Goal: Task Accomplishment & Management: Manage account settings

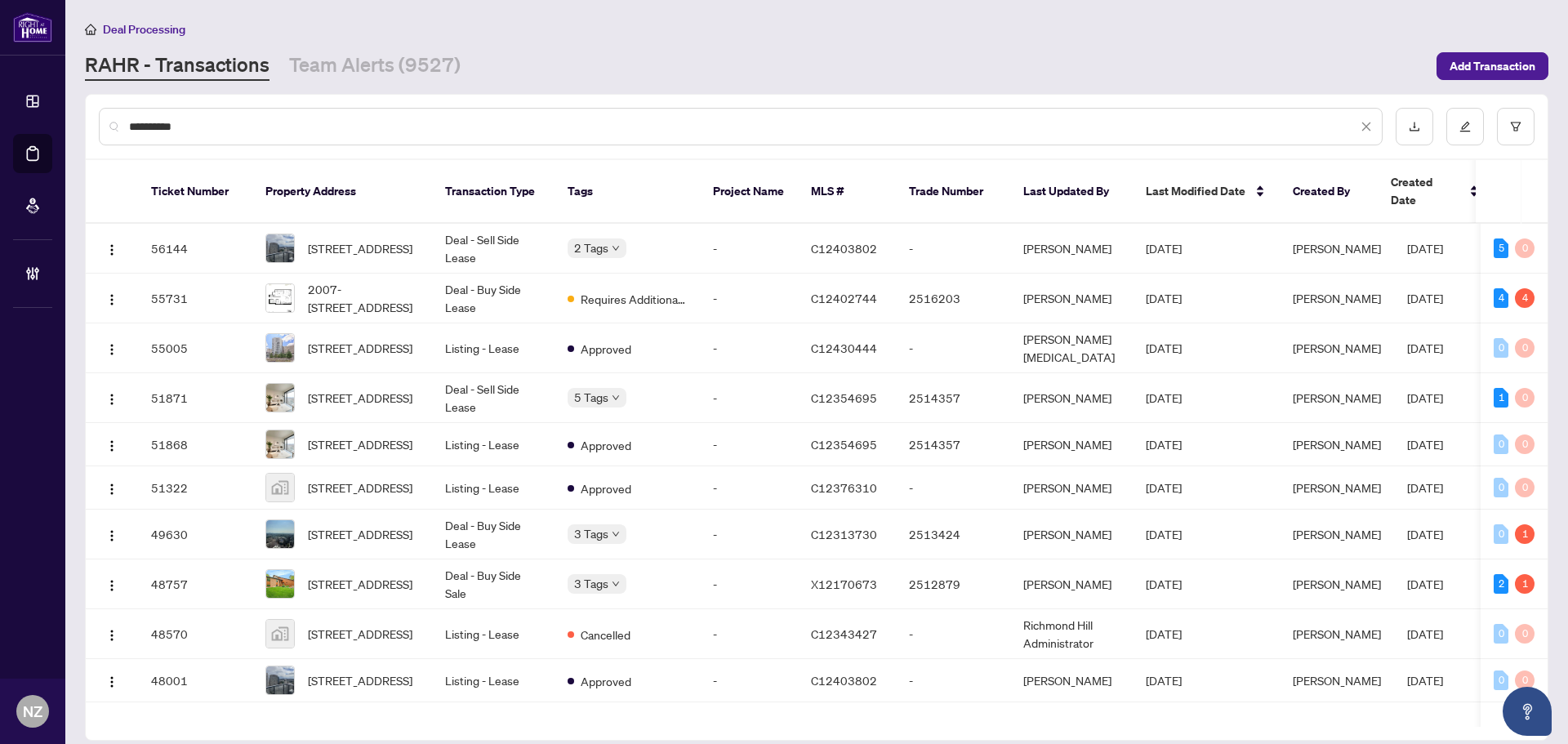
click at [223, 119] on input "**********" at bounding box center [743, 126] width 1229 height 18
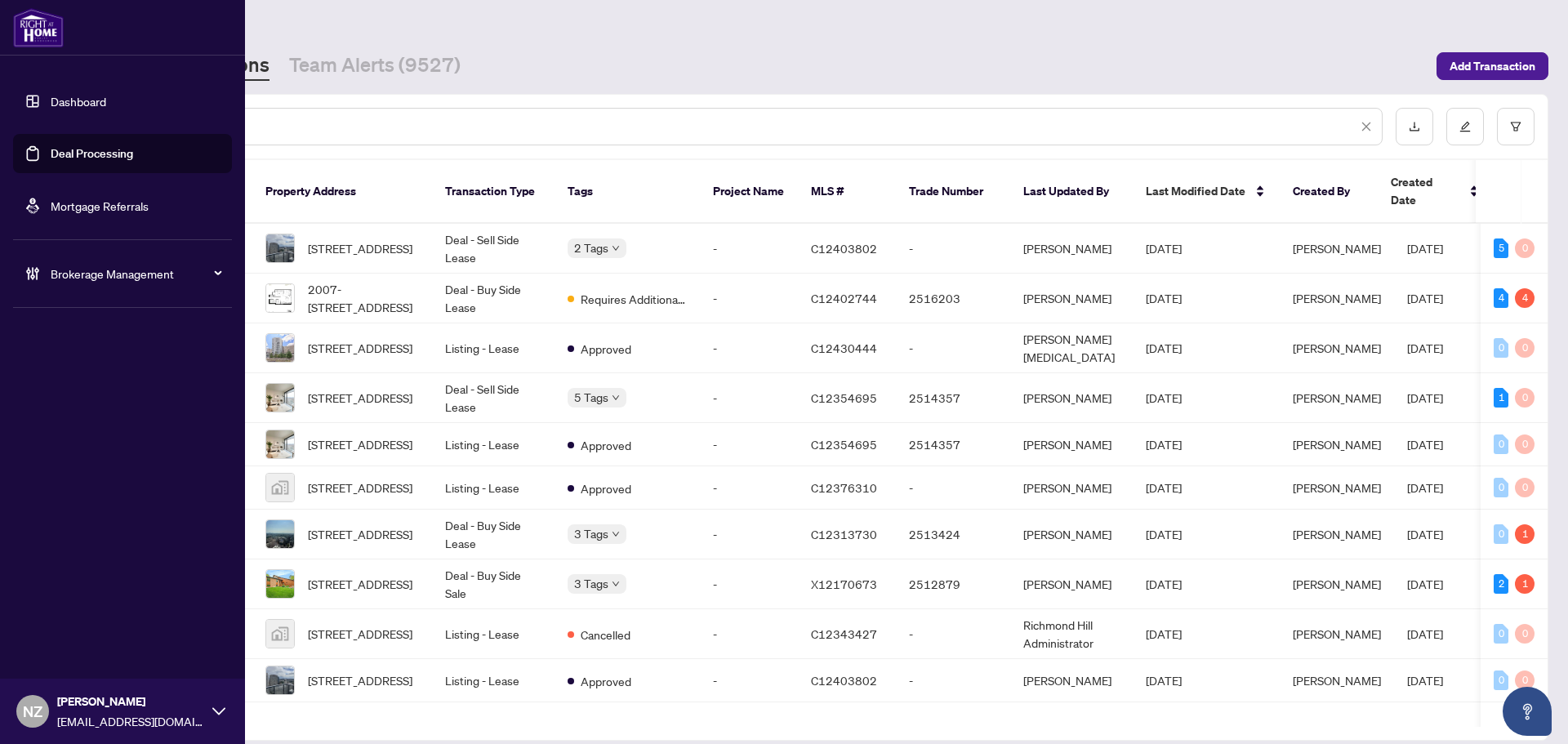
drag, startPoint x: 211, startPoint y: 130, endPoint x: 58, endPoint y: 130, distance: 153.0
click at [58, 130] on div "**********" at bounding box center [784, 372] width 1568 height 744
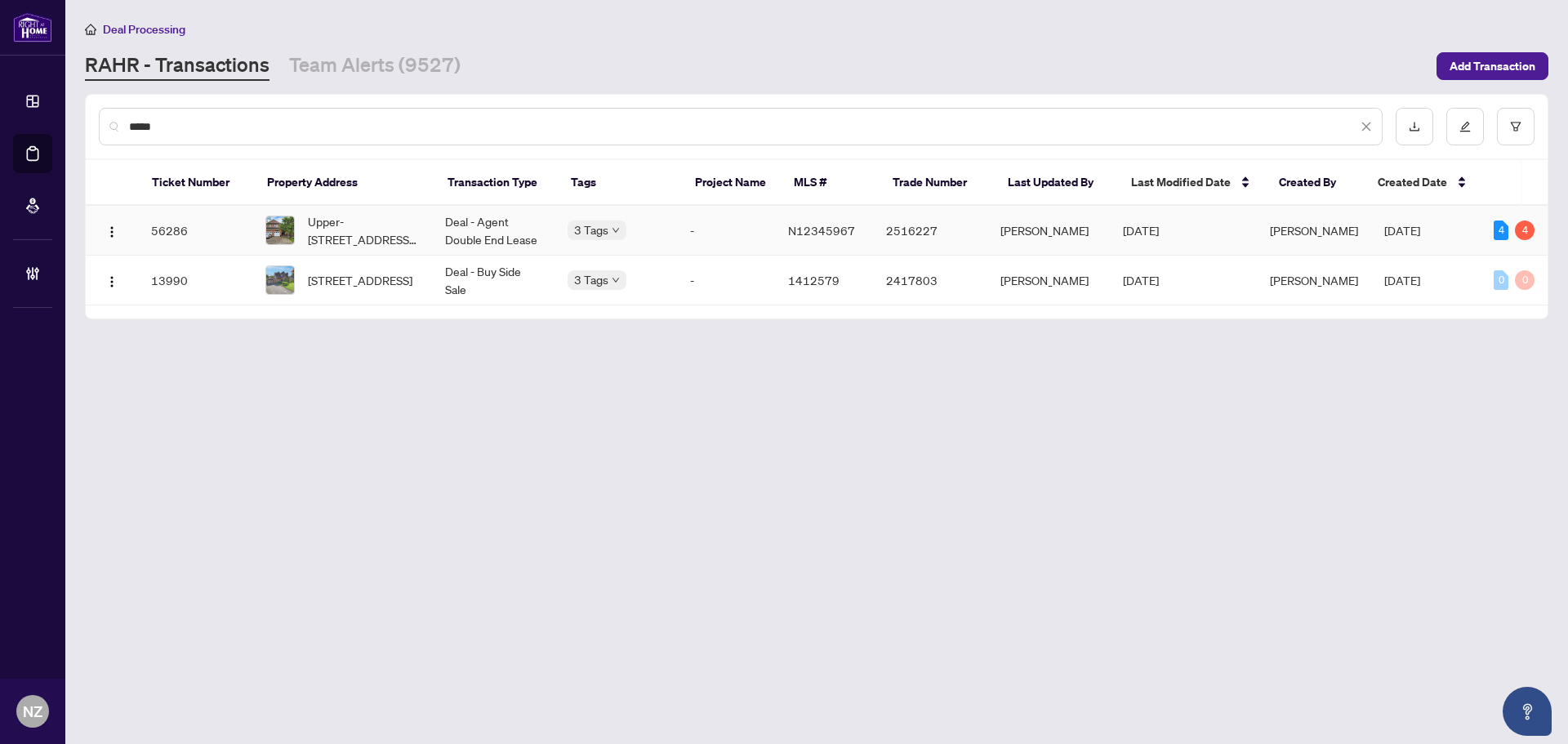
type input "*****"
click at [356, 222] on span "Upper-30 Casabel Dr, Vaughan, Ontario L6A 3M4, Canada" at bounding box center [363, 230] width 111 height 36
click at [191, 119] on input "*****" at bounding box center [743, 126] width 1229 height 18
drag, startPoint x: 182, startPoint y: 121, endPoint x: 92, endPoint y: 135, distance: 91.1
click at [92, 135] on div "*****" at bounding box center [817, 126] width 1462 height 64
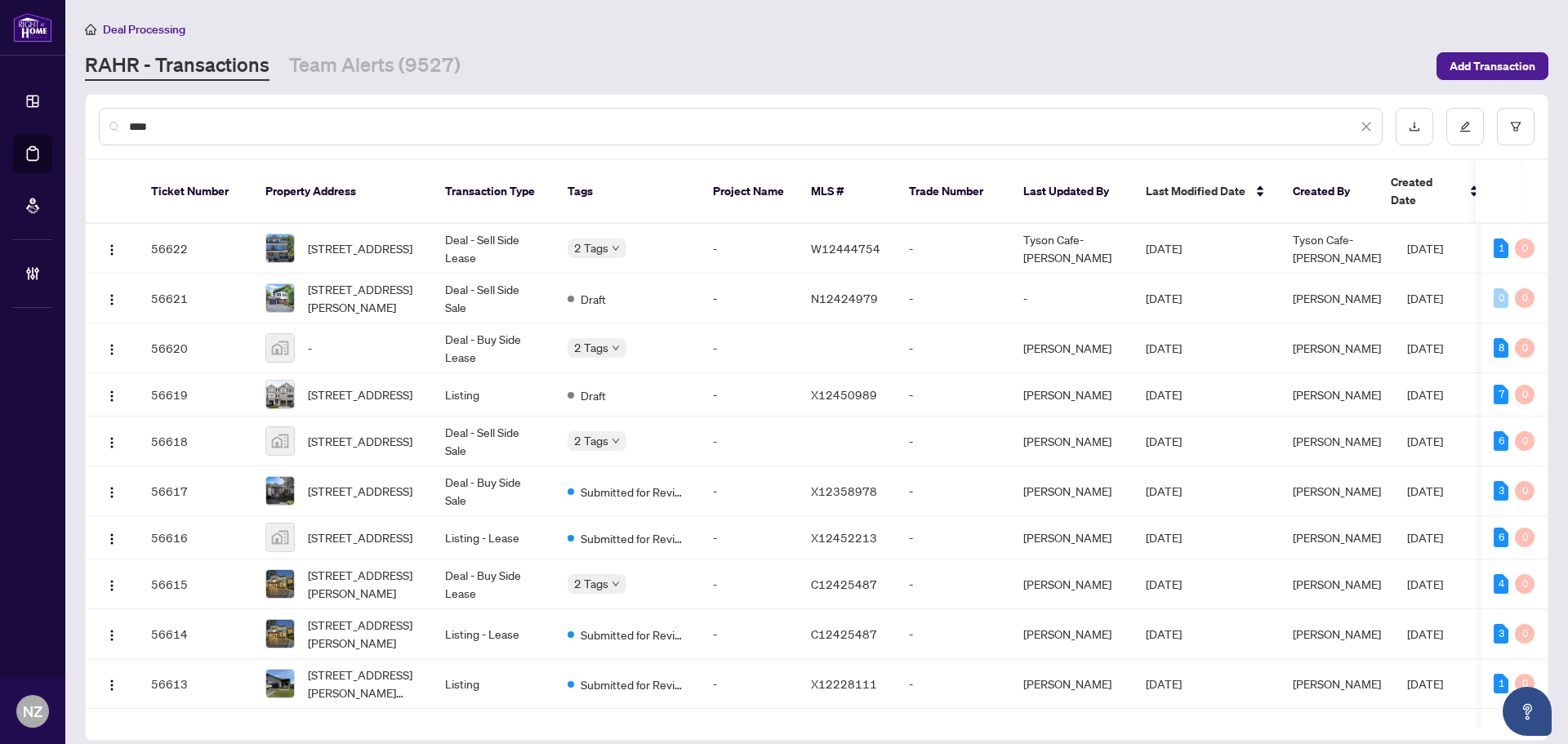
drag, startPoint x: 407, startPoint y: 70, endPoint x: 404, endPoint y: 230, distance: 160.0
click at [407, 70] on link "Team Alerts (9527)" at bounding box center [374, 66] width 171 height 29
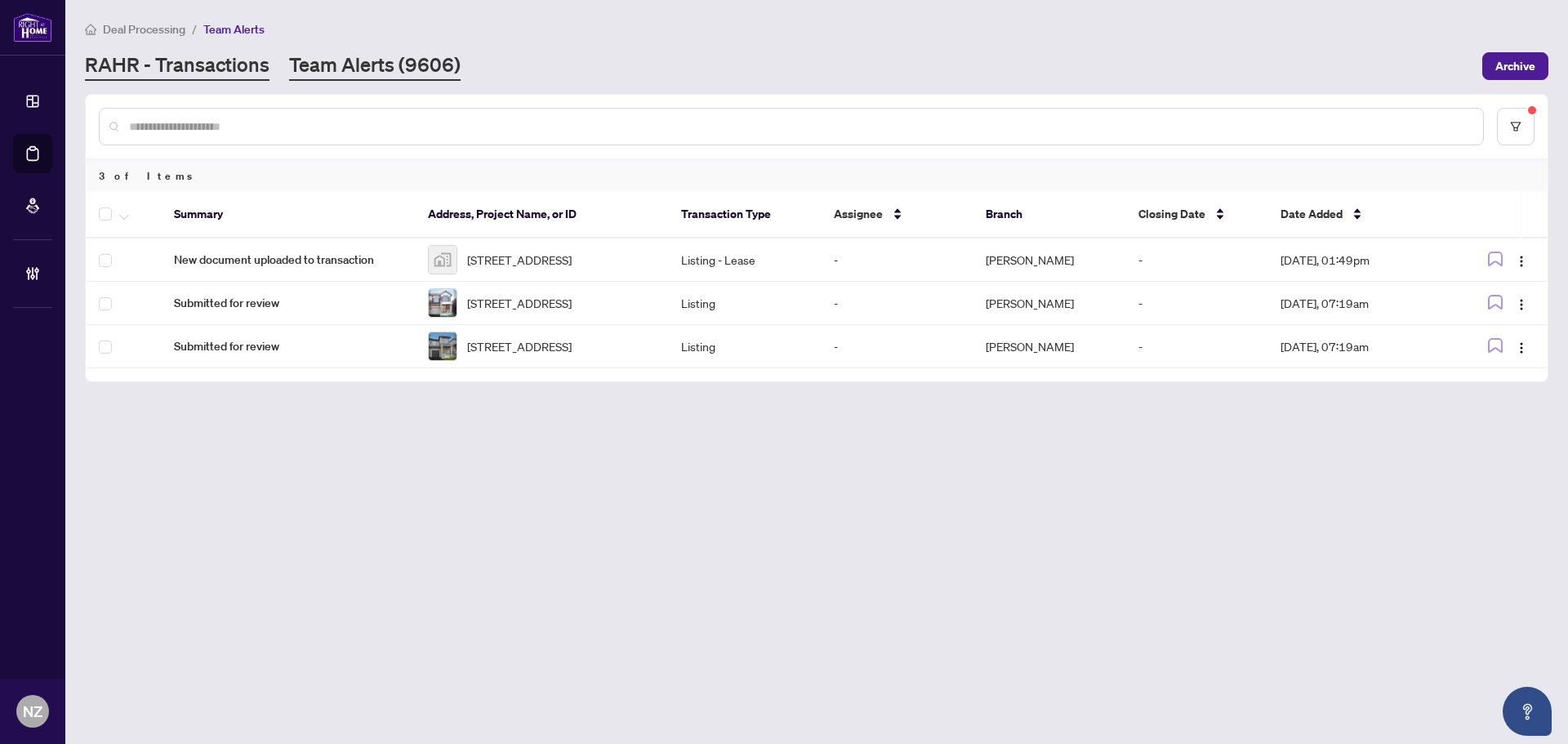
click at [225, 69] on link "RAHR - Transactions" at bounding box center [177, 66] width 185 height 29
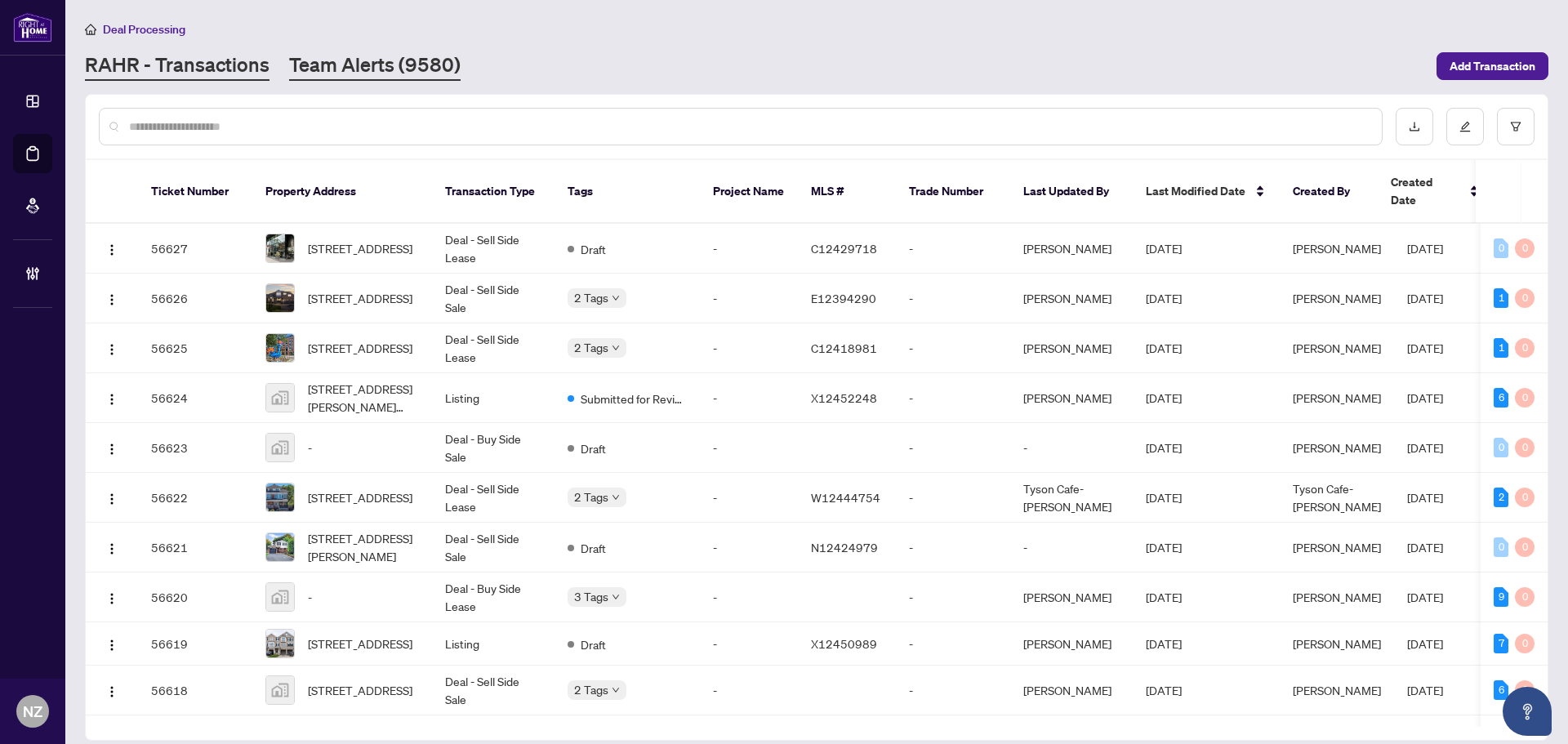
click at [415, 65] on link "Team Alerts (9580)" at bounding box center [374, 66] width 171 height 29
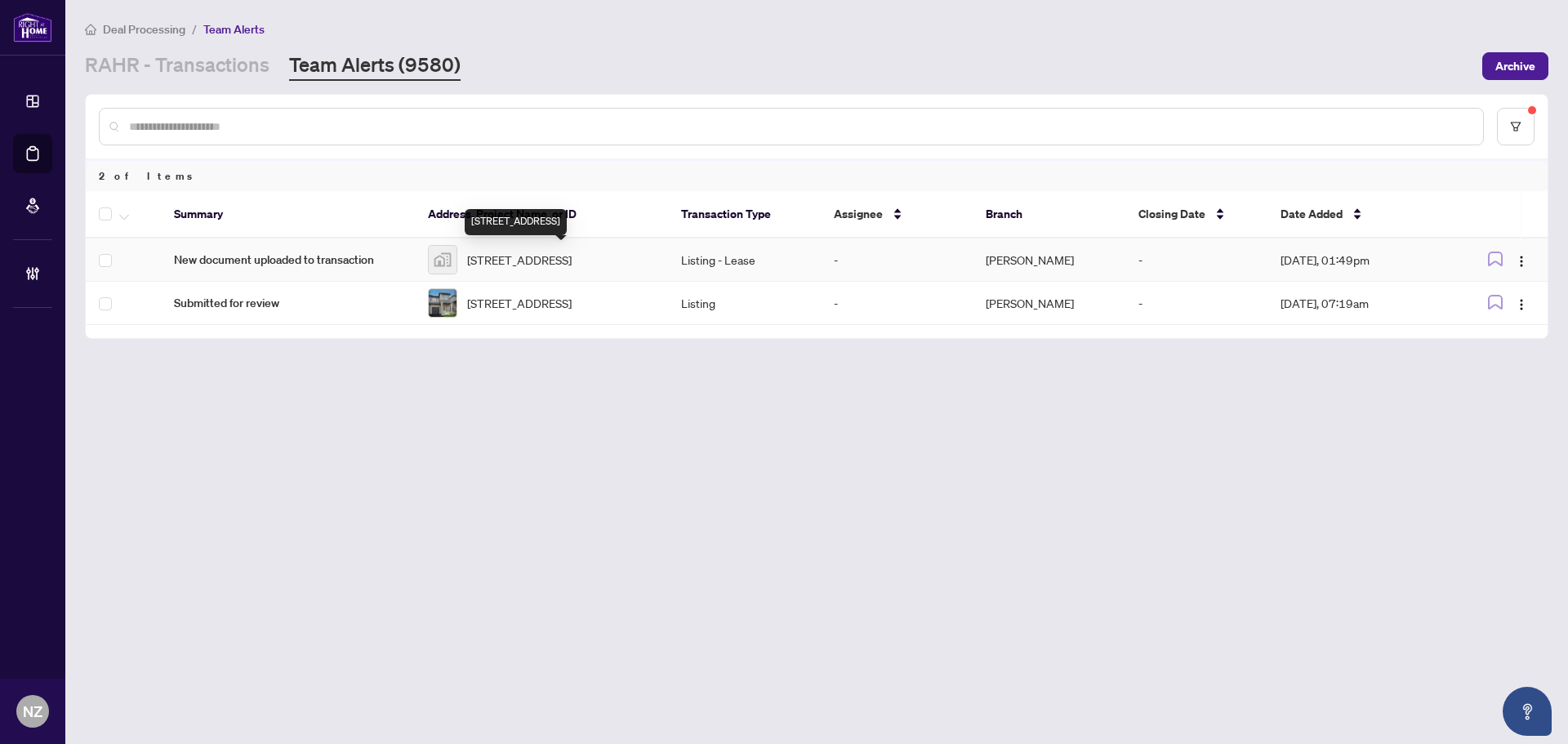
click at [560, 263] on span "8 Pannahill Road, North York, ON, Canada" at bounding box center [519, 259] width 104 height 18
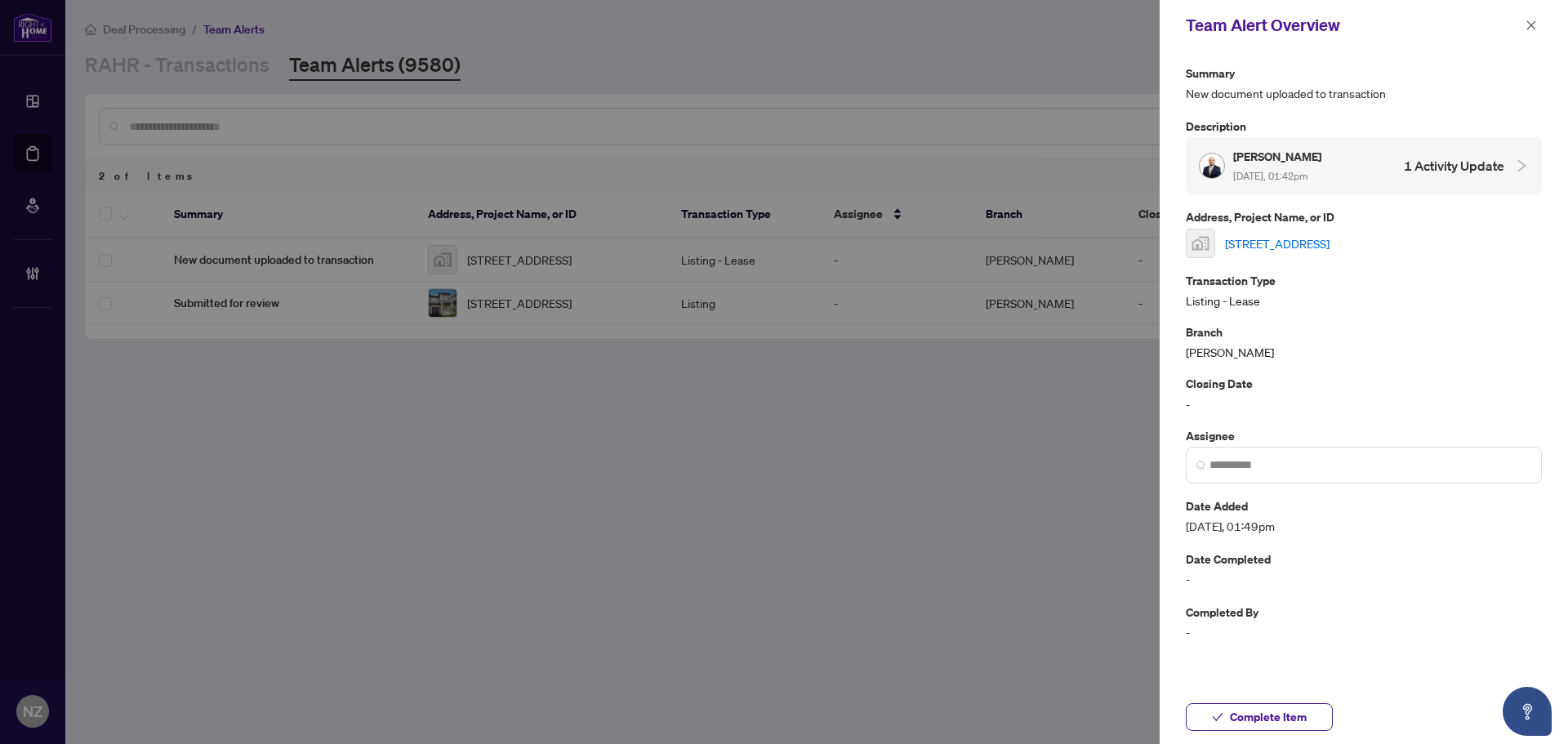
click at [1290, 234] on link "8 Pannahill Road, North York, ON, Canada" at bounding box center [1277, 242] width 104 height 18
click at [1275, 721] on span "Complete Item" at bounding box center [1269, 716] width 77 height 26
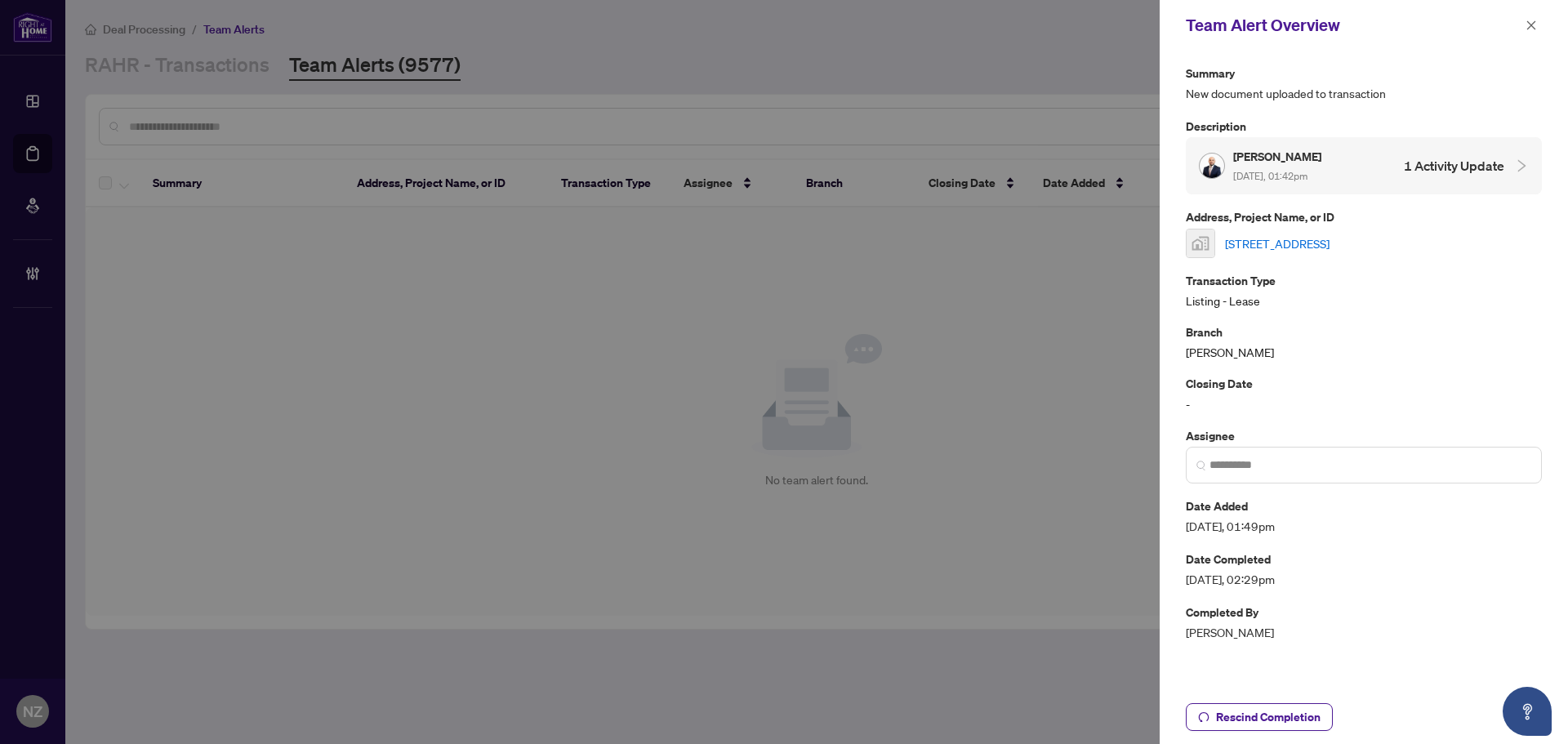
click at [1330, 243] on link "8 Pannahill Road, North York, ON, Canada" at bounding box center [1277, 242] width 104 height 18
click at [1532, 29] on icon "close" at bounding box center [1532, 25] width 12 height 12
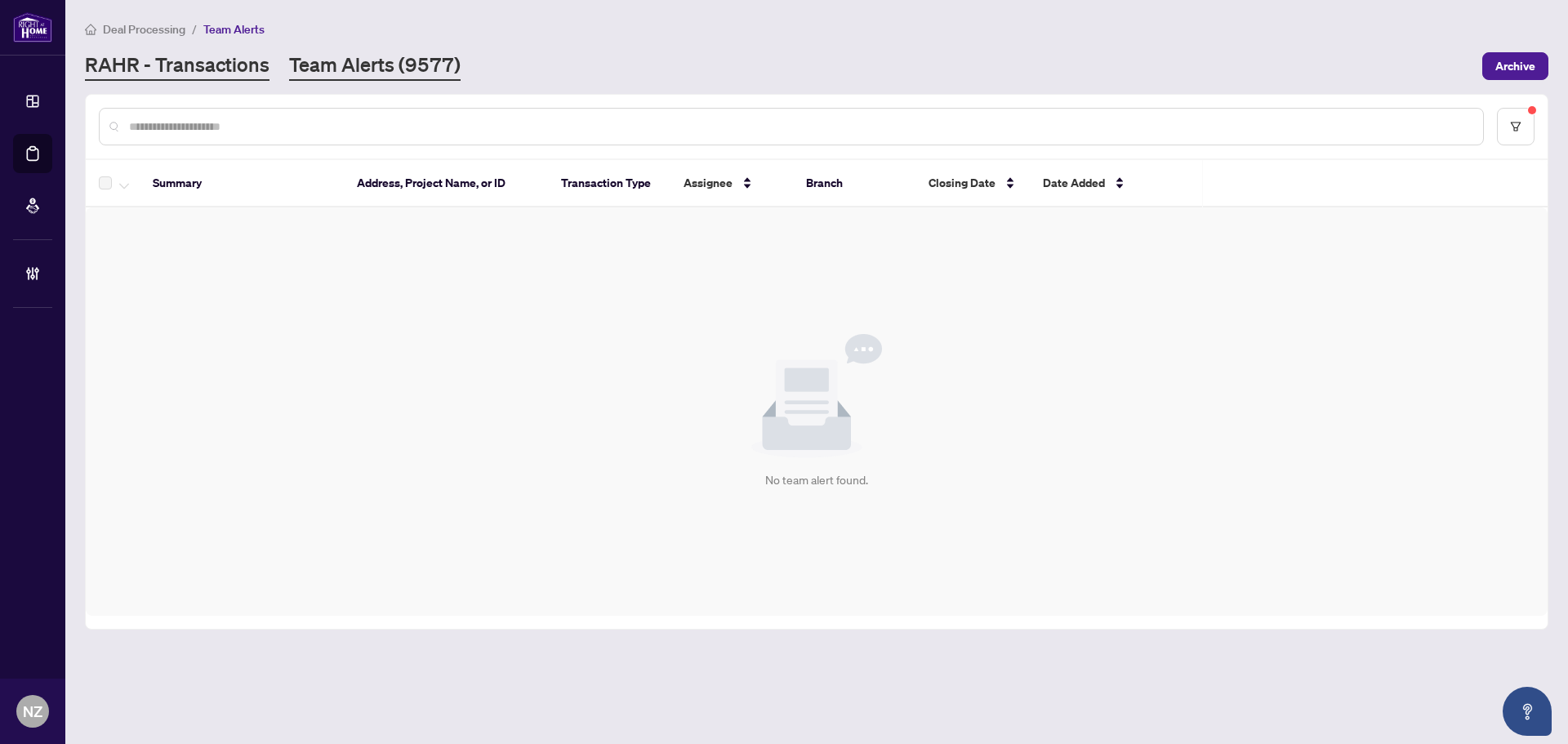
click at [242, 62] on link "RAHR - Transactions" at bounding box center [177, 66] width 185 height 29
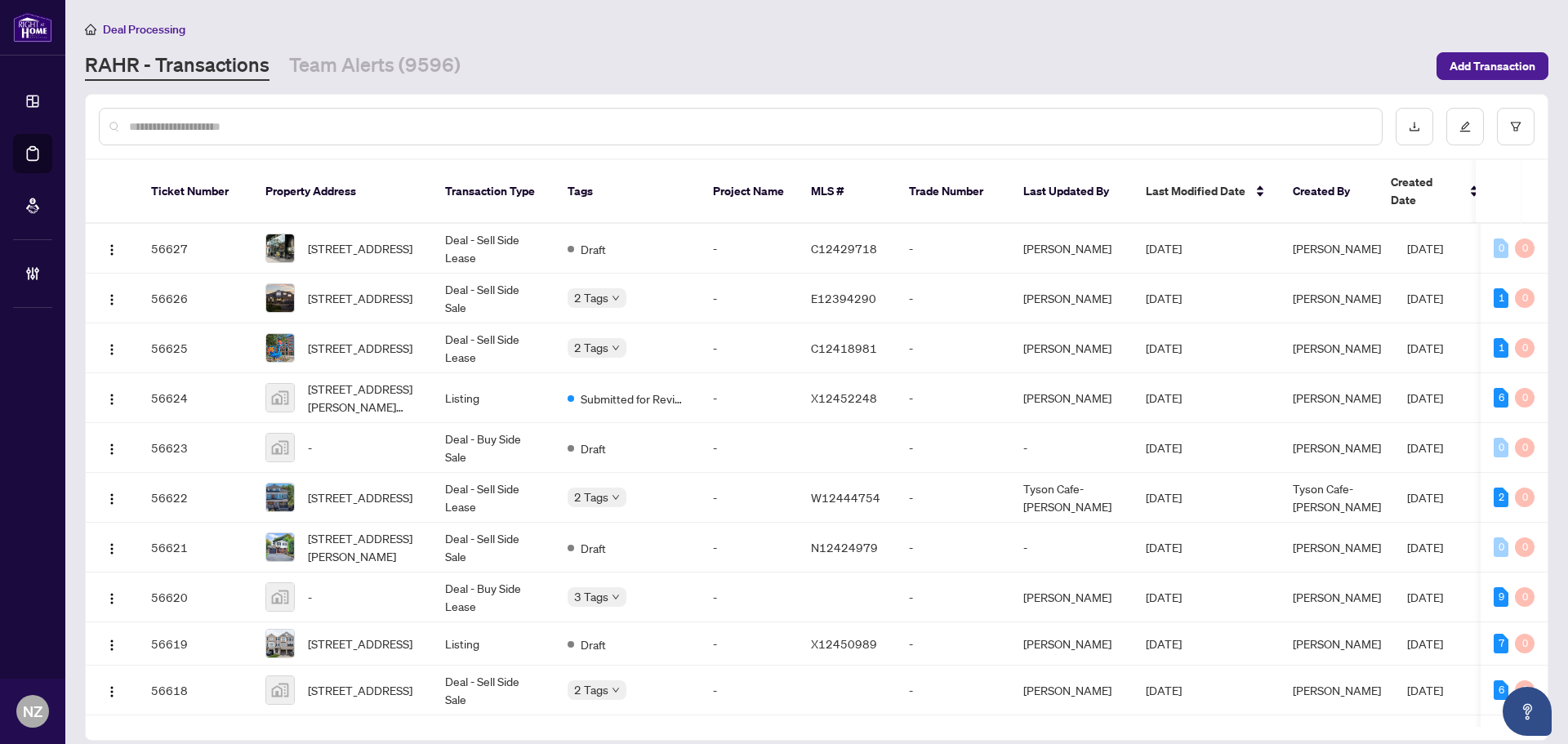
click at [240, 130] on input "text" at bounding box center [748, 126] width 1240 height 18
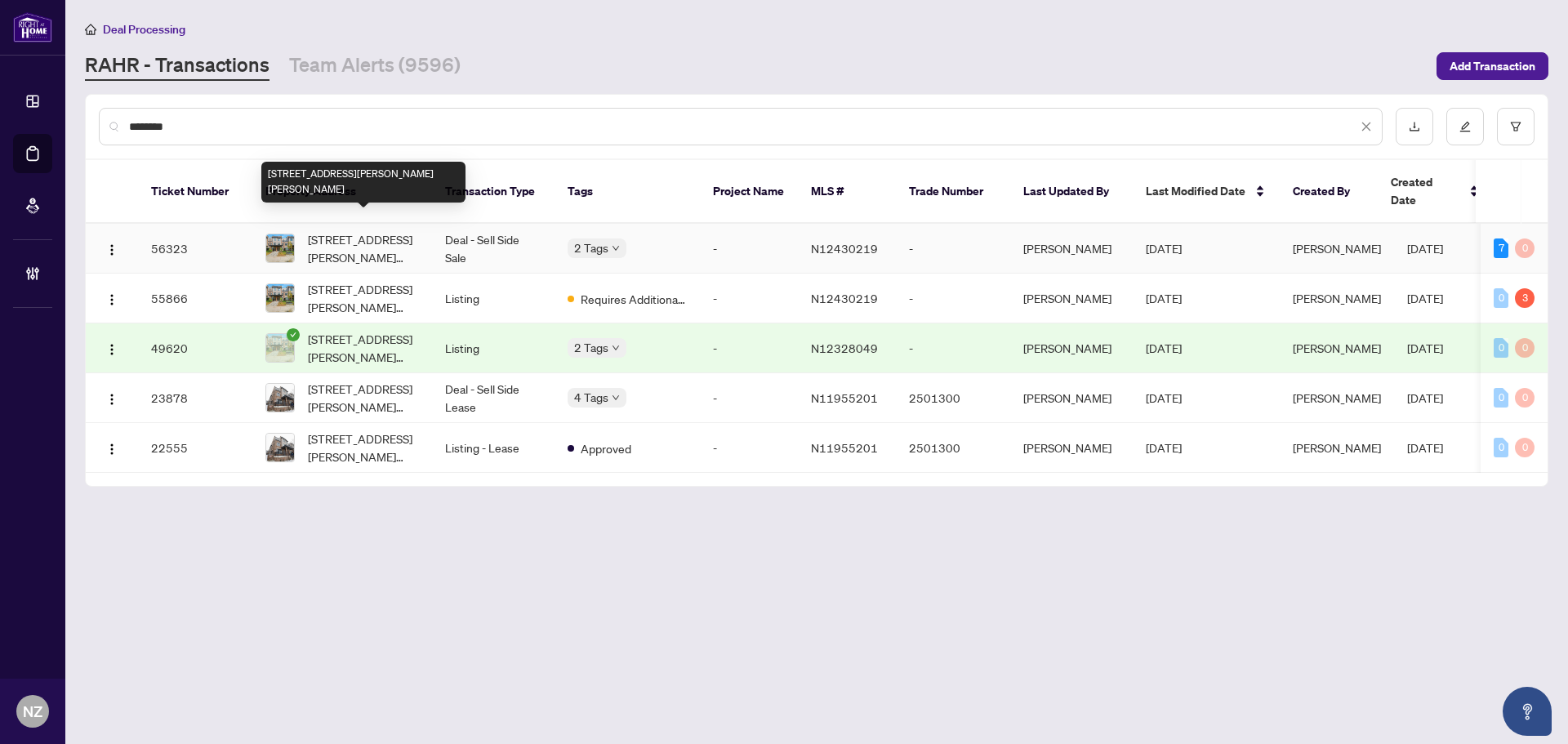
click at [353, 232] on span "14-70 Baynes Way, Bradford West Gwillimbury, Ontario L3Z 4M3, Canada" at bounding box center [363, 248] width 111 height 36
click at [233, 115] on div "********" at bounding box center [741, 126] width 1284 height 38
click at [224, 125] on input "********" at bounding box center [743, 126] width 1229 height 18
type input "*"
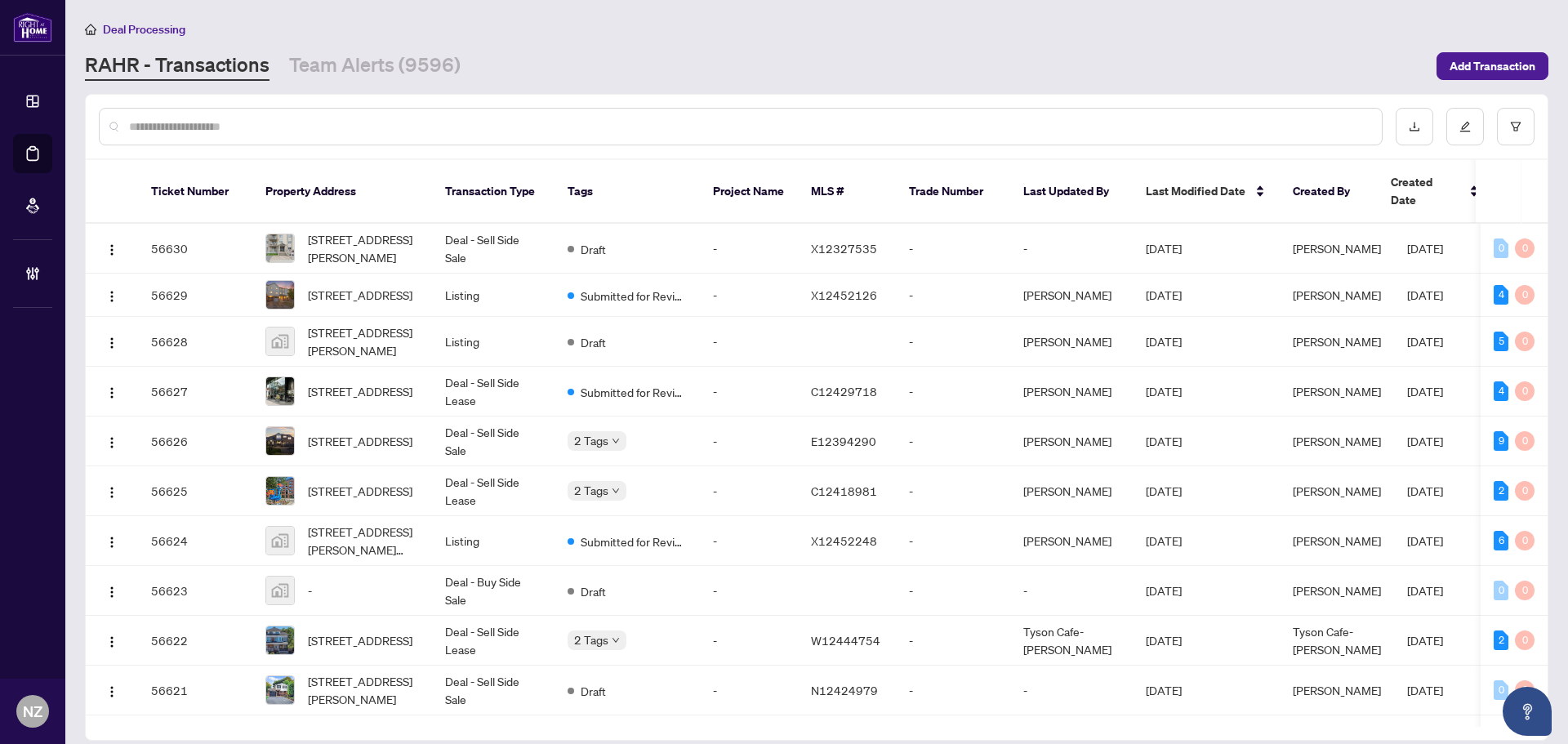
click at [223, 121] on input "text" at bounding box center [748, 126] width 1240 height 18
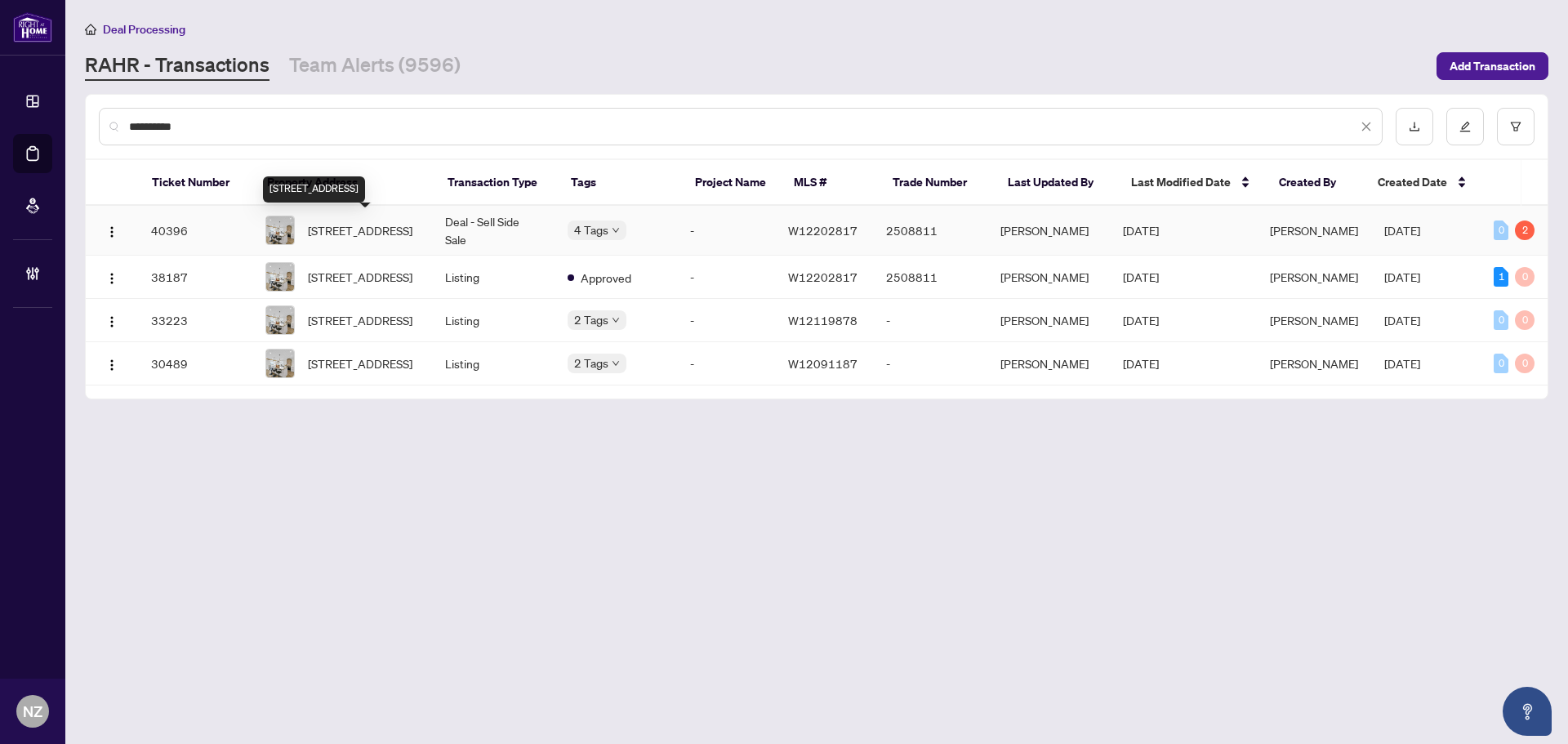
click at [353, 233] on span "54 Primula Cres, Toronto, Ontario M9L 1K2, Canada" at bounding box center [359, 230] width 104 height 18
click at [232, 132] on input "**********" at bounding box center [743, 126] width 1229 height 18
type input "*"
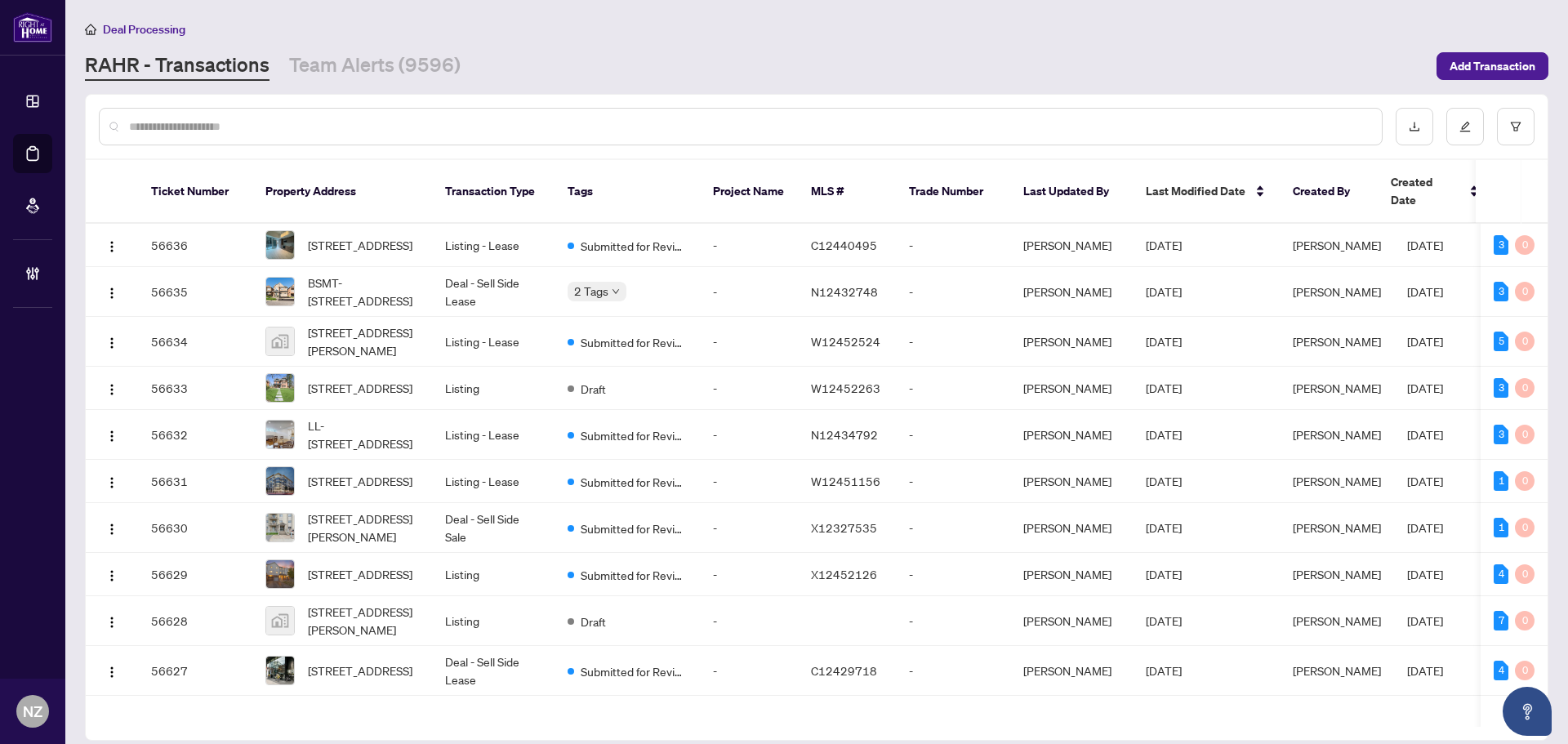
drag, startPoint x: 191, startPoint y: 117, endPoint x: 176, endPoint y: 127, distance: 18.0
click at [189, 119] on div at bounding box center [741, 126] width 1284 height 38
click at [167, 130] on input "text" at bounding box center [748, 126] width 1240 height 18
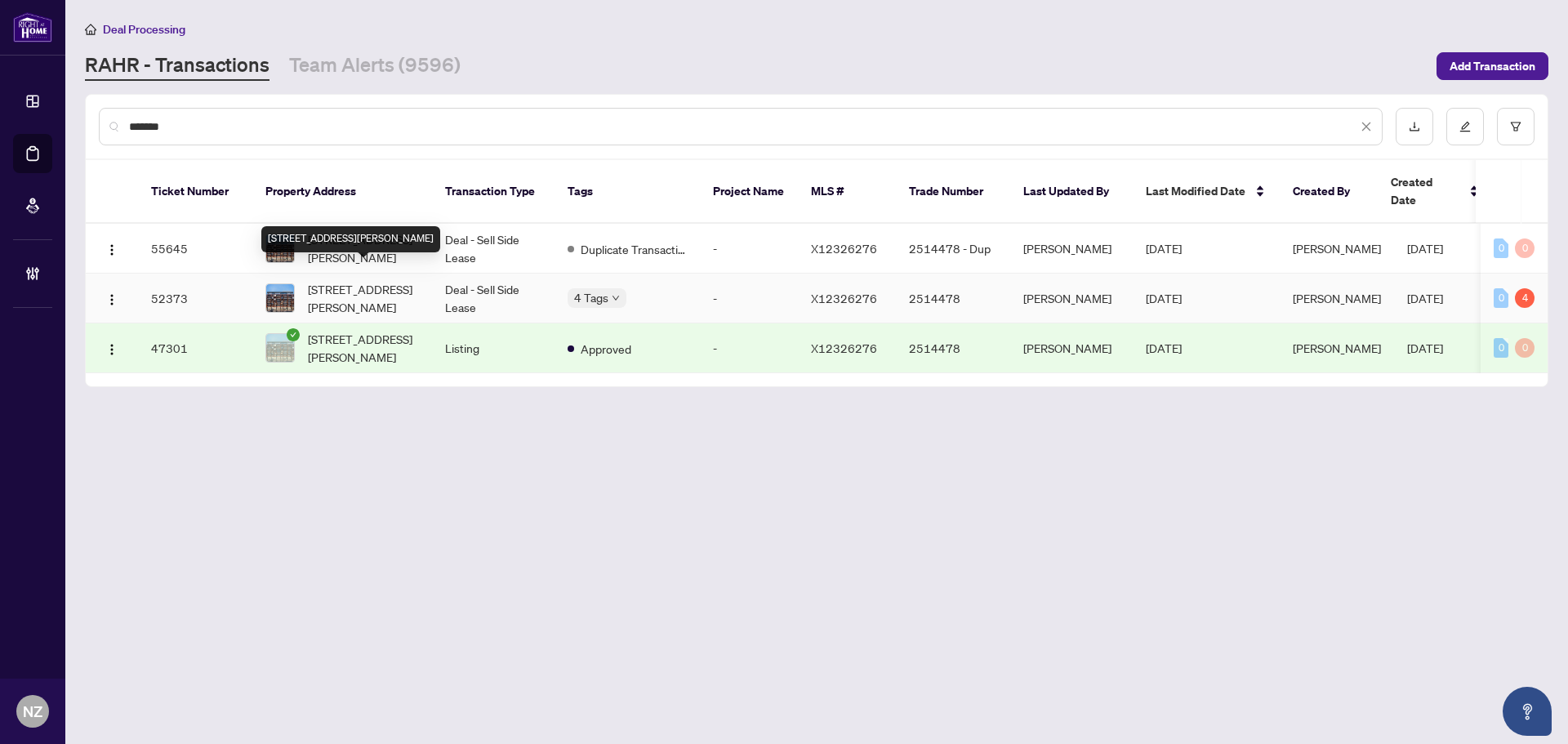
click at [366, 280] on span "216-10 James St, Ottawa, Ontario K2P 1Y5, Canada" at bounding box center [363, 298] width 111 height 36
click at [223, 130] on input "*******" at bounding box center [743, 126] width 1229 height 18
type input "*"
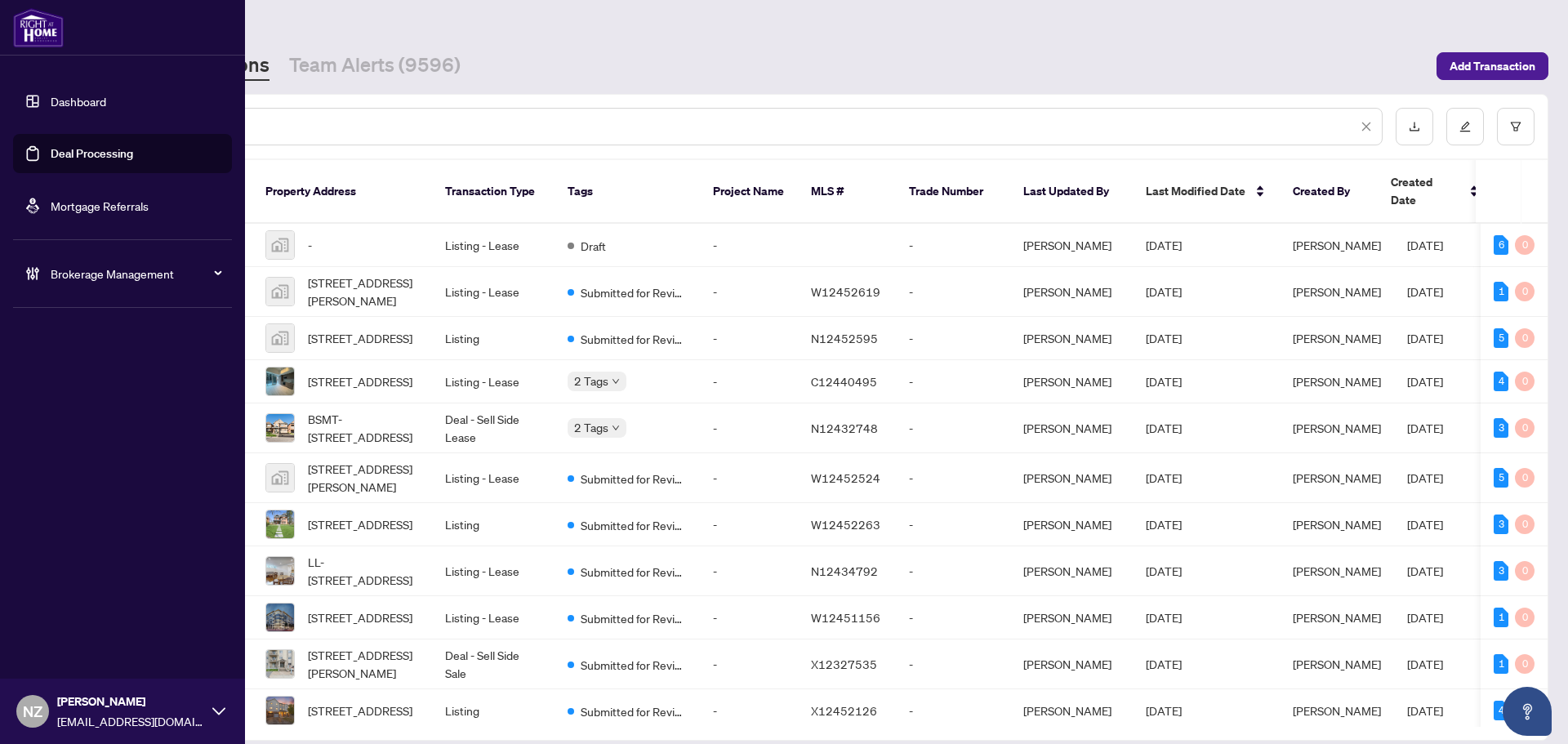
drag, startPoint x: 139, startPoint y: 275, endPoint x: 142, endPoint y: 334, distance: 59.1
click at [139, 275] on span "Brokerage Management" at bounding box center [135, 273] width 170 height 18
click at [77, 394] on link "Manage Agents" at bounding box center [74, 391] width 81 height 15
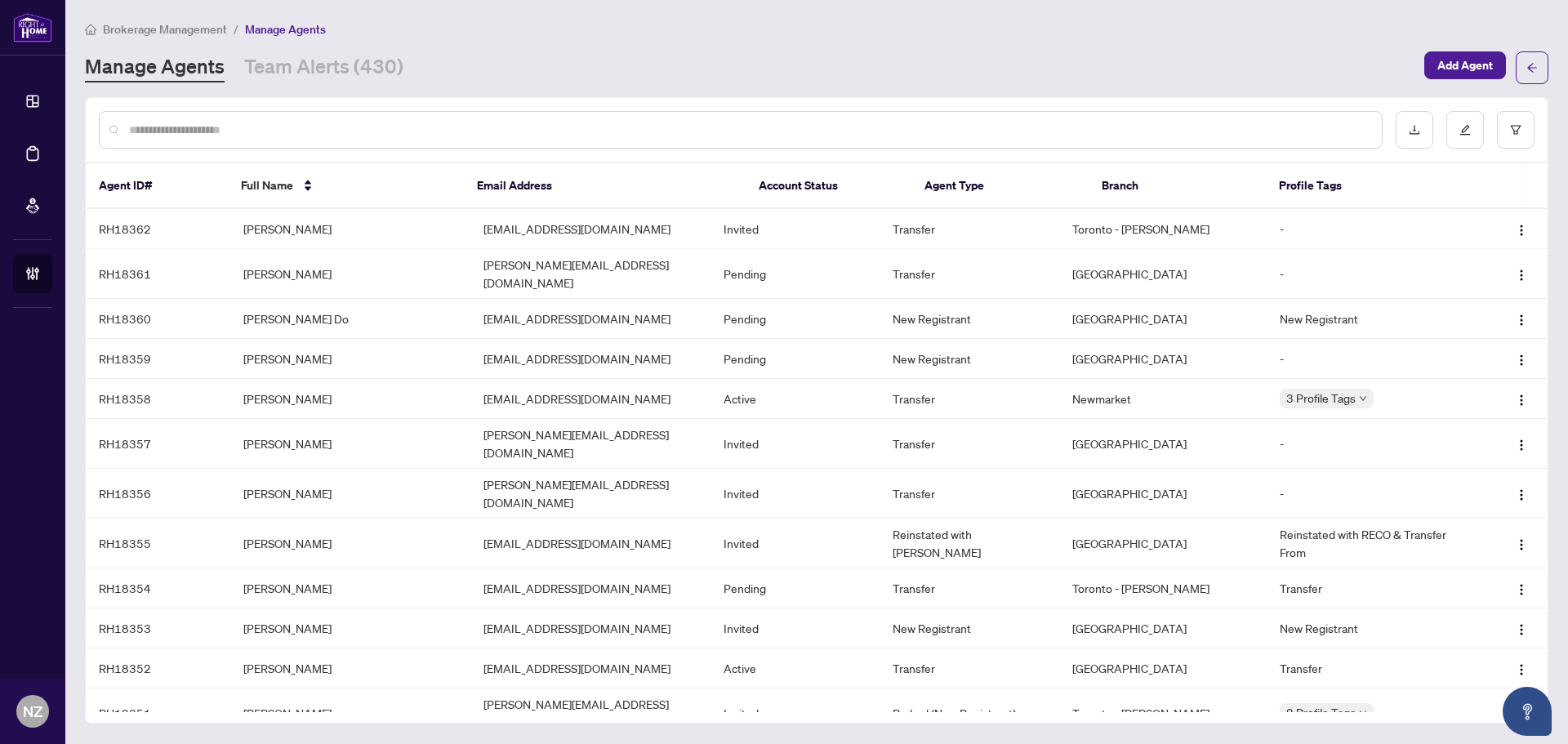
click at [243, 125] on input "text" at bounding box center [748, 130] width 1240 height 18
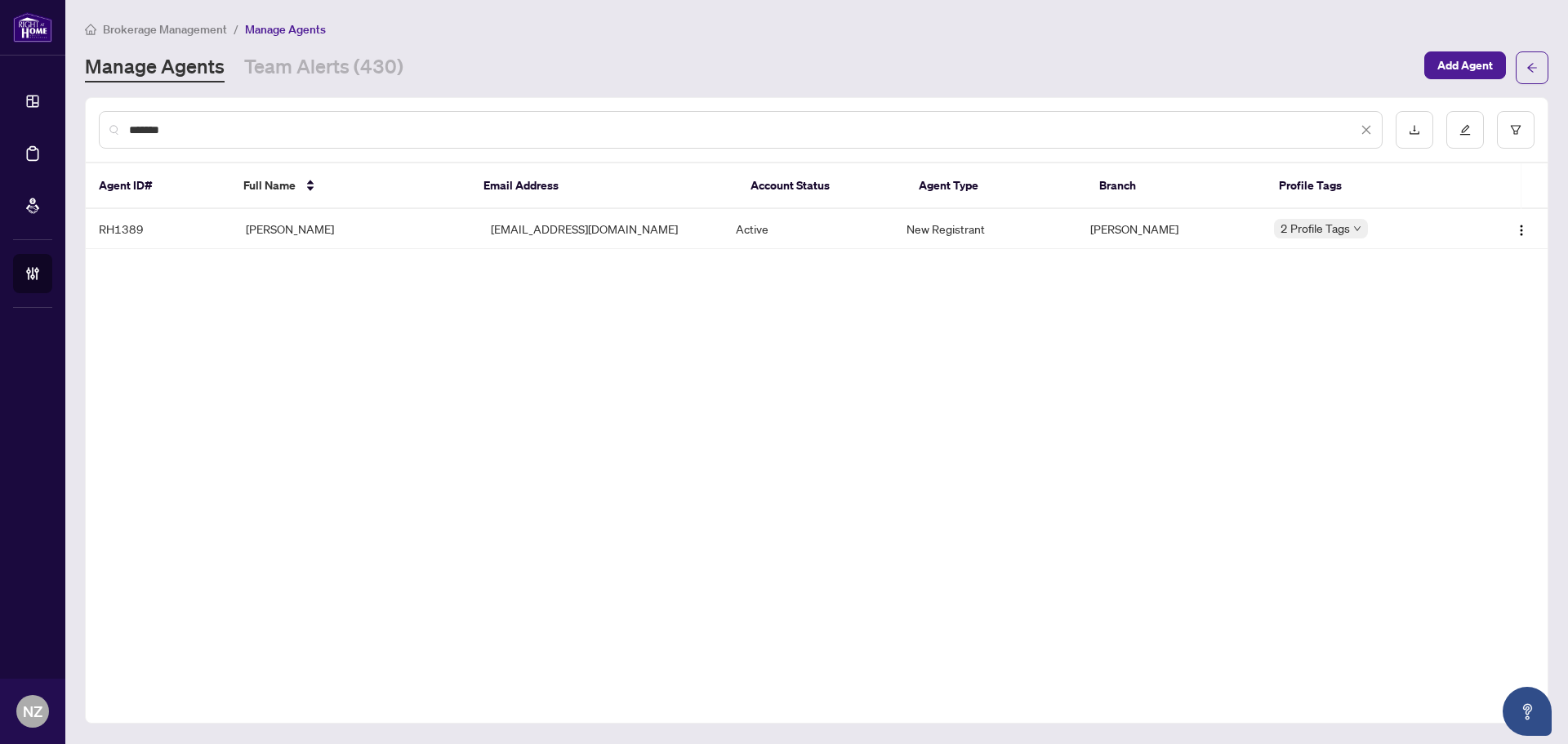
type input "*******"
click at [262, 227] on td "[PERSON_NAME]" at bounding box center [355, 229] width 245 height 40
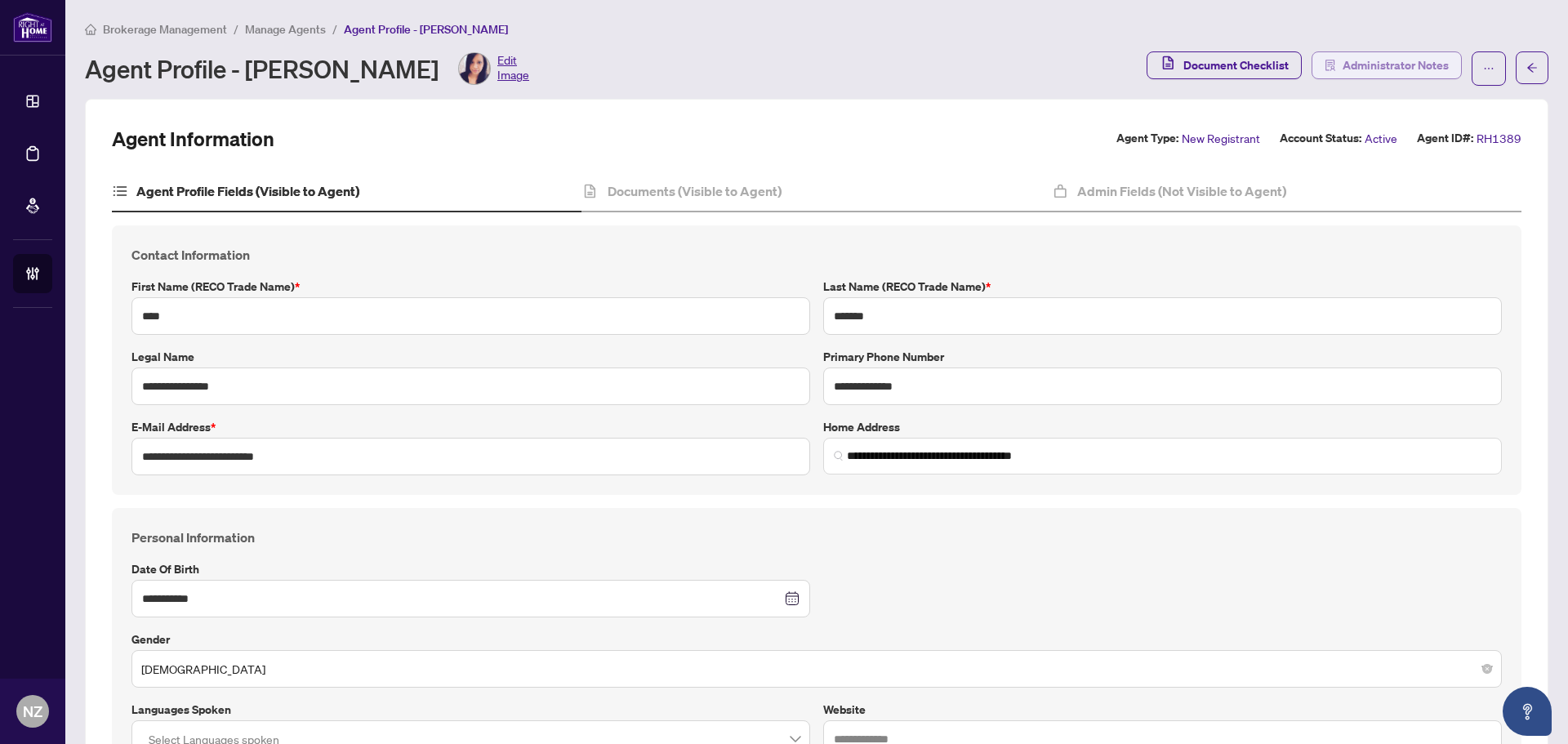
click at [1411, 69] on span "Administrator Notes" at bounding box center [1396, 65] width 106 height 26
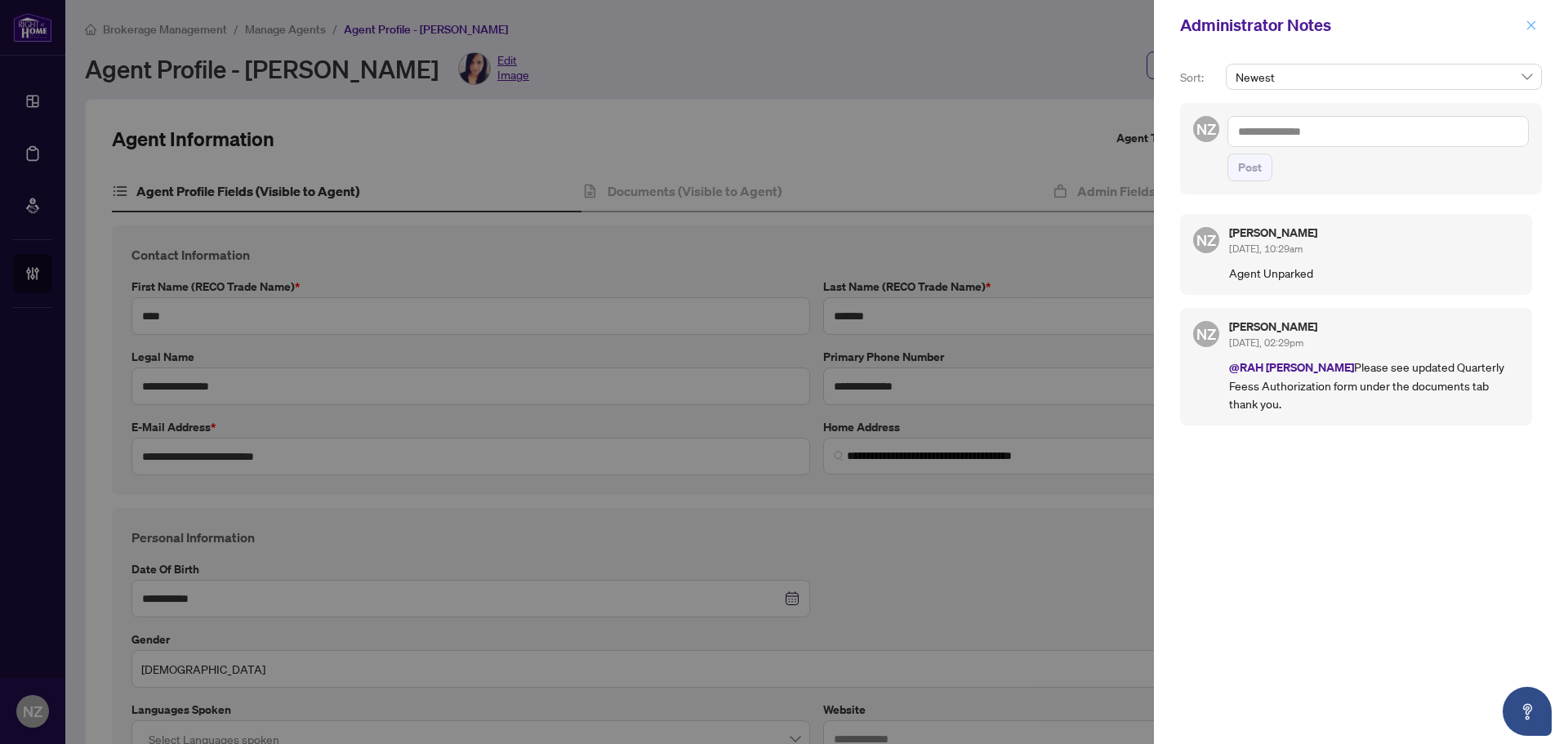
click at [1530, 24] on icon "close" at bounding box center [1531, 24] width 9 height 9
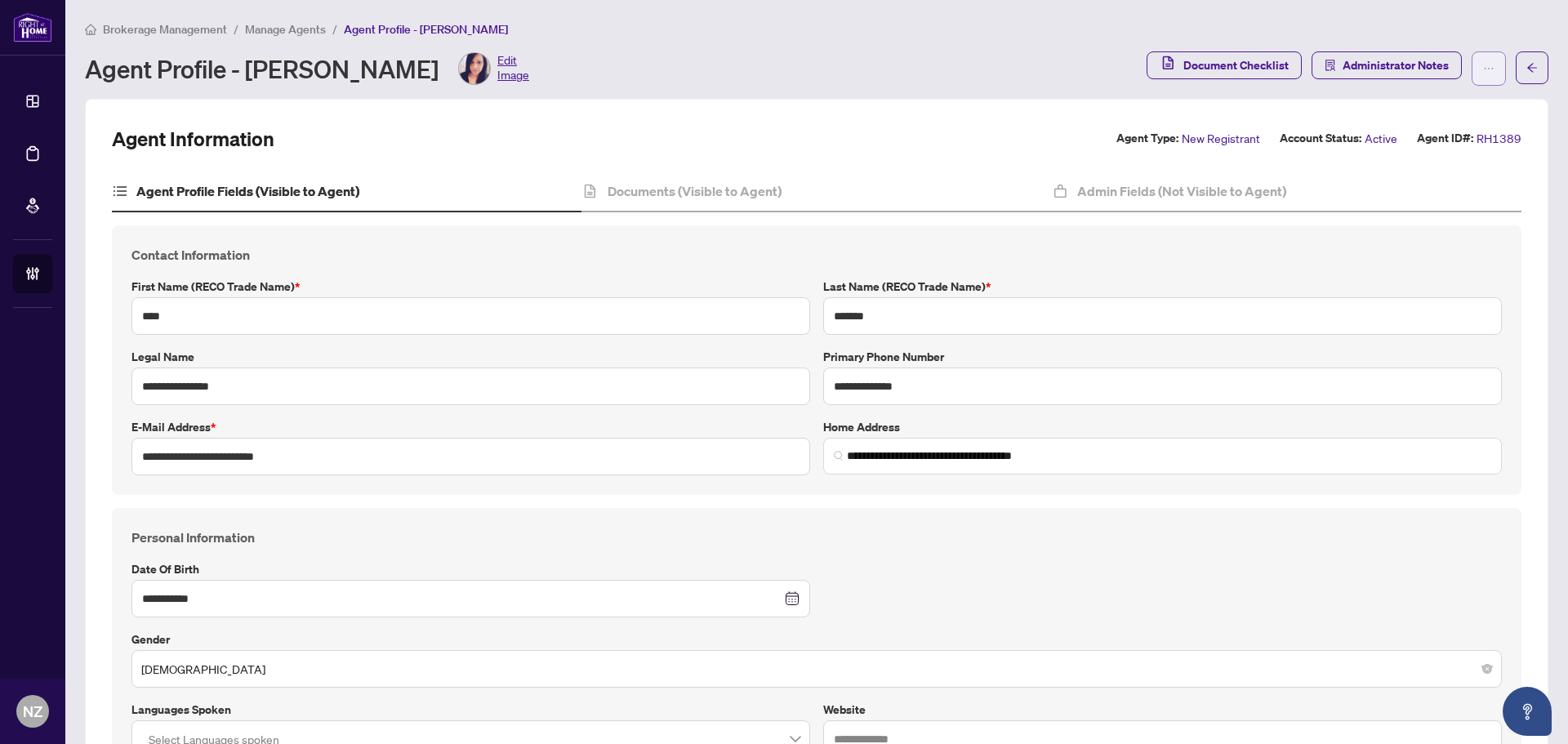
click at [1484, 79] on span "button" at bounding box center [1489, 68] width 12 height 26
click at [1436, 104] on span "Change Agent Type" at bounding box center [1425, 104] width 112 height 18
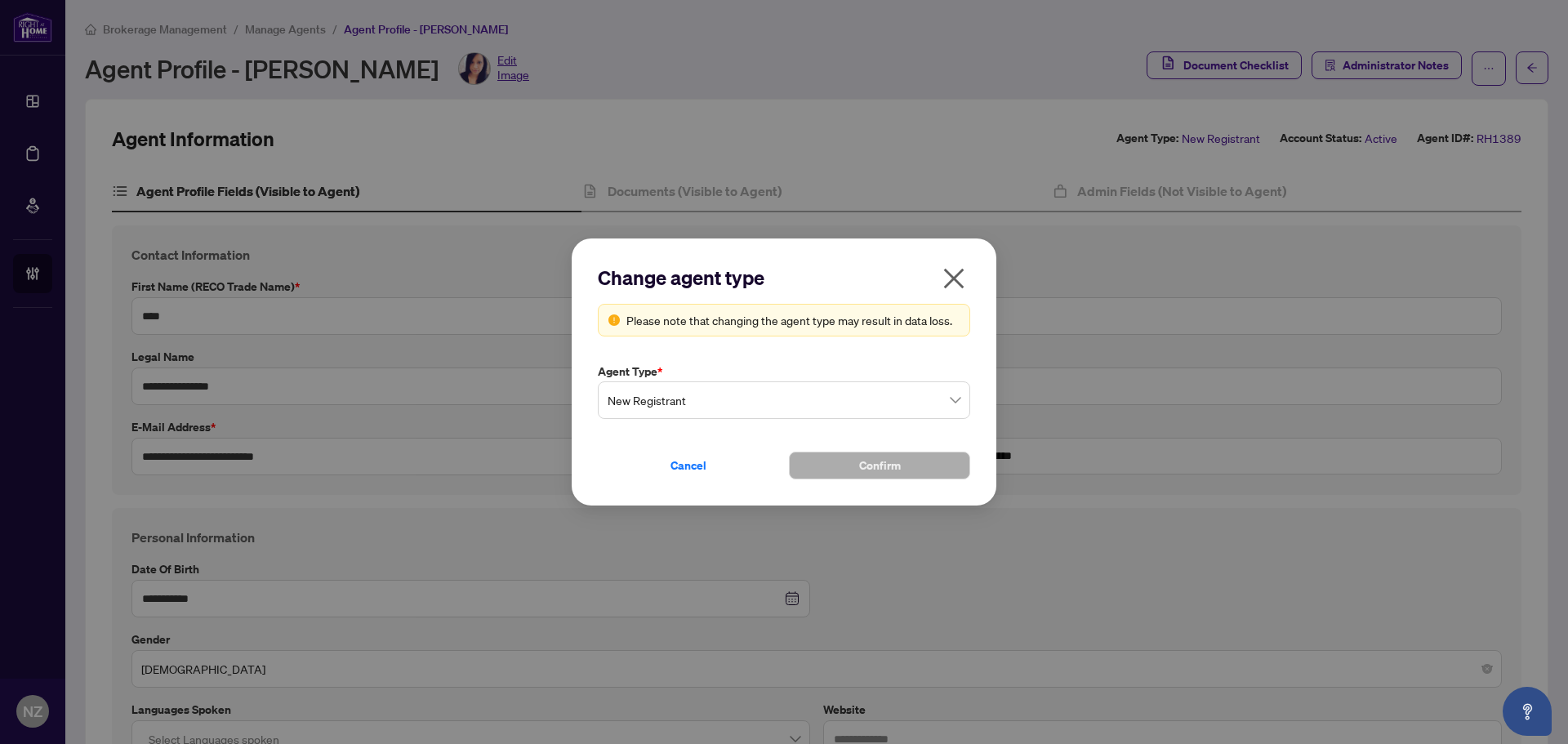
click at [756, 417] on input "search" at bounding box center [776, 402] width 339 height 36
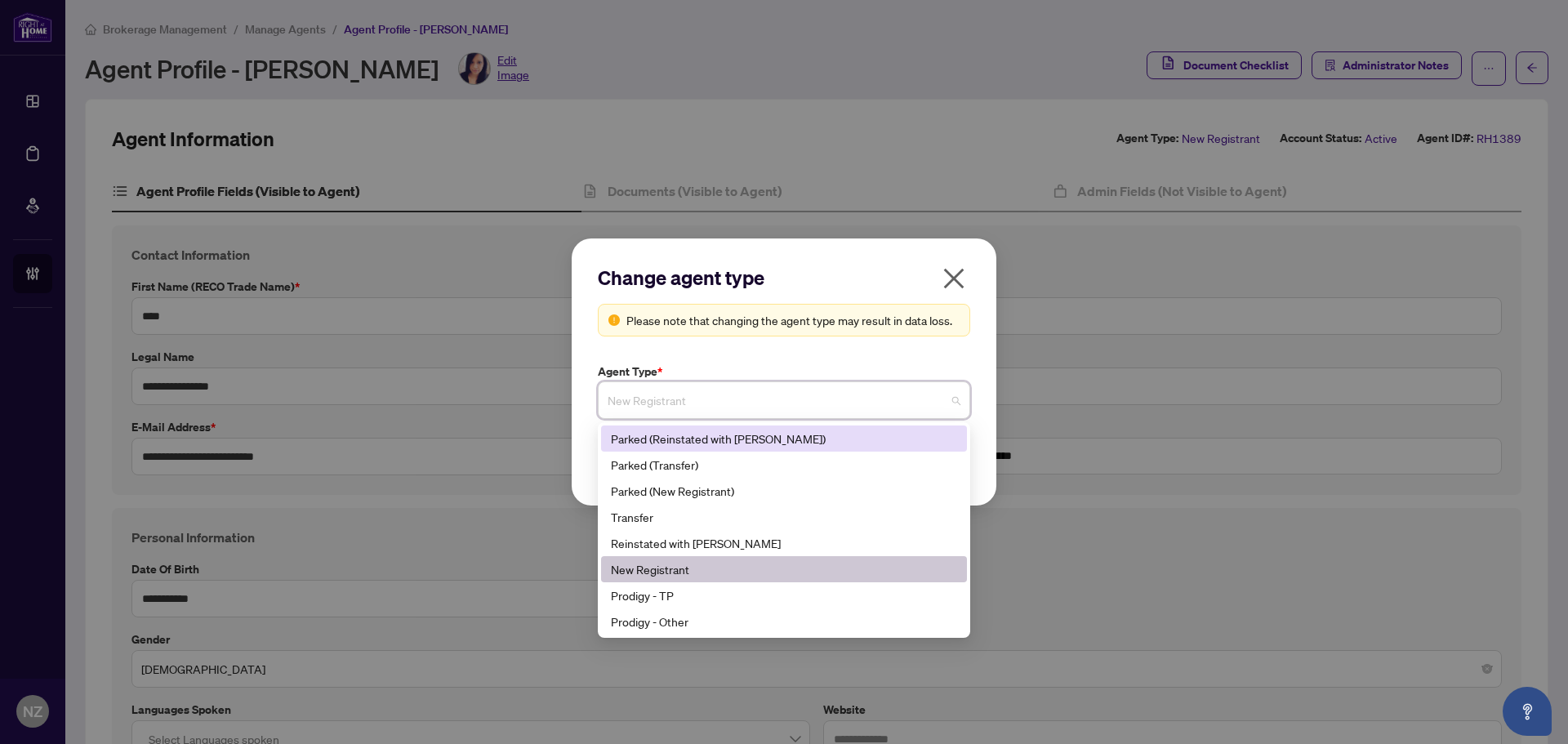
click at [960, 286] on icon "close" at bounding box center [954, 278] width 26 height 26
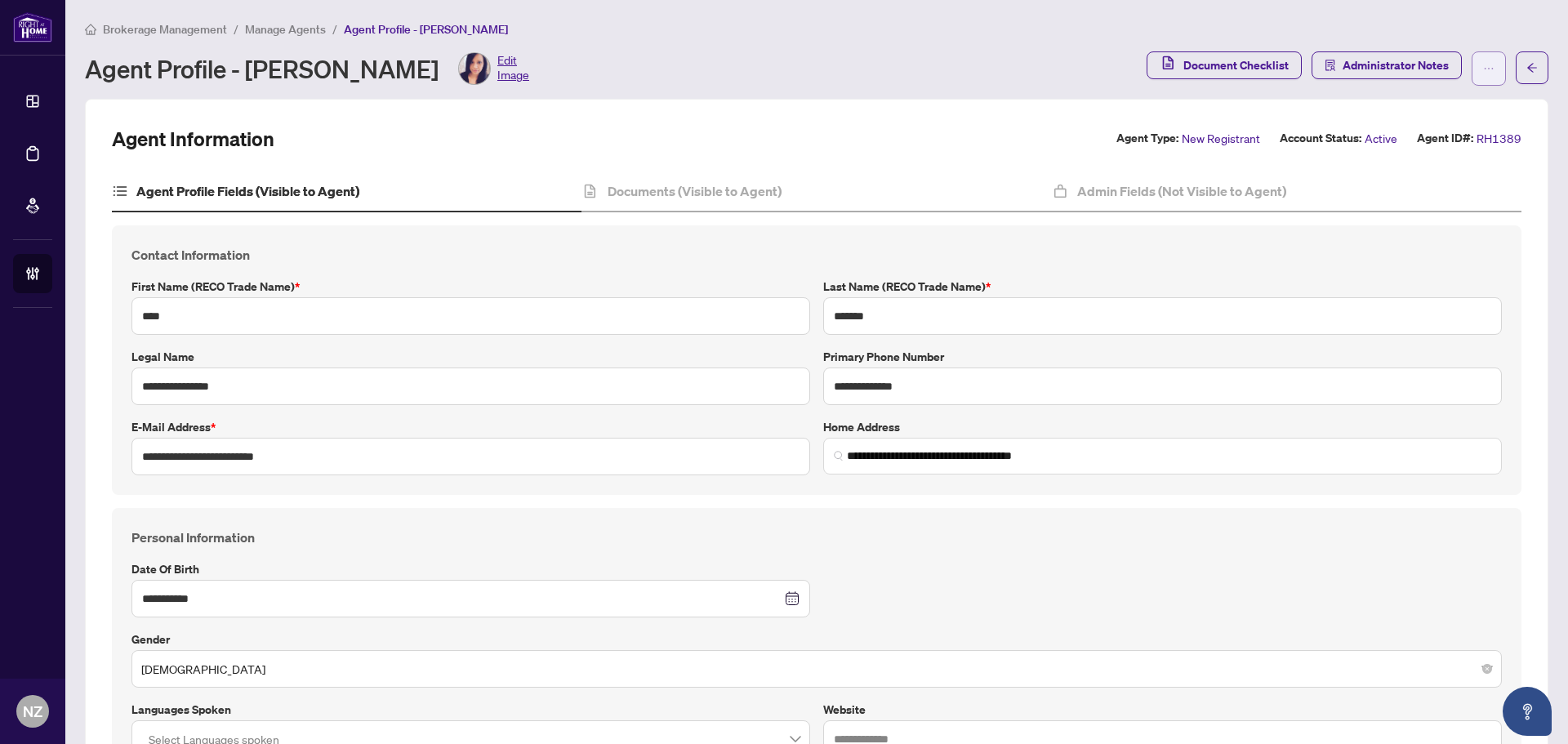
click at [1472, 64] on button "button" at bounding box center [1489, 69] width 34 height 34
click at [1423, 100] on span "Change Agent Type" at bounding box center [1425, 104] width 112 height 18
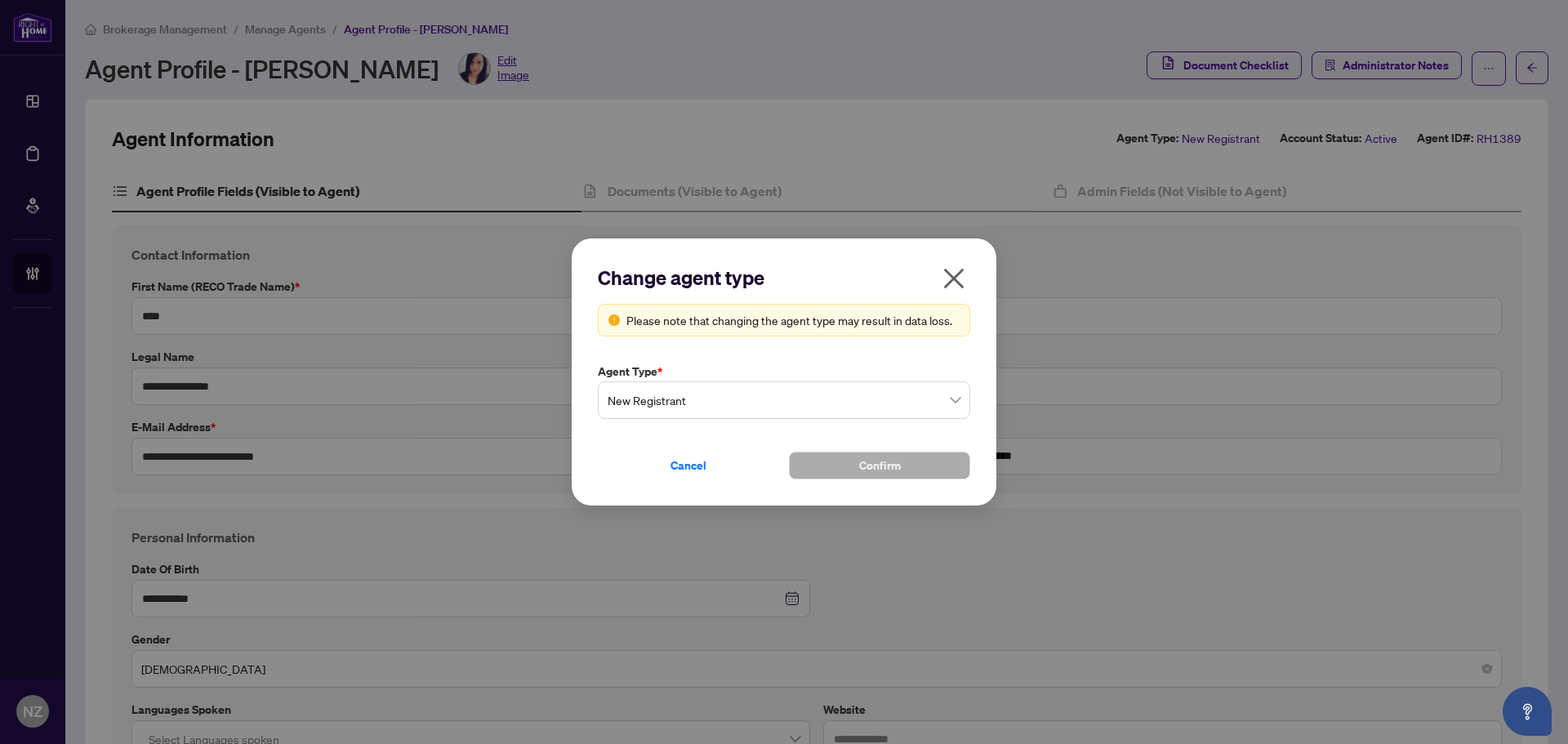
click at [721, 405] on span "New Registrant" at bounding box center [784, 400] width 353 height 31
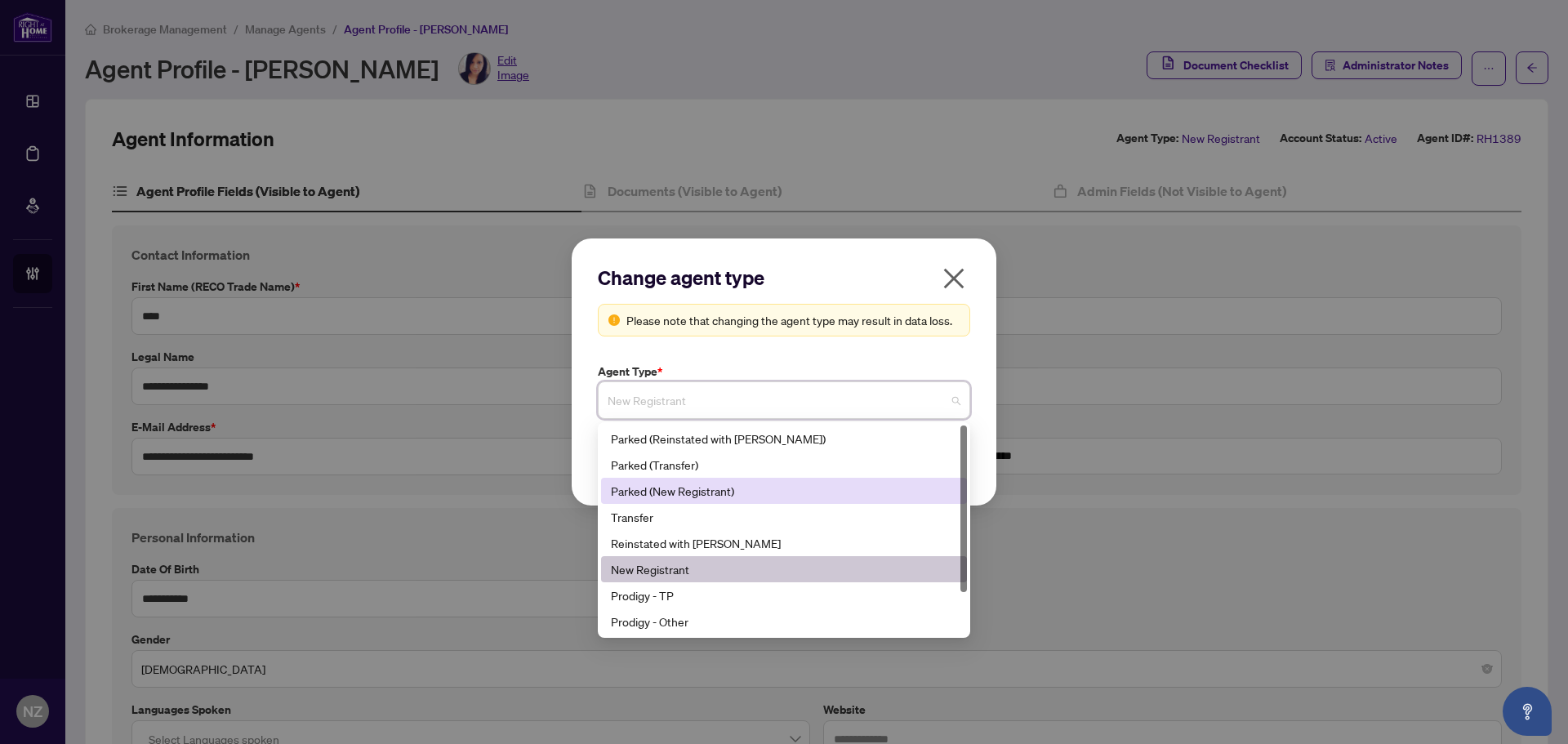
click at [693, 495] on div "Parked (New Registrant)" at bounding box center [784, 491] width 346 height 18
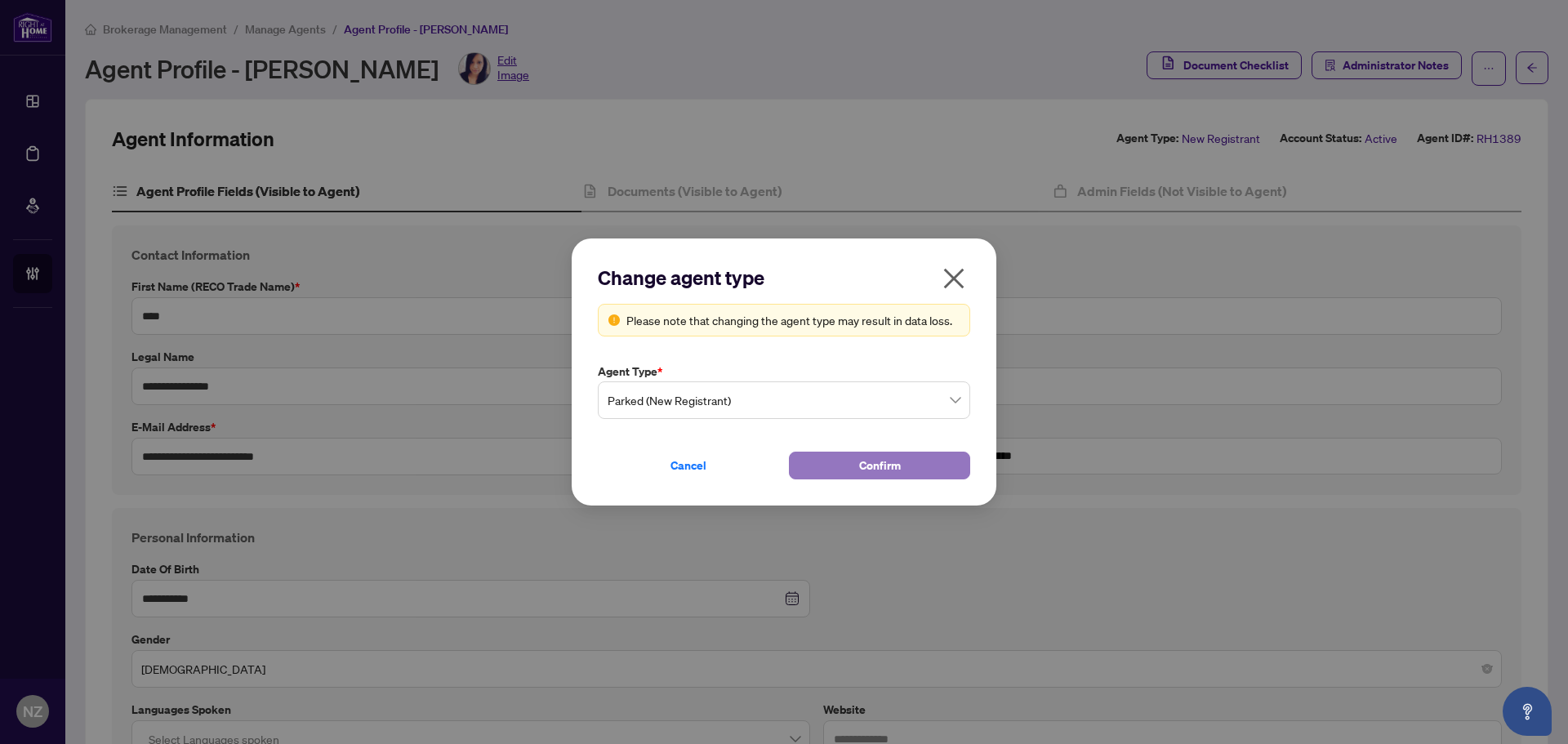
click at [877, 453] on span "Confirm" at bounding box center [880, 465] width 42 height 26
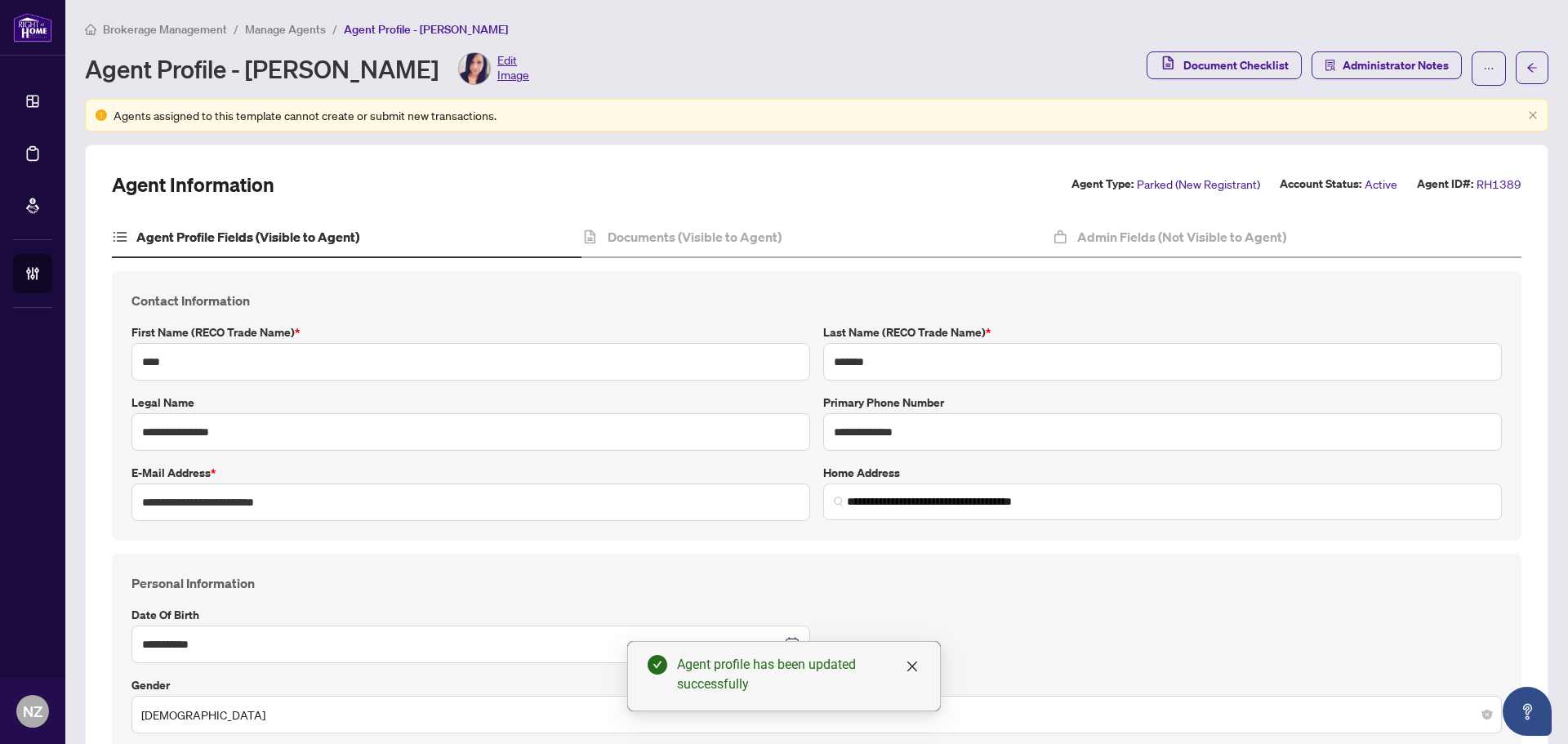
scroll to position [82, 0]
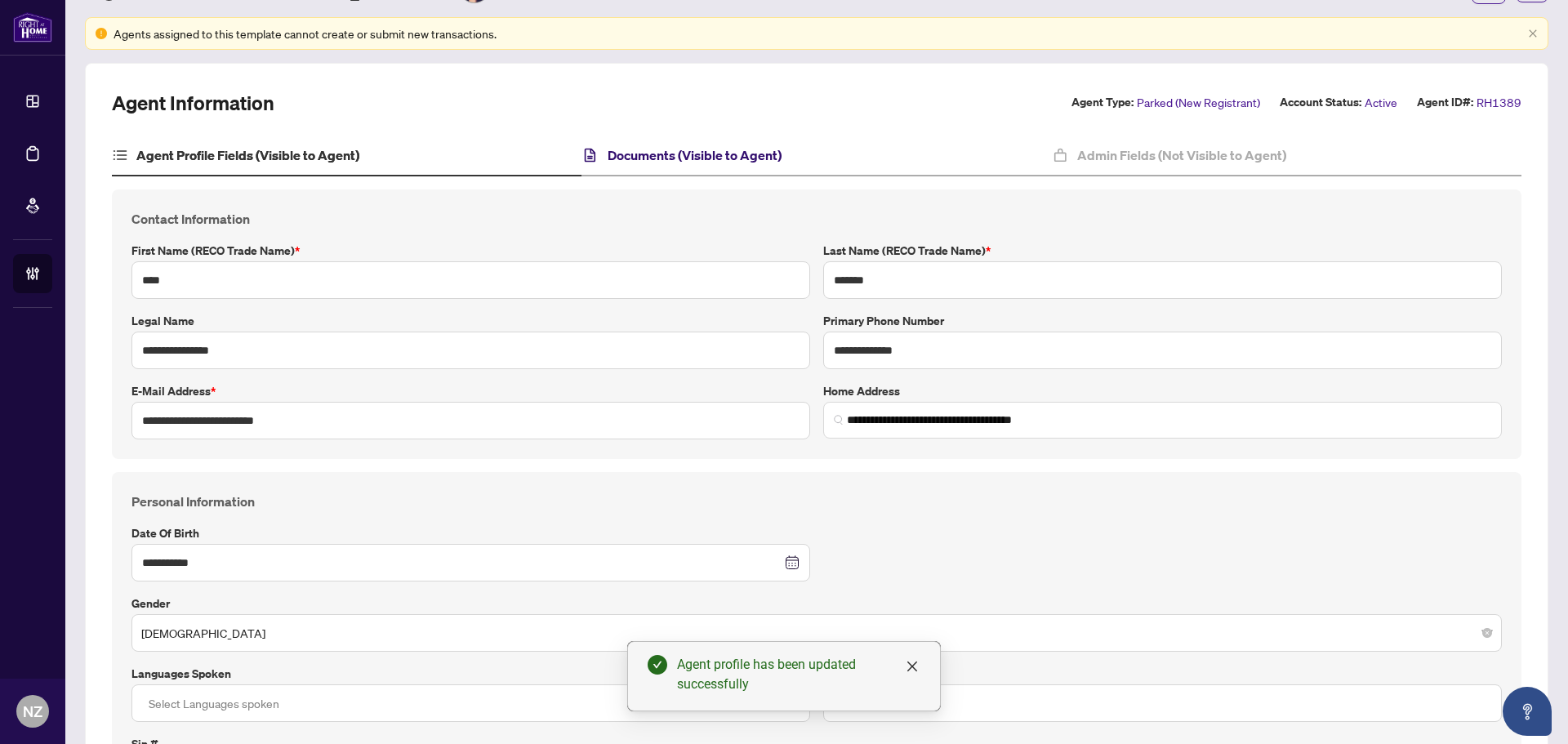
click at [669, 161] on h4 "Documents (Visible to Agent)" at bounding box center [695, 155] width 174 height 19
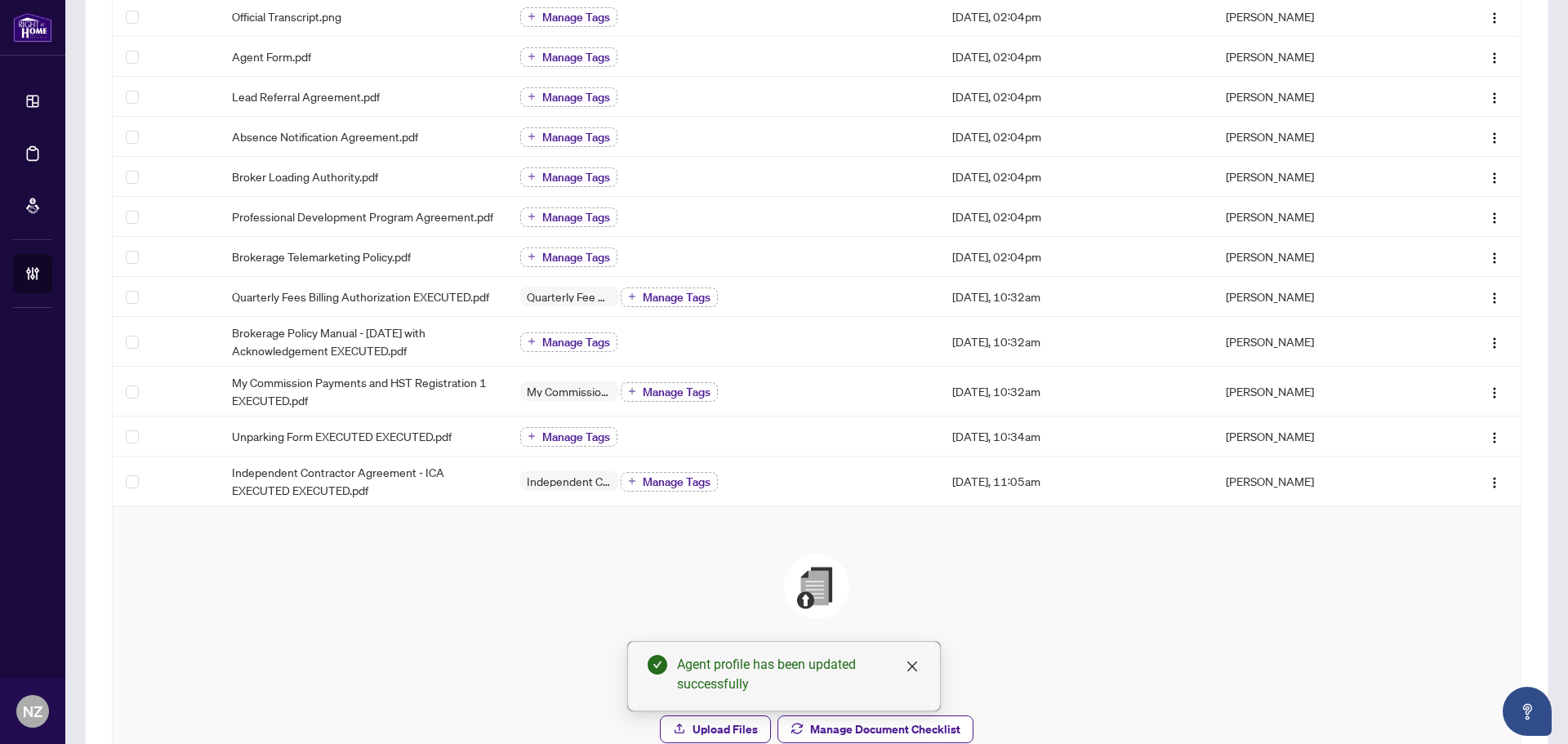
scroll to position [665, 0]
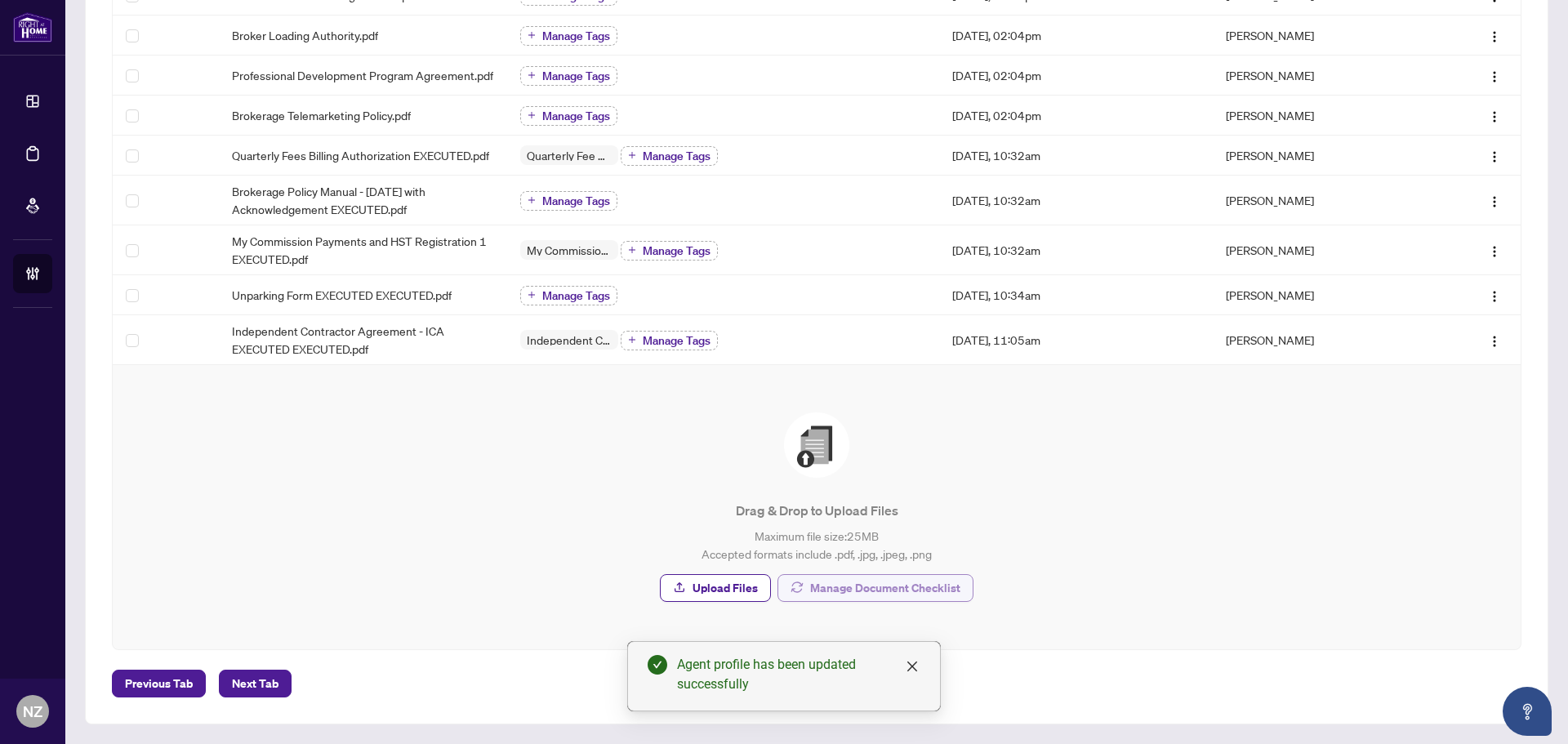
click at [873, 590] on span "Manage Document Checklist" at bounding box center [885, 588] width 150 height 26
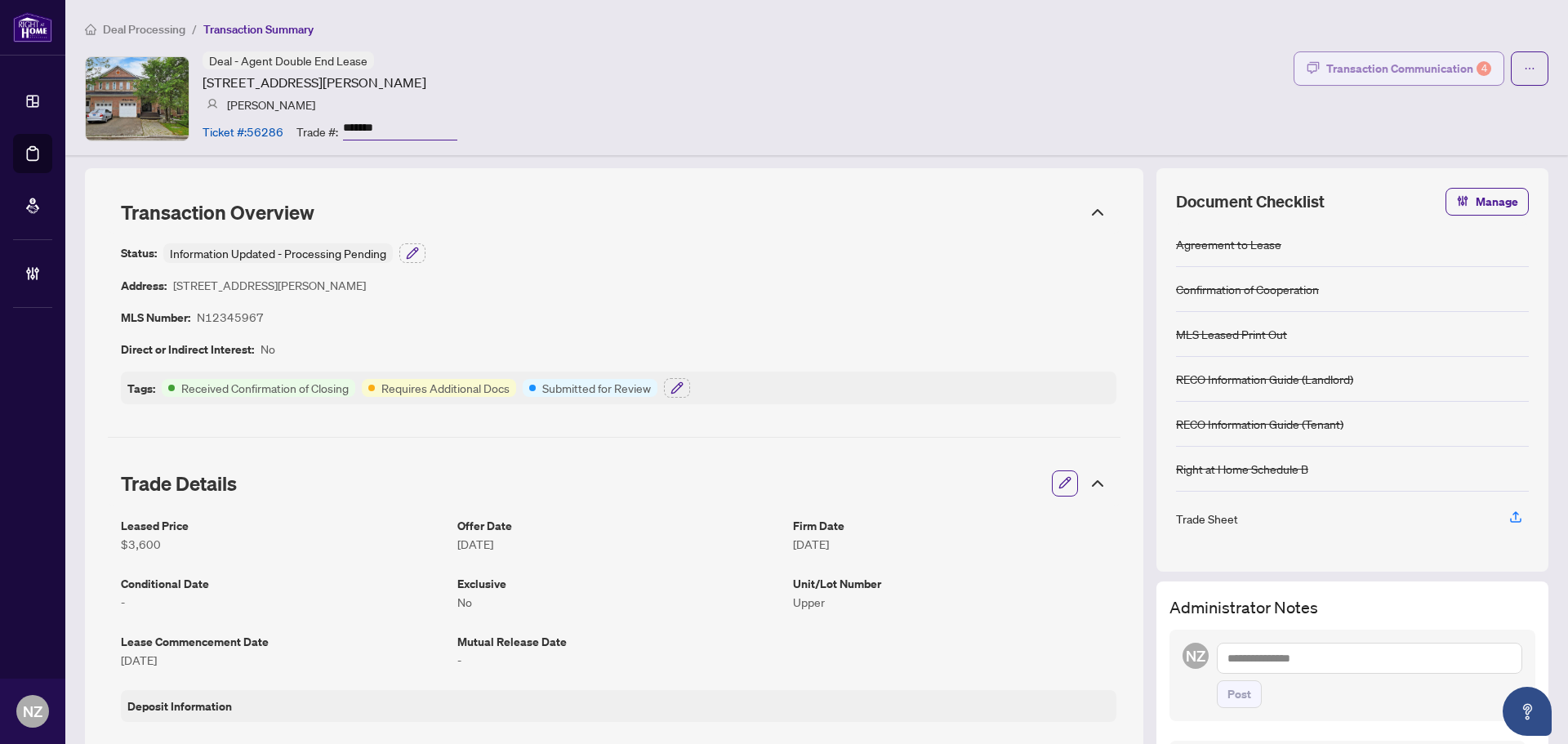
click at [1379, 69] on div "Transaction Communication 4" at bounding box center [1408, 68] width 165 height 26
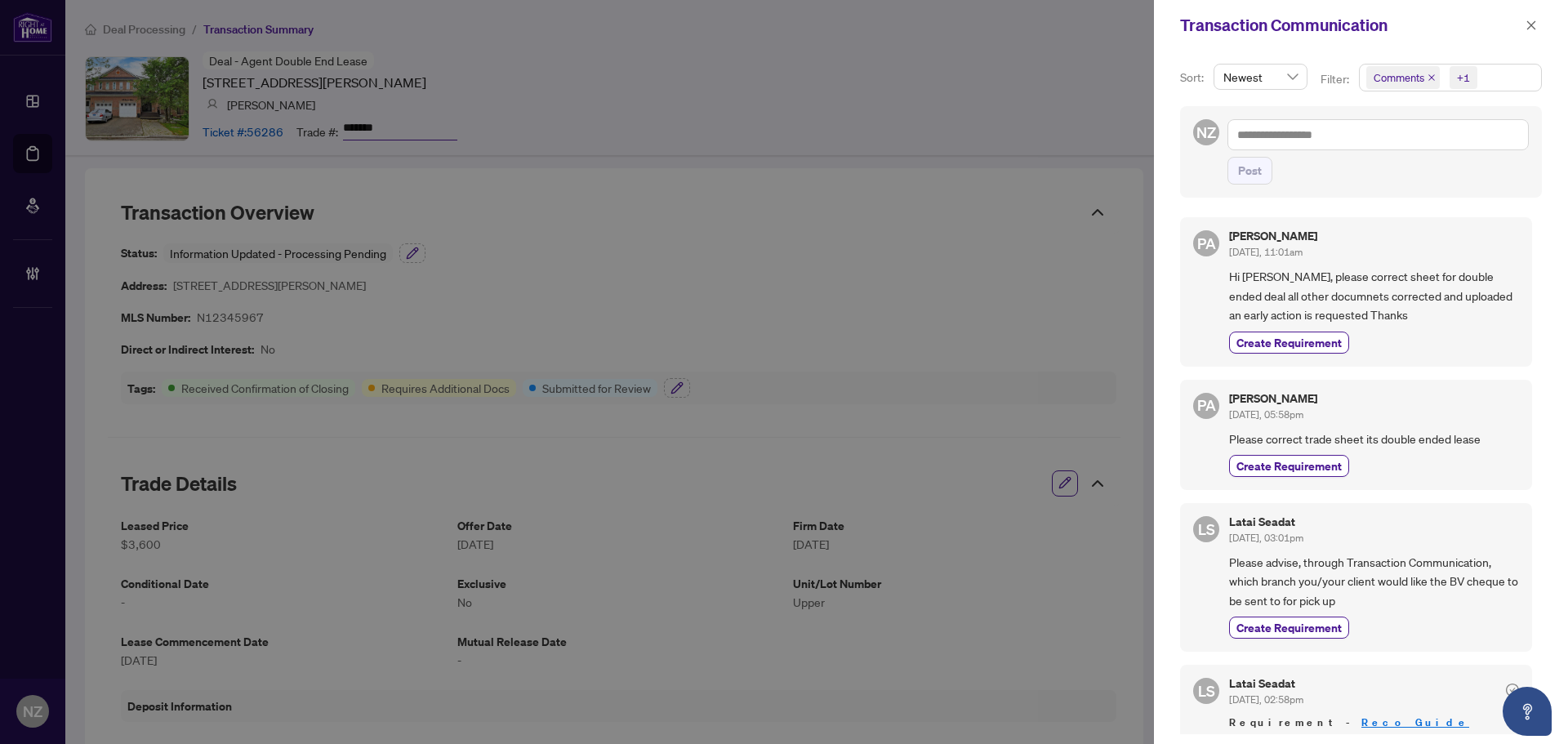
click at [1374, 309] on span "Hi Latai, please correct sheet for double ended deal all other documnets correc…" at bounding box center [1374, 296] width 290 height 57
drag, startPoint x: 1229, startPoint y: 275, endPoint x: 1379, endPoint y: 313, distance: 154.7
click at [1379, 313] on span "Hi Latai, please correct sheet for double ended deal all other documnets correc…" at bounding box center [1374, 296] width 290 height 57
copy span "Hi Latai, please correct sheet for double ended deal all other documnets correc…"
click at [1526, 31] on icon "close" at bounding box center [1532, 25] width 12 height 12
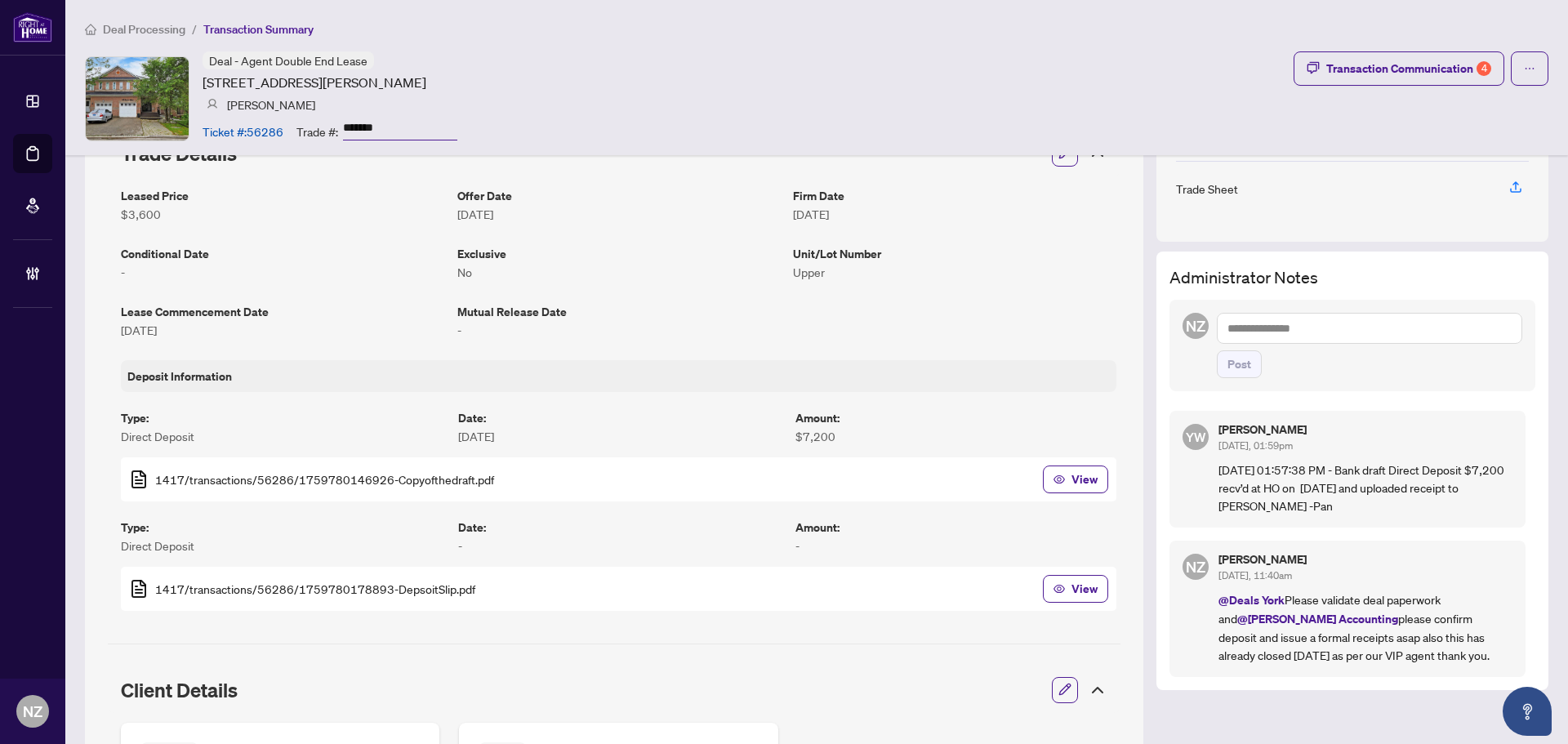
scroll to position [327, 0]
click at [1261, 323] on textarea at bounding box center [1369, 331] width 305 height 31
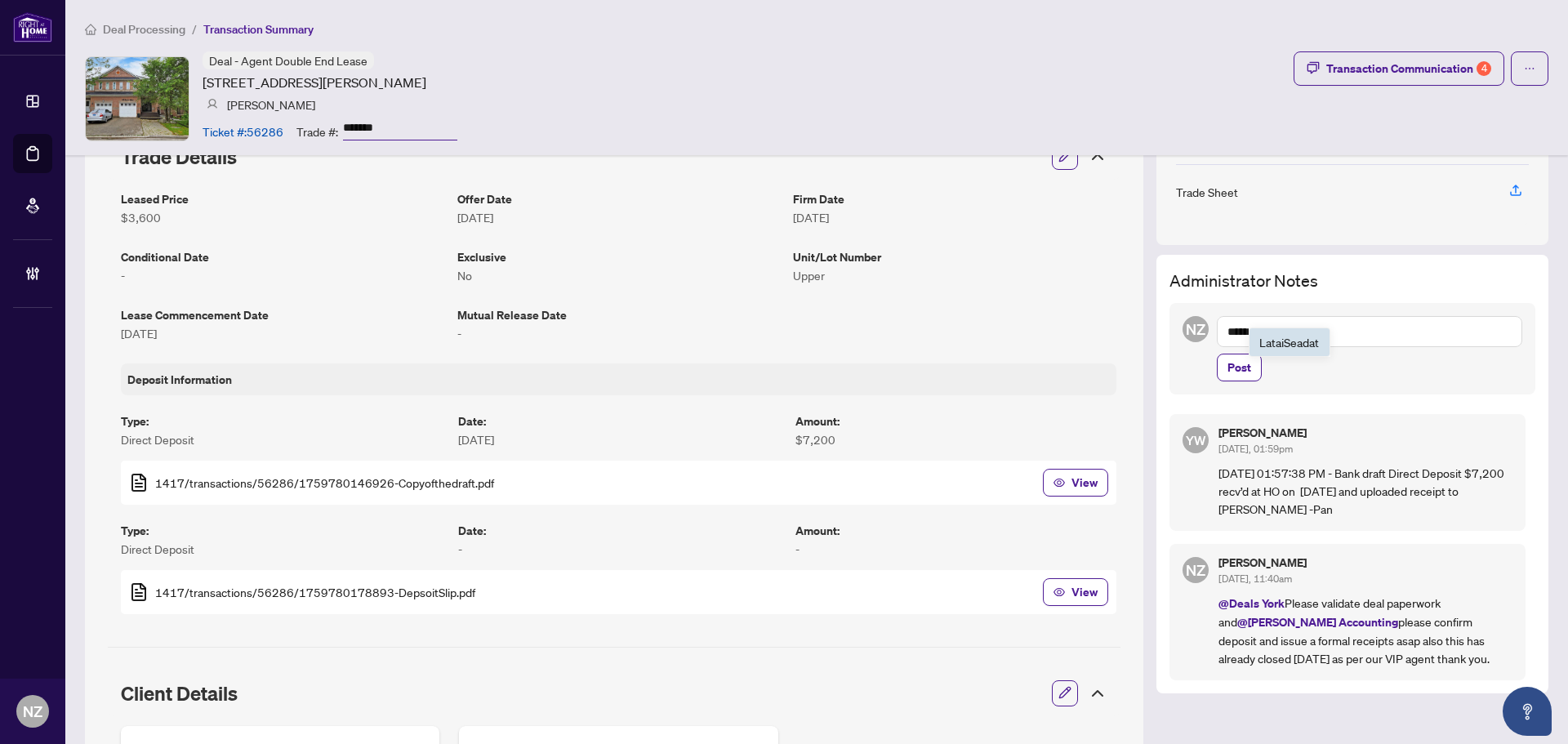
click at [1282, 339] on span "Latai Seadat" at bounding box center [1289, 343] width 59 height 15
paste textarea "**********"
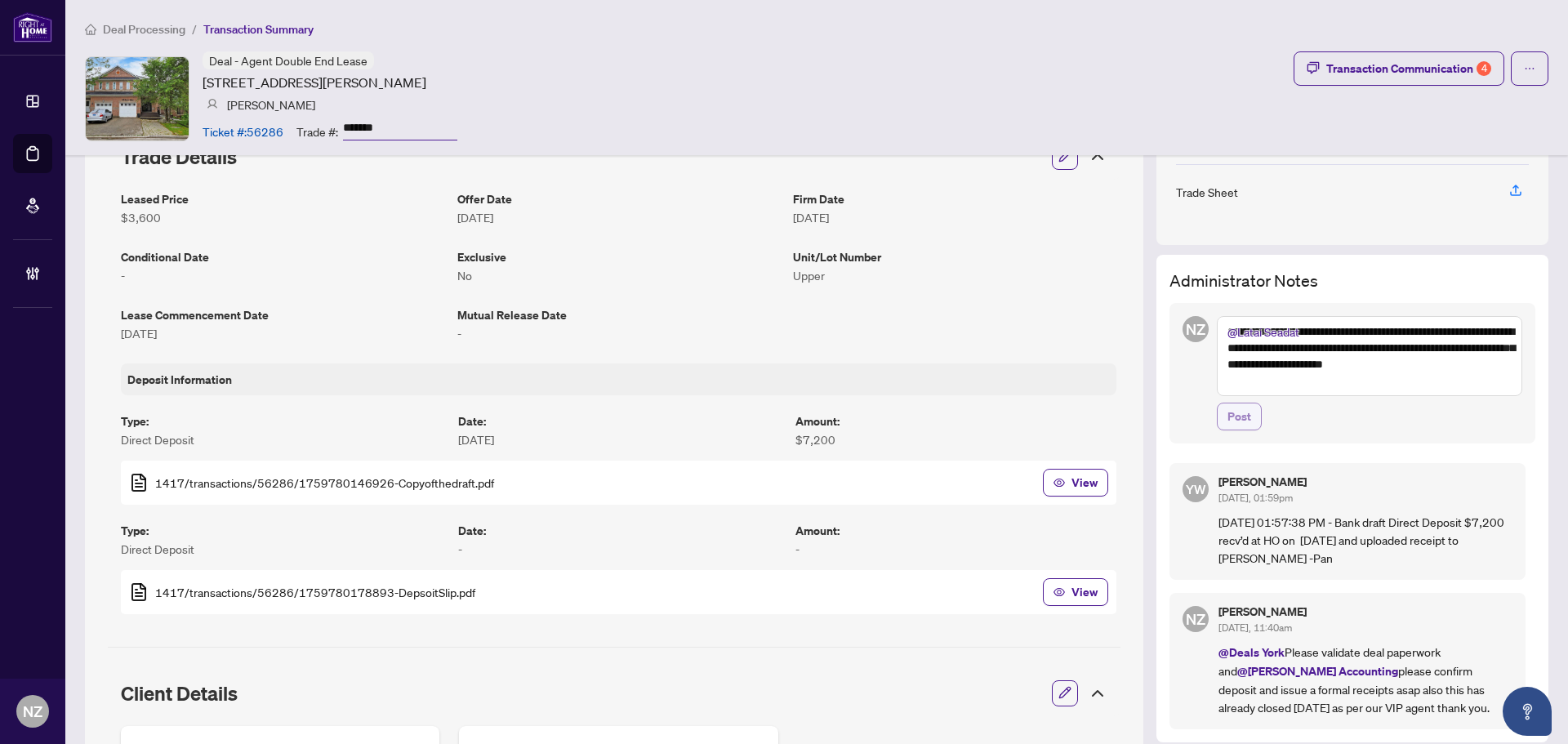
type textarea "**********"
click at [1228, 419] on span "Post" at bounding box center [1240, 416] width 23 height 26
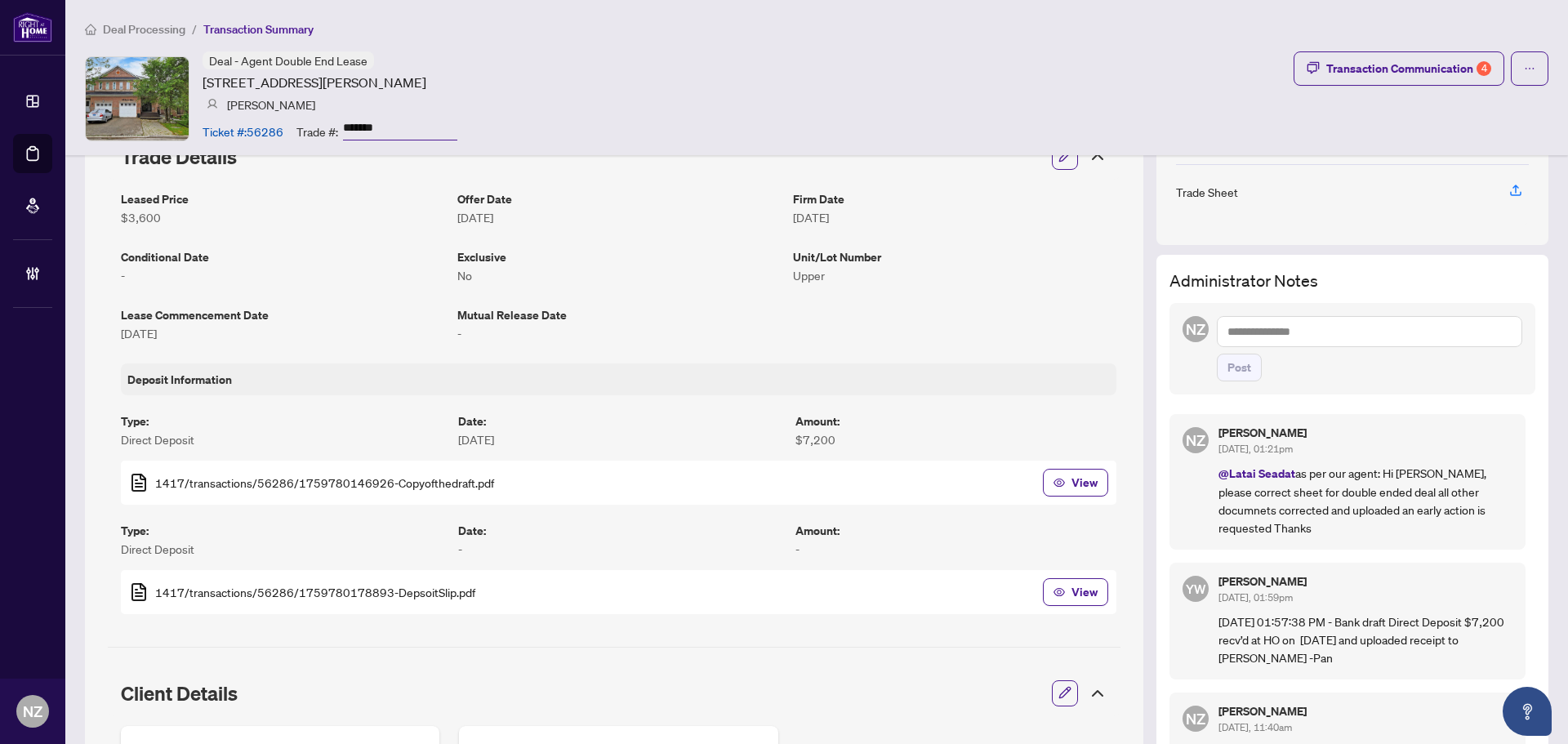
click at [137, 28] on span "Deal Processing" at bounding box center [144, 29] width 83 height 15
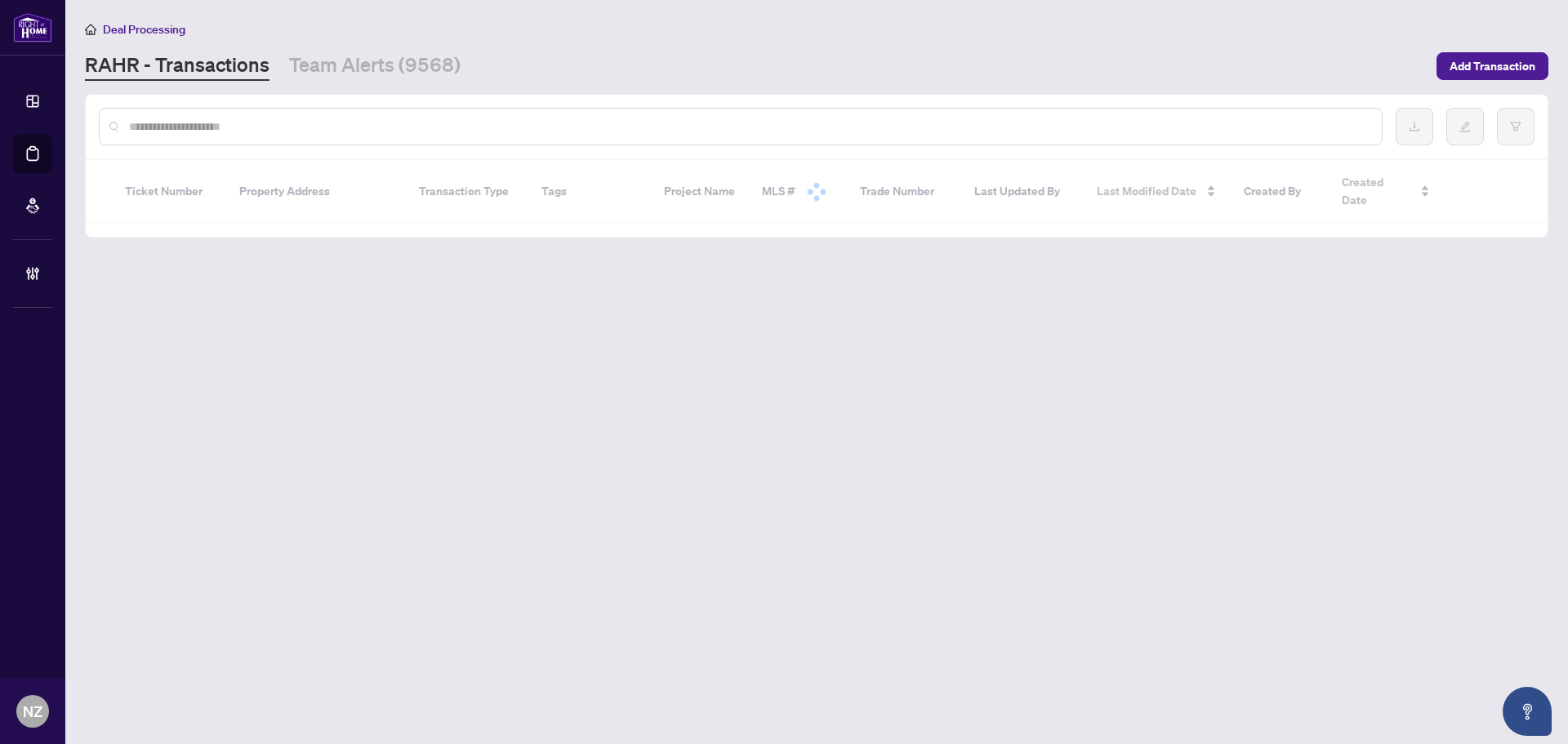
click at [216, 125] on input "text" at bounding box center [748, 126] width 1240 height 18
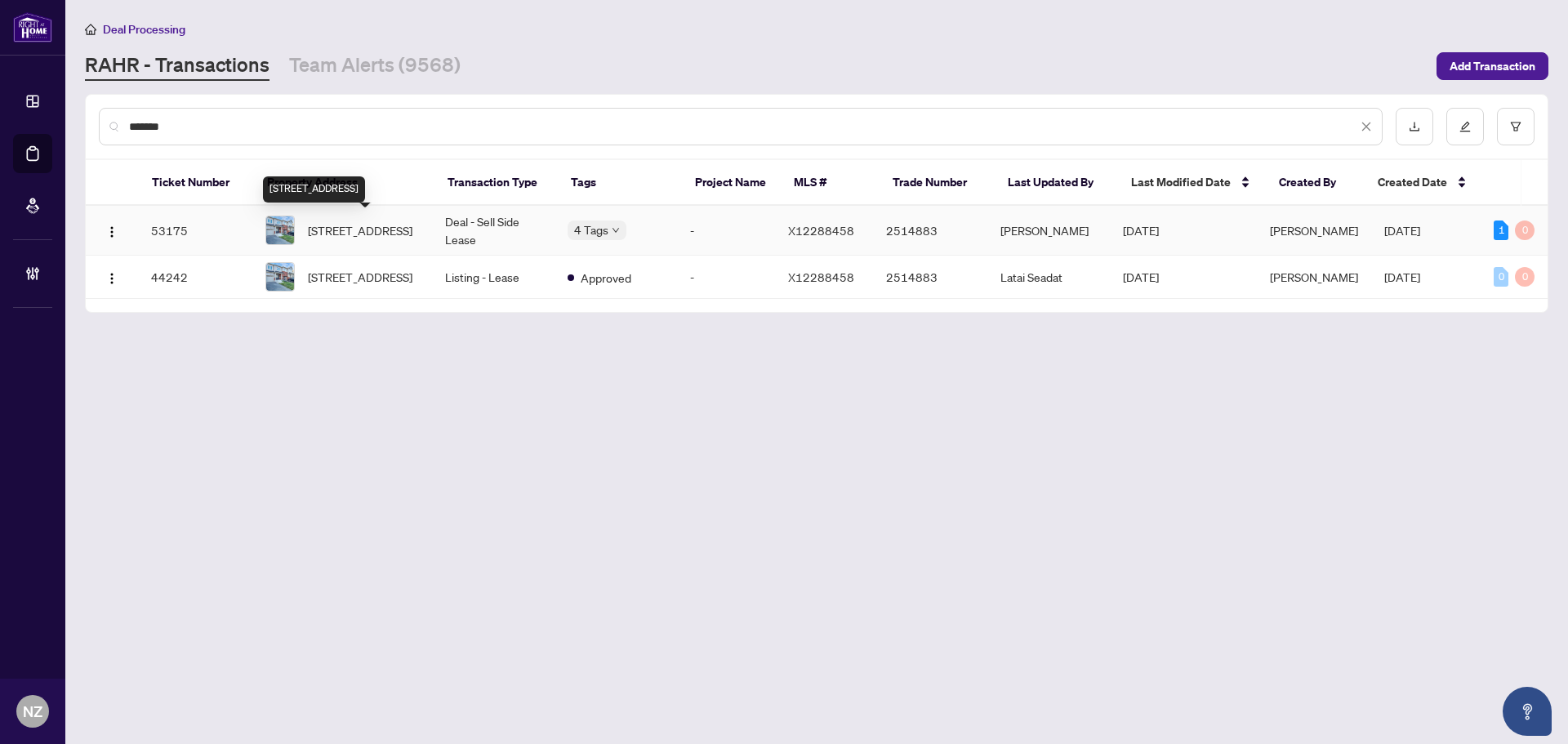
type input "*******"
click at [388, 238] on span "719 Potawatomi Cres, Shelburne, Ontario L9V 3Y4, Canada" at bounding box center [359, 230] width 104 height 18
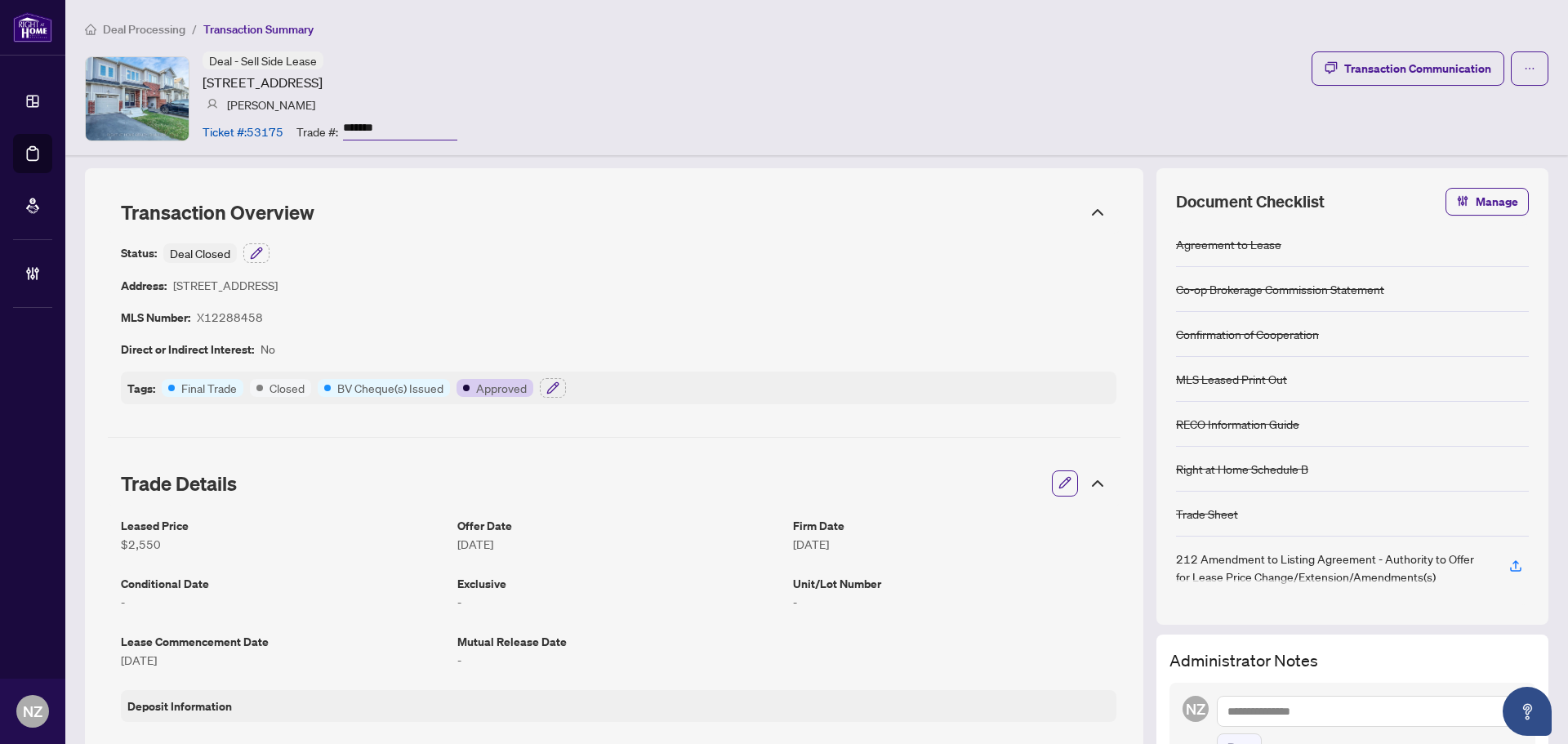
click at [161, 31] on span "Deal Processing" at bounding box center [144, 29] width 83 height 15
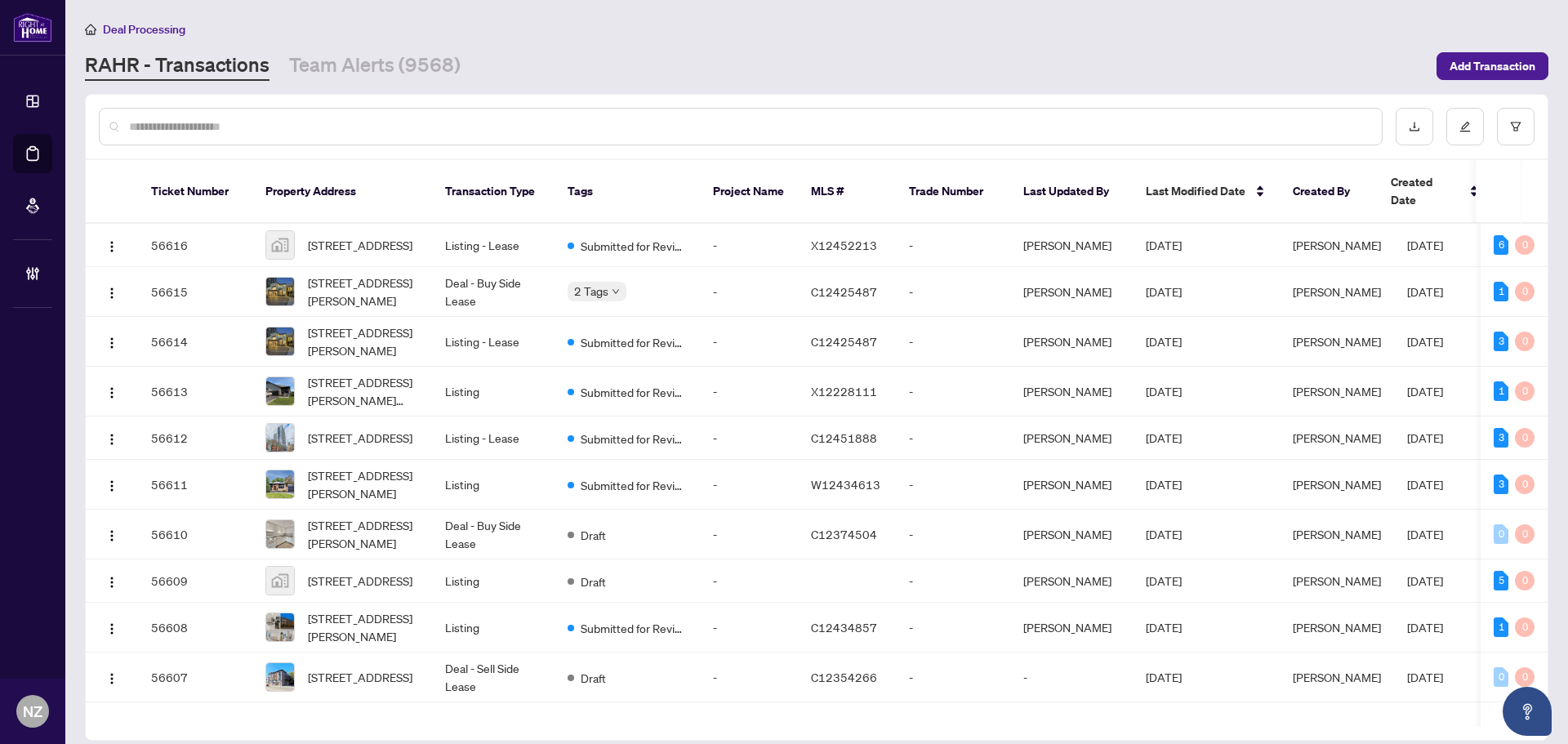
click at [181, 129] on input "text" at bounding box center [748, 126] width 1240 height 18
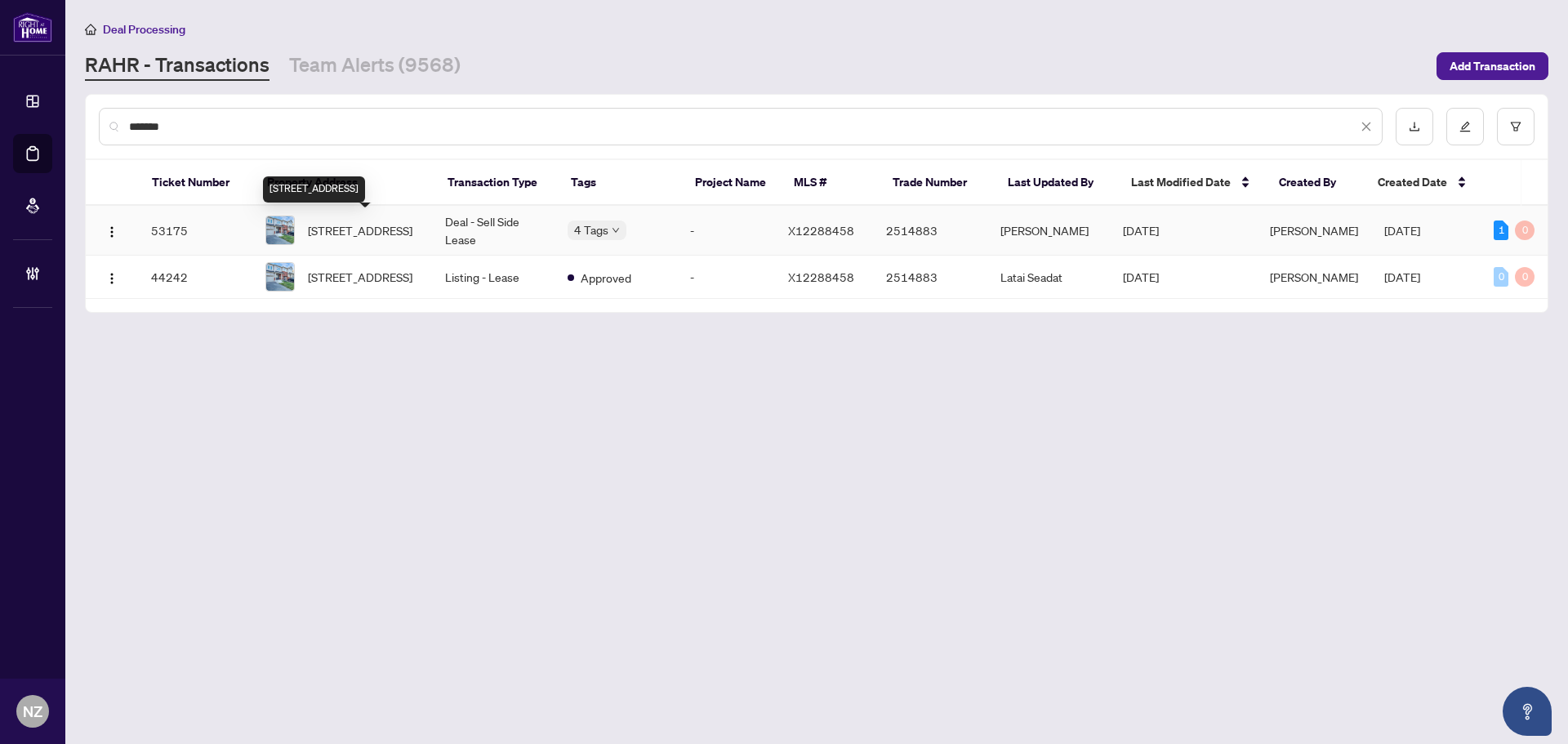
type input "*******"
click at [379, 228] on span "719 Potawatomi Cres, Shelburne, Ontario L9V 3Y4, Canada" at bounding box center [359, 230] width 104 height 18
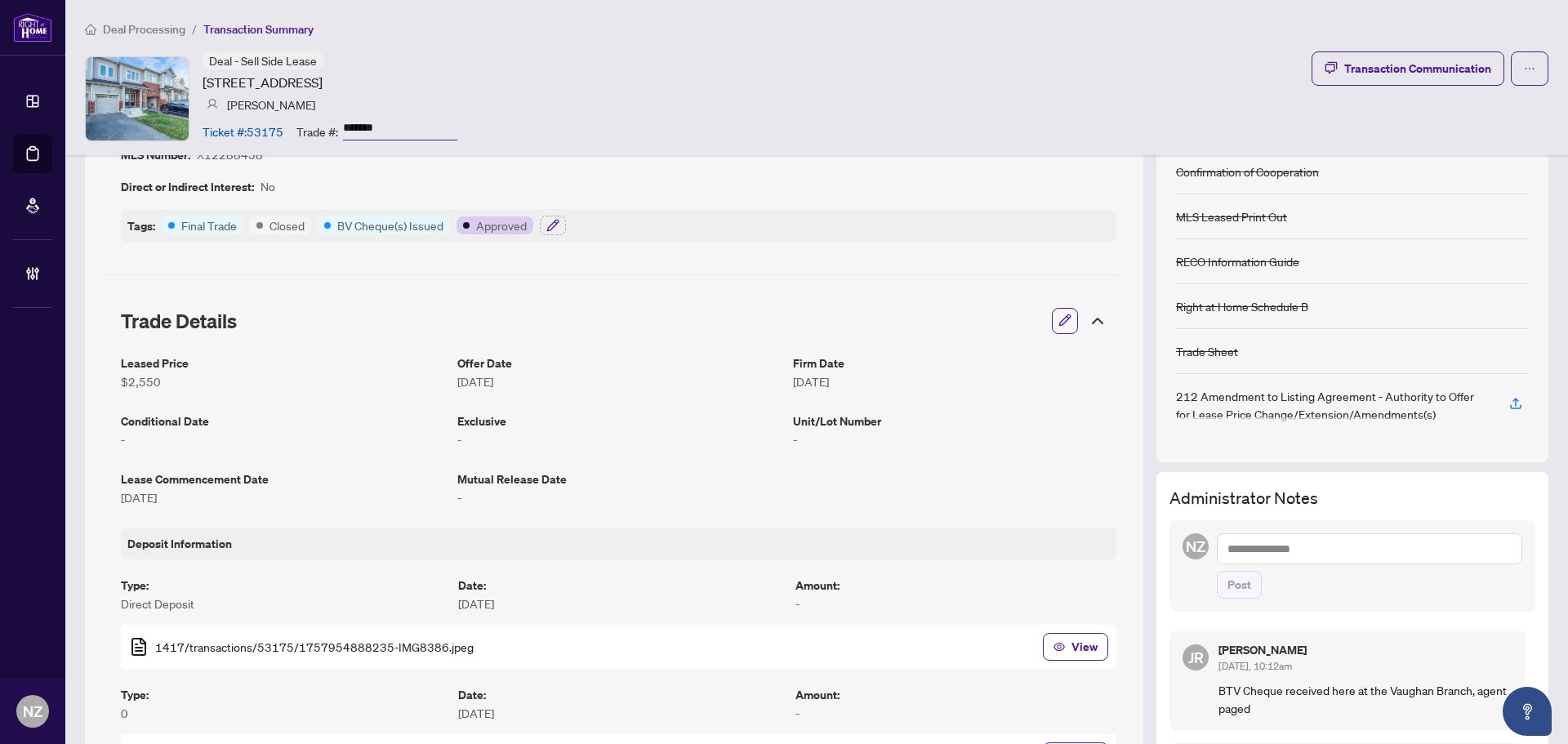
scroll to position [82, 0]
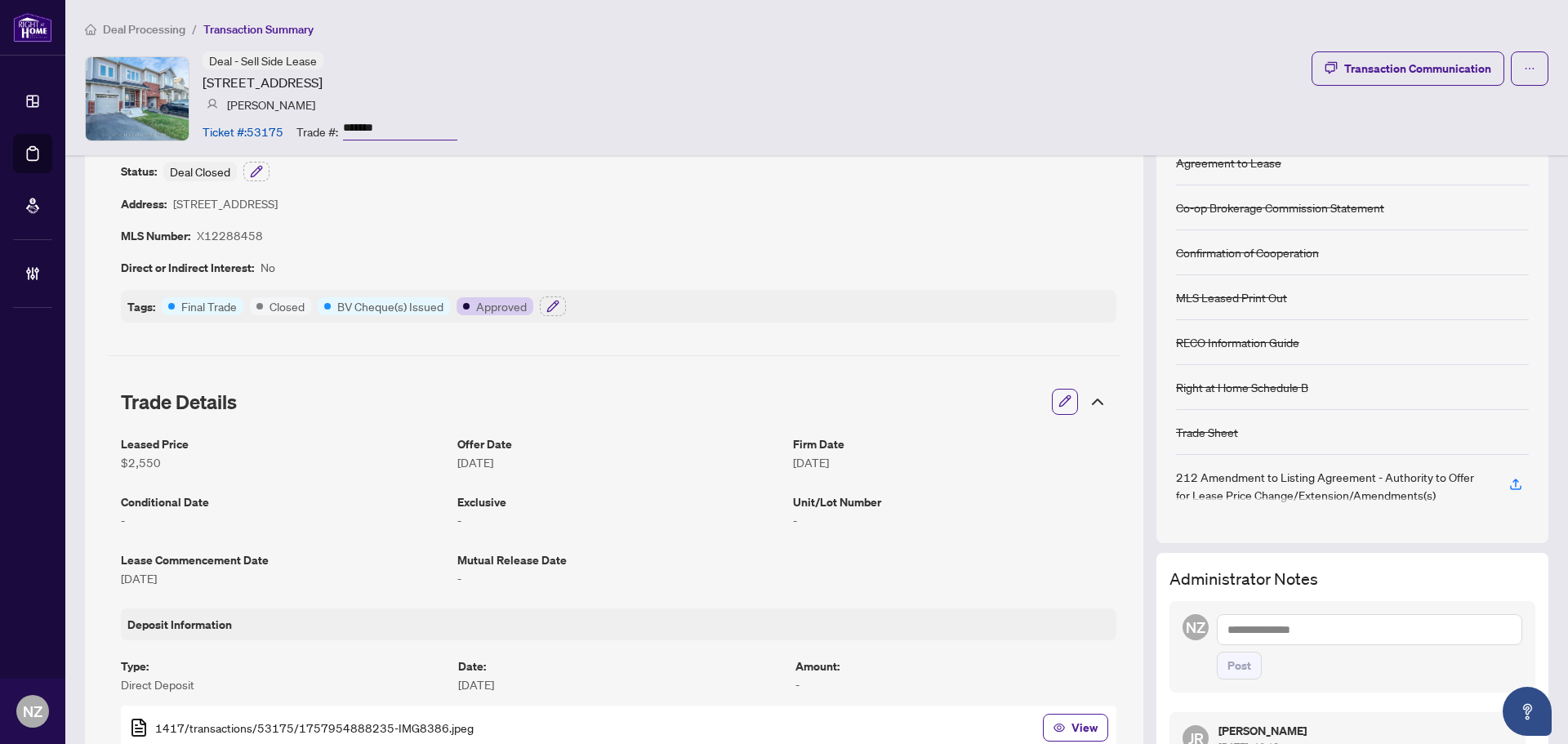
click at [1059, 407] on icon "button" at bounding box center [1066, 401] width 13 height 13
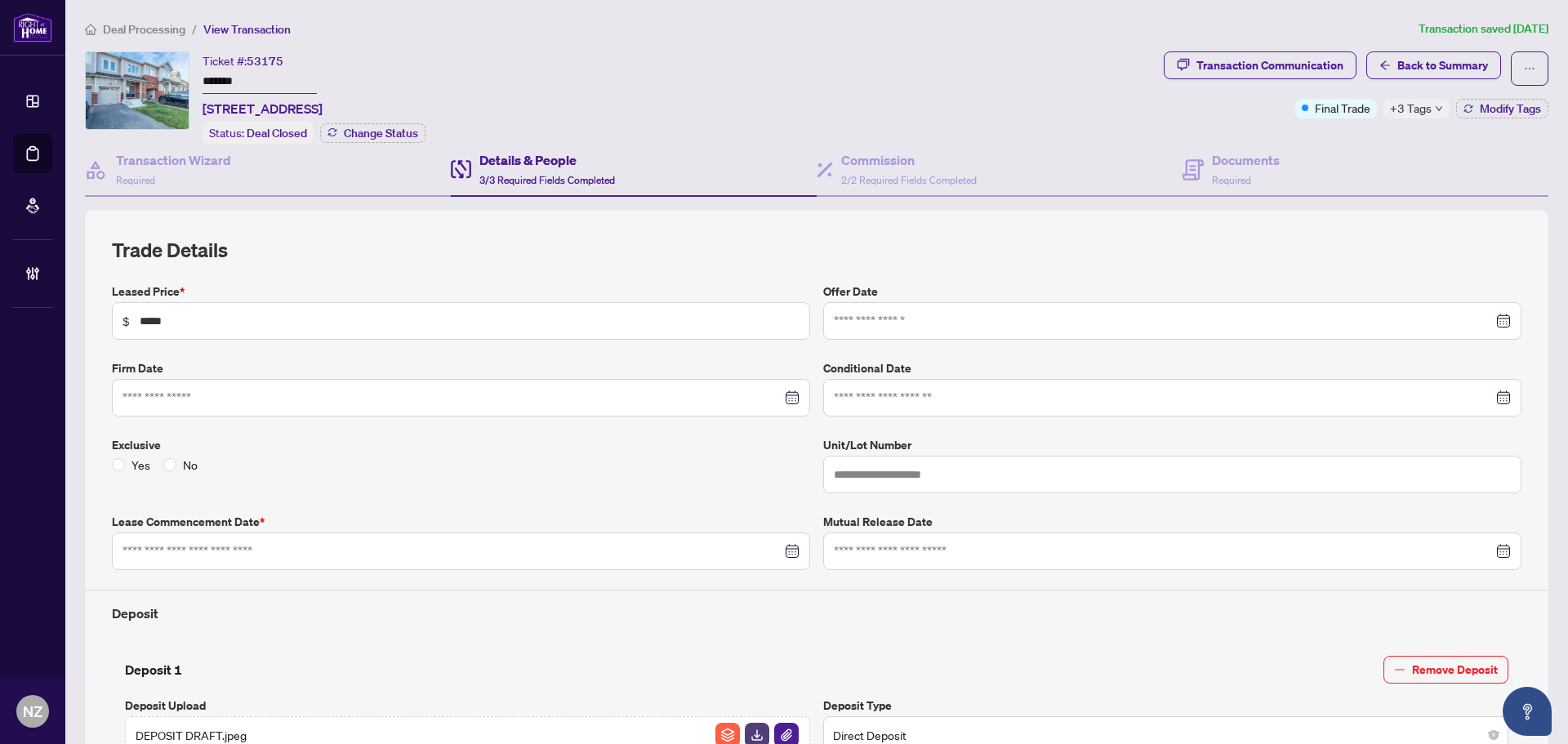
type input "**********"
drag, startPoint x: 155, startPoint y: 171, endPoint x: 160, endPoint y: 197, distance: 26.5
click at [155, 174] on div "Transaction Wizard Required" at bounding box center [174, 170] width 115 height 38
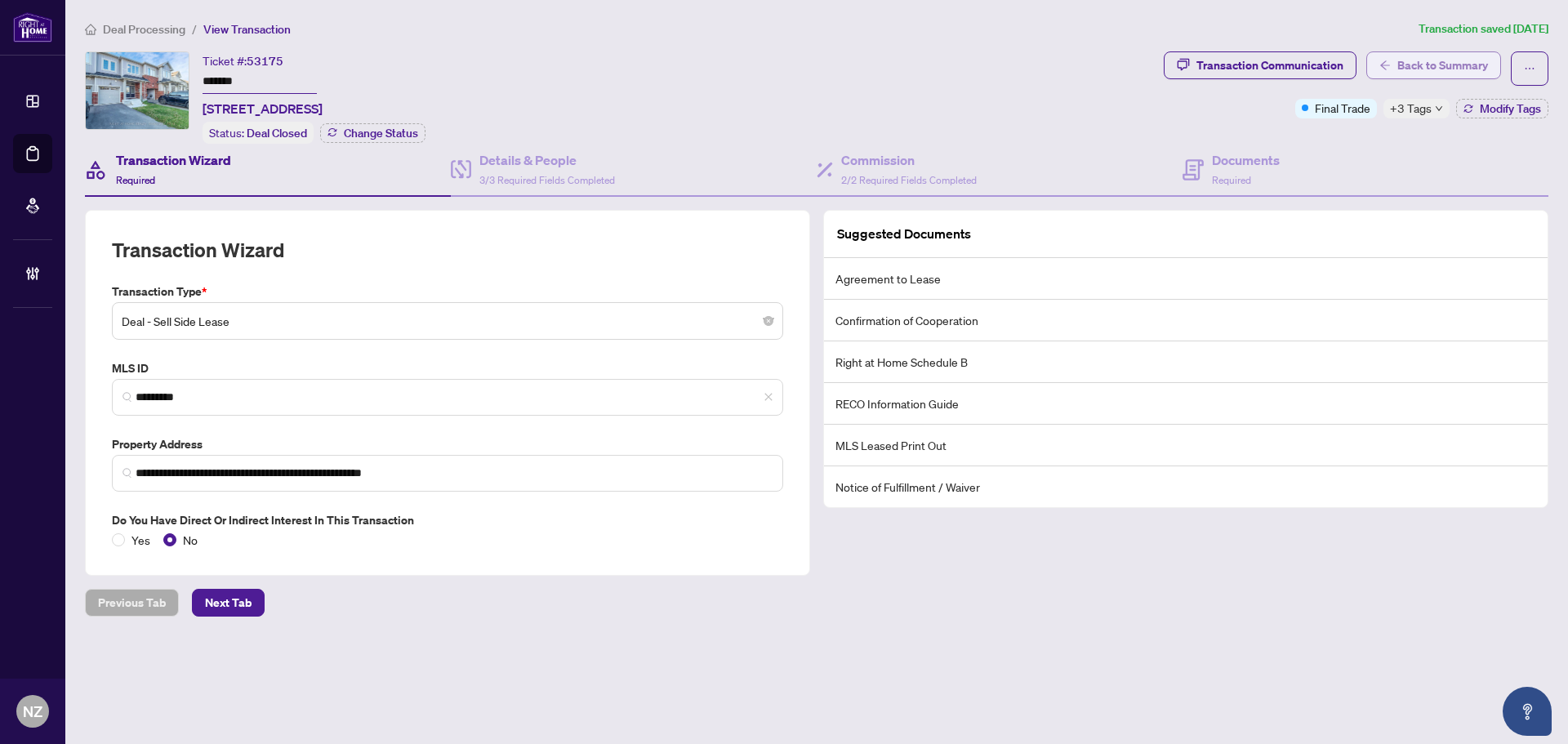
click at [1408, 64] on span "Back to Summary" at bounding box center [1443, 65] width 90 height 26
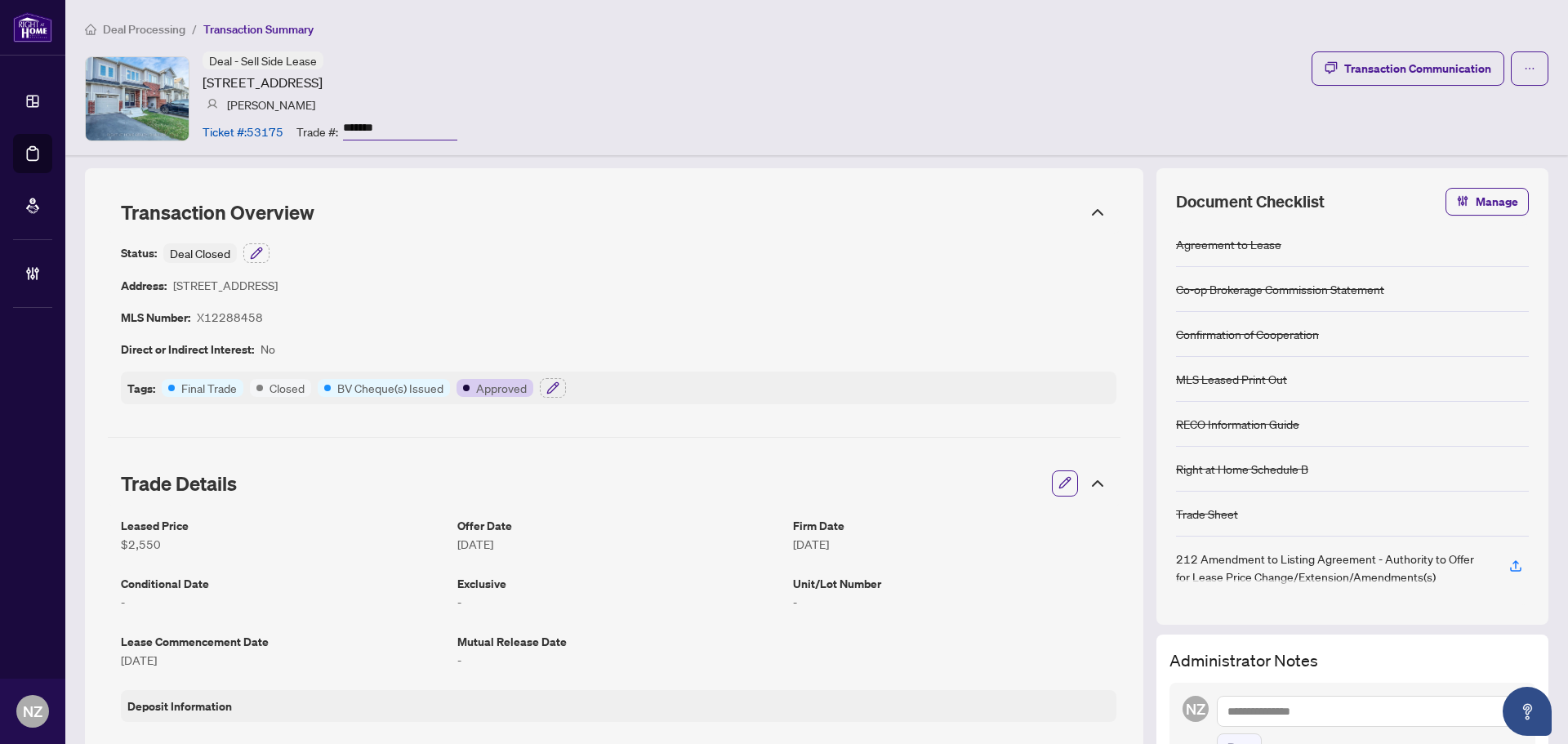
click at [211, 317] on article "X12288458" at bounding box center [230, 317] width 66 height 18
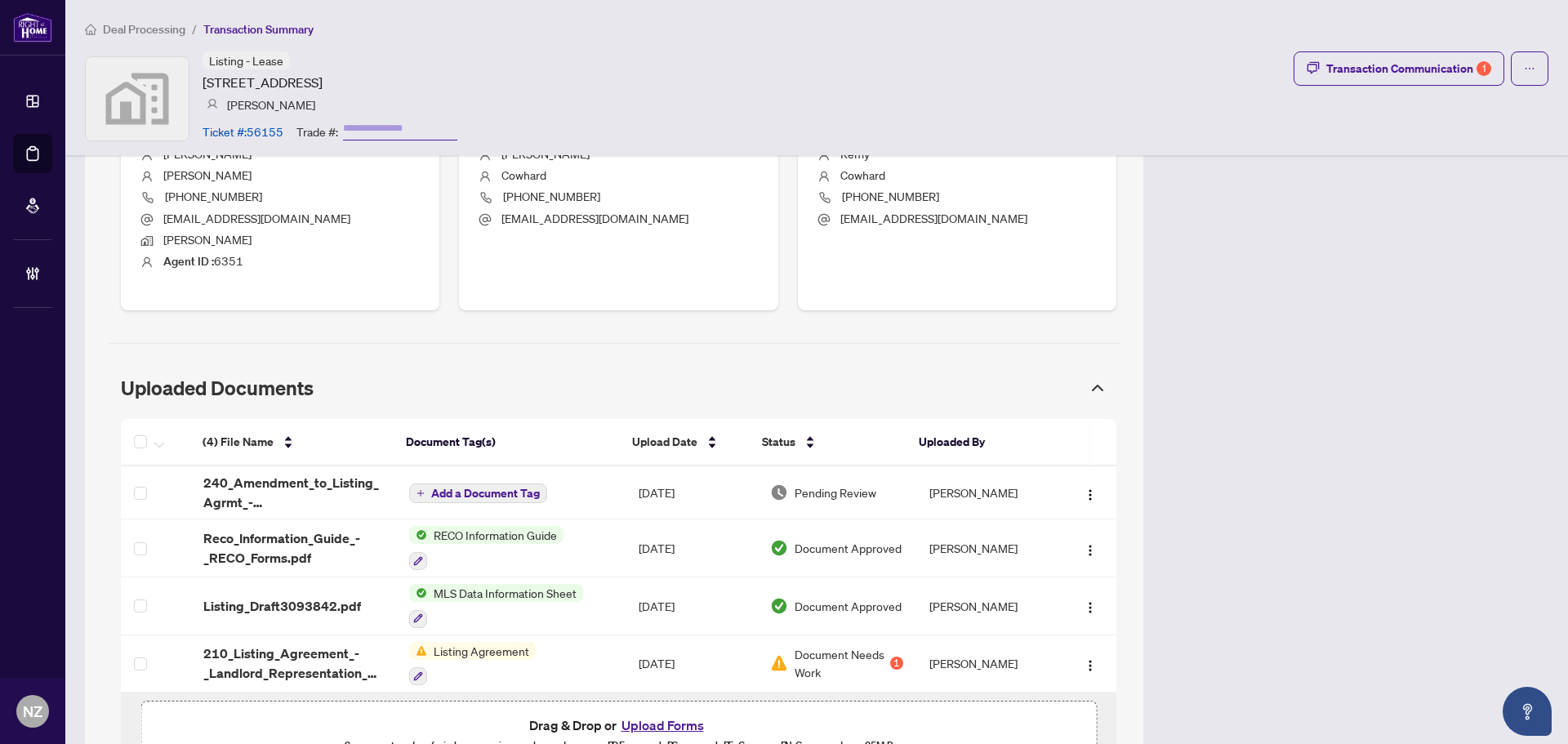
scroll to position [782, 0]
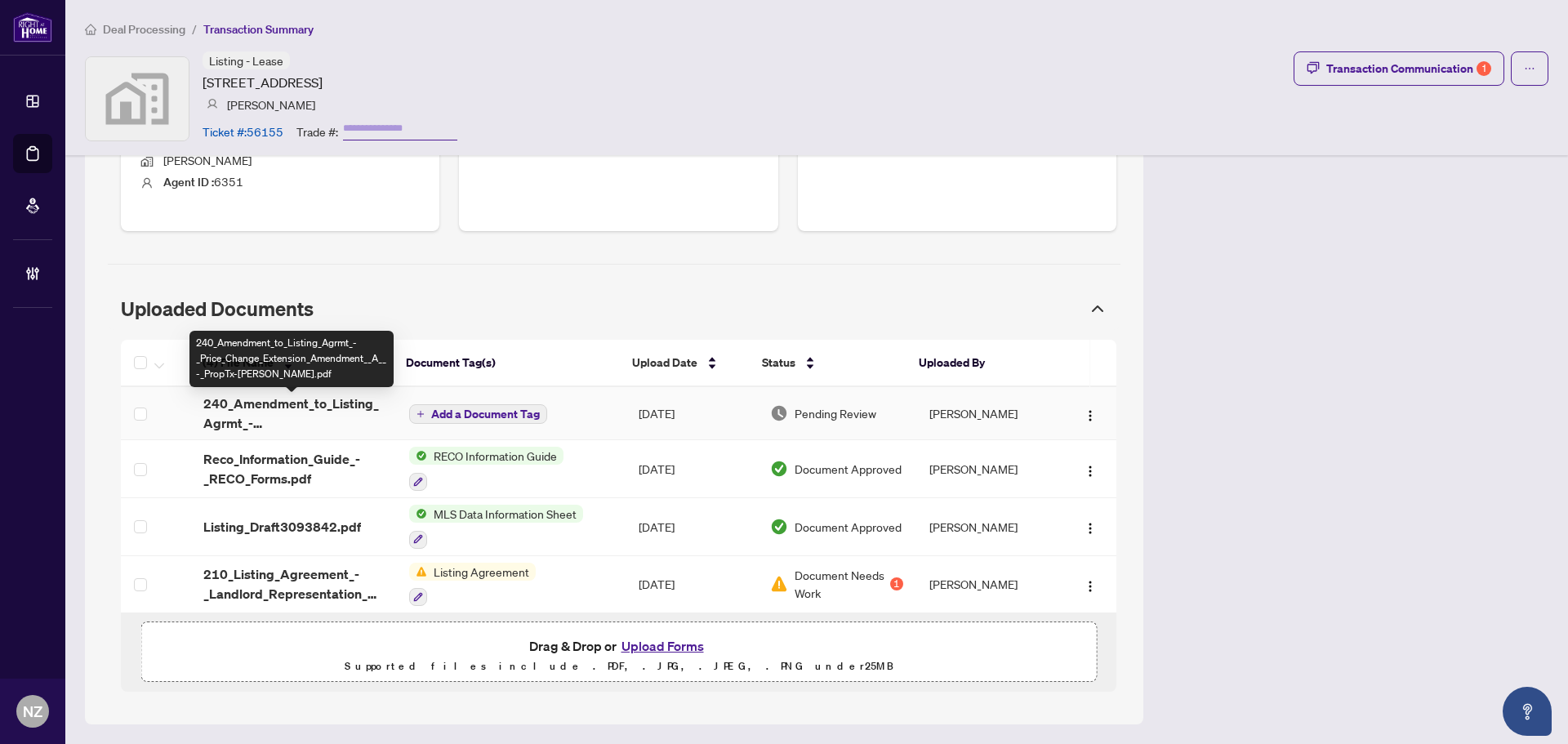
click at [275, 402] on span "240_Amendment_to_Listing_Agrmt_-_Price_Change_Extension_Amendment__A__-_PropTx-…" at bounding box center [293, 413] width 180 height 39
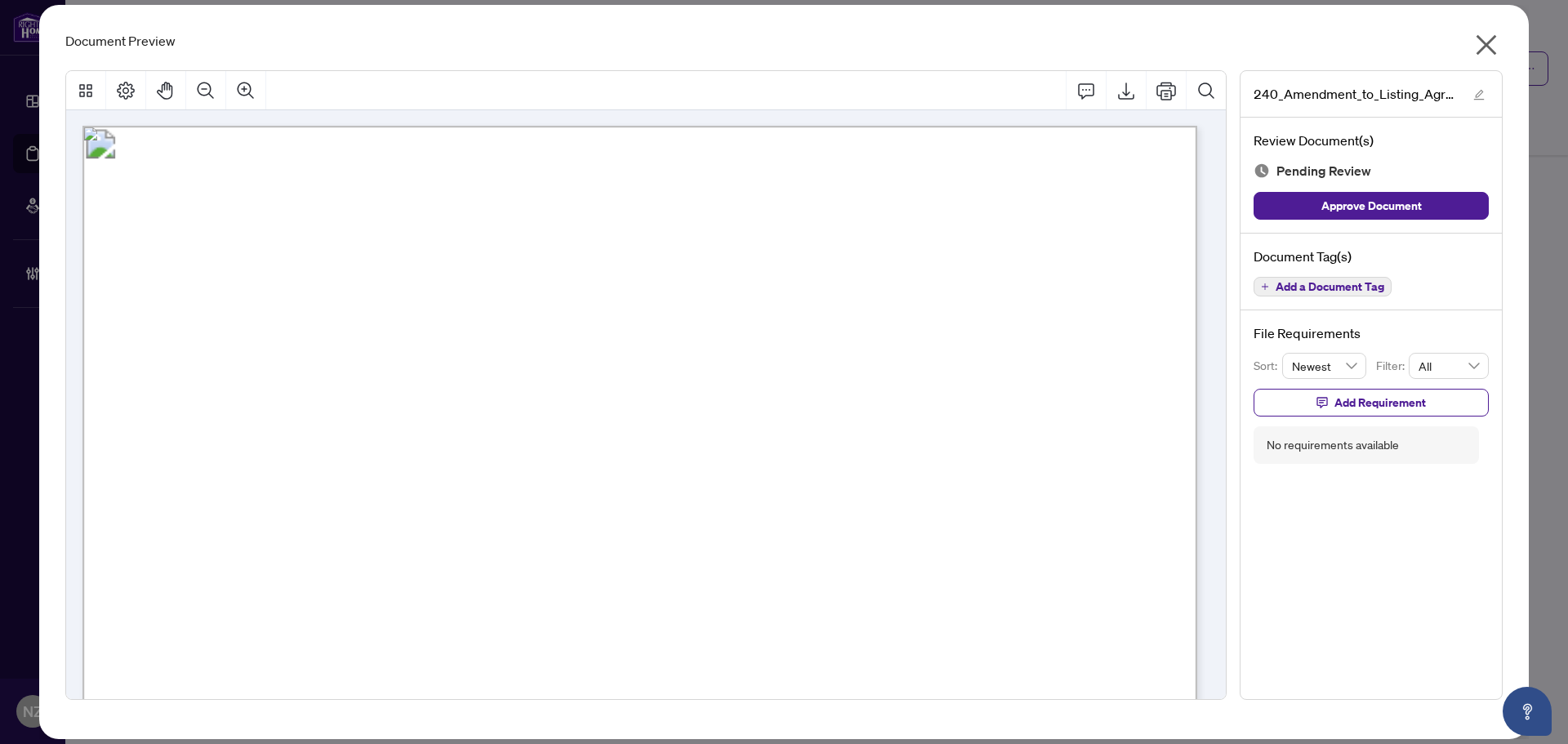
scroll to position [0, 0]
click at [1364, 281] on span "Add a Document Tag" at bounding box center [1330, 287] width 109 height 12
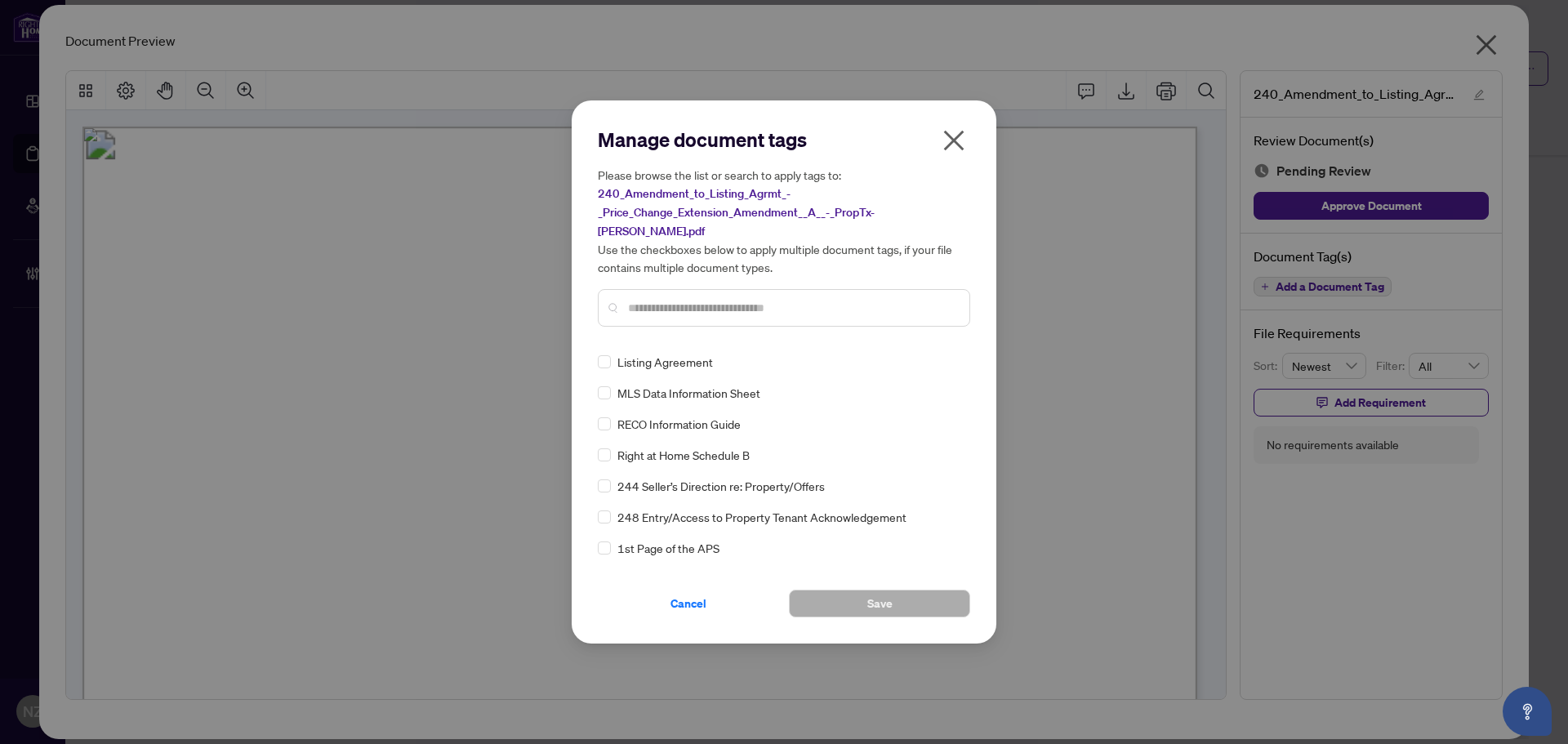
click at [686, 299] on input "text" at bounding box center [792, 308] width 328 height 18
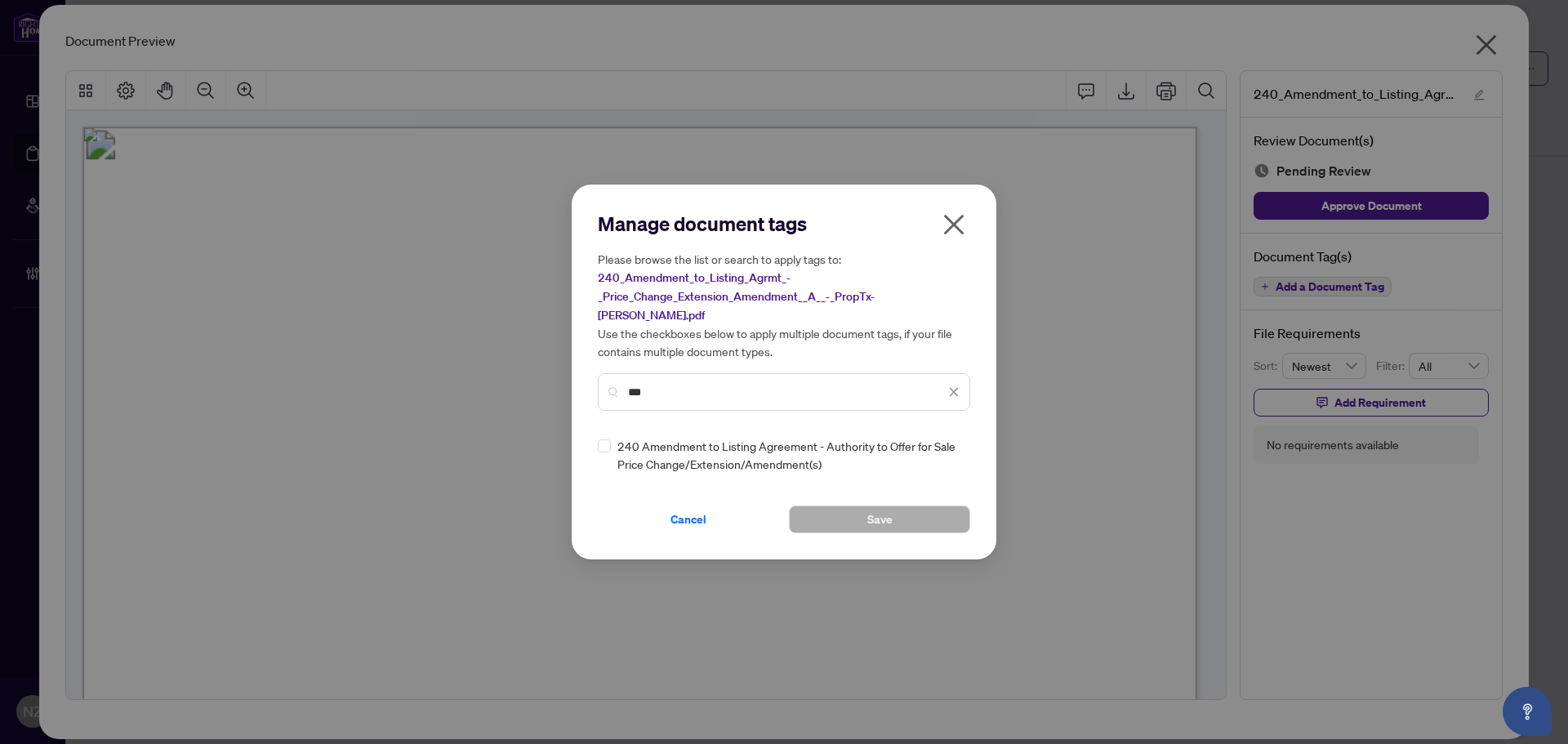
type input "***"
click at [952, 451] on icon at bounding box center [955, 455] width 10 height 7
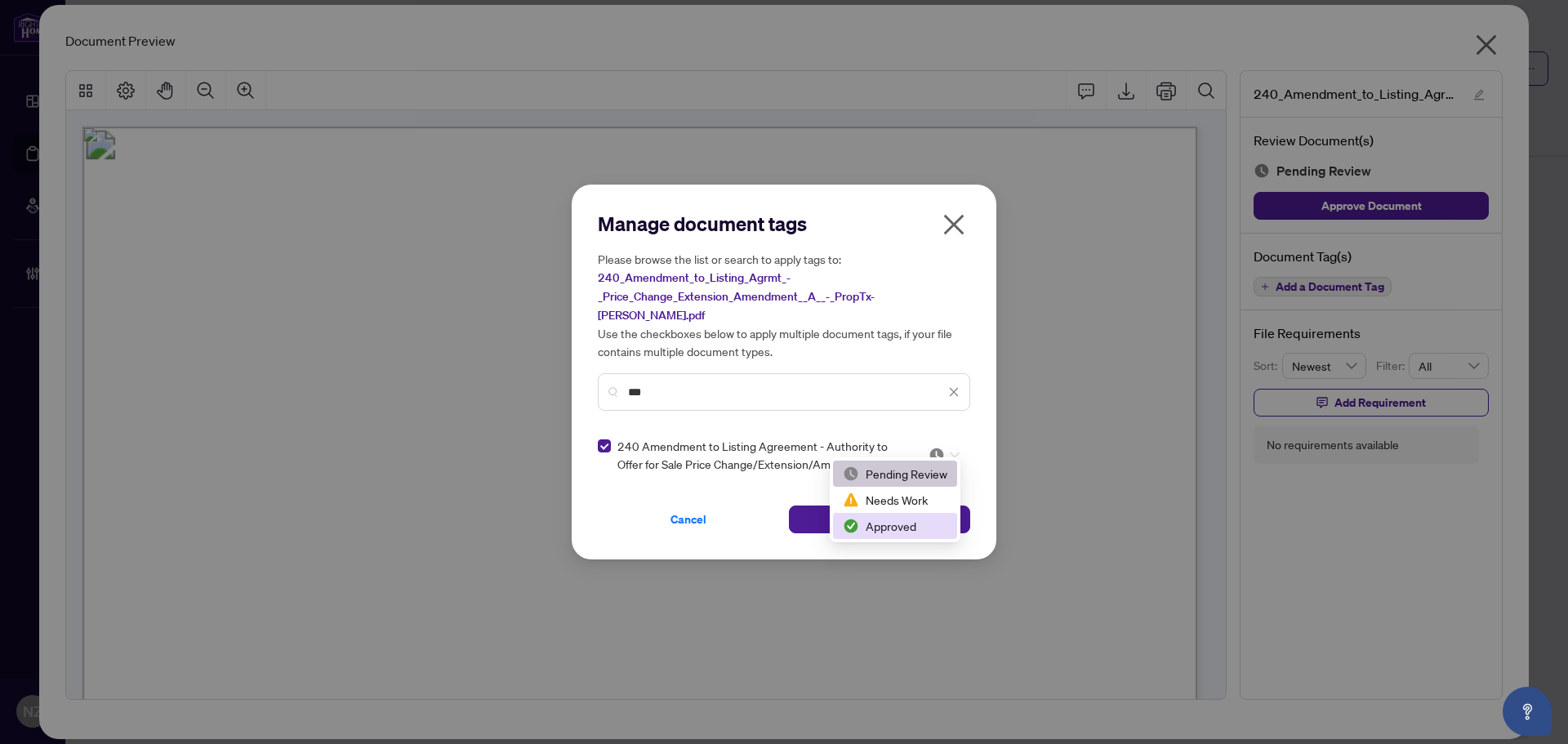
click at [876, 526] on div "Approved" at bounding box center [895, 526] width 104 height 18
click at [822, 512] on button "Save" at bounding box center [879, 519] width 181 height 28
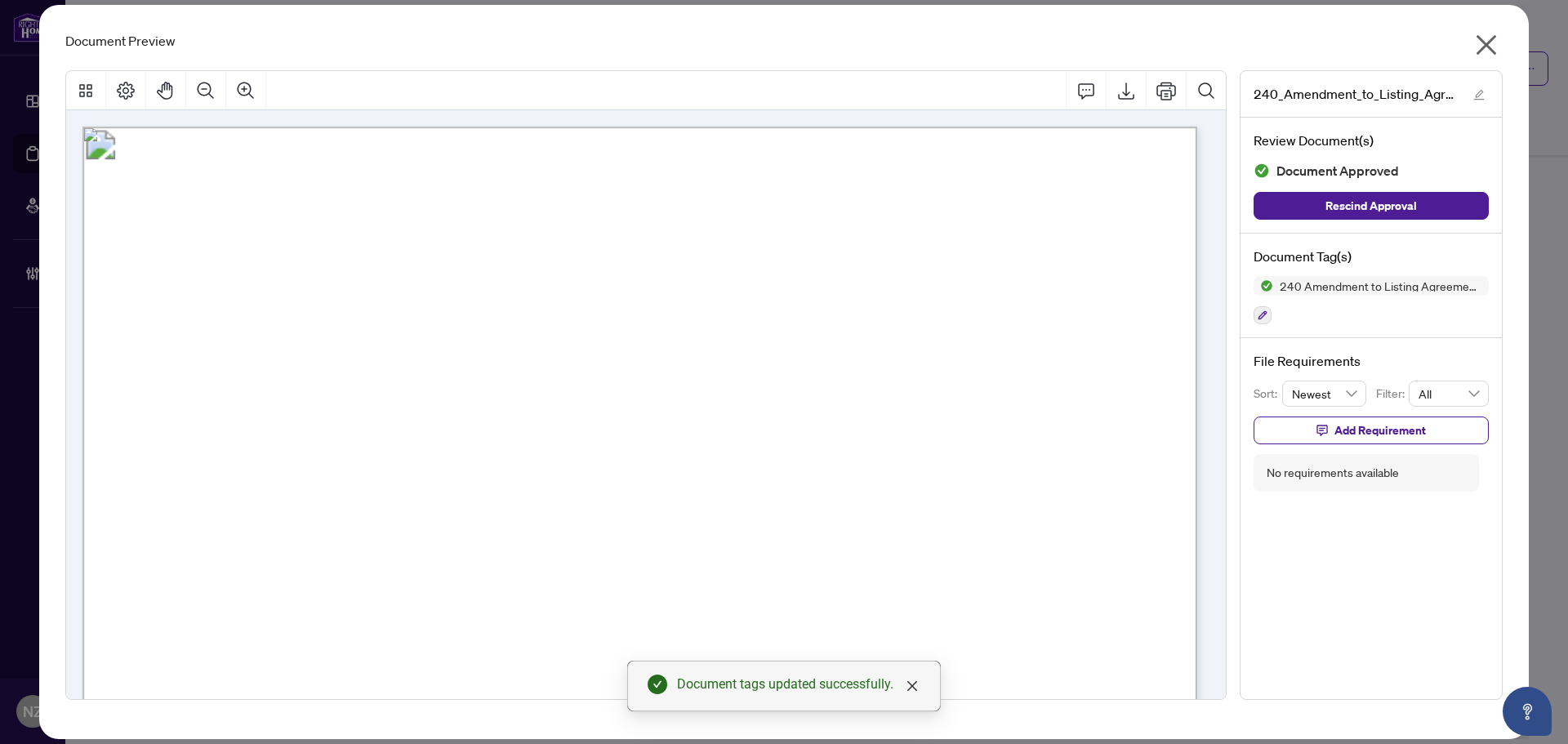
click at [1487, 47] on icon "close" at bounding box center [1487, 45] width 20 height 20
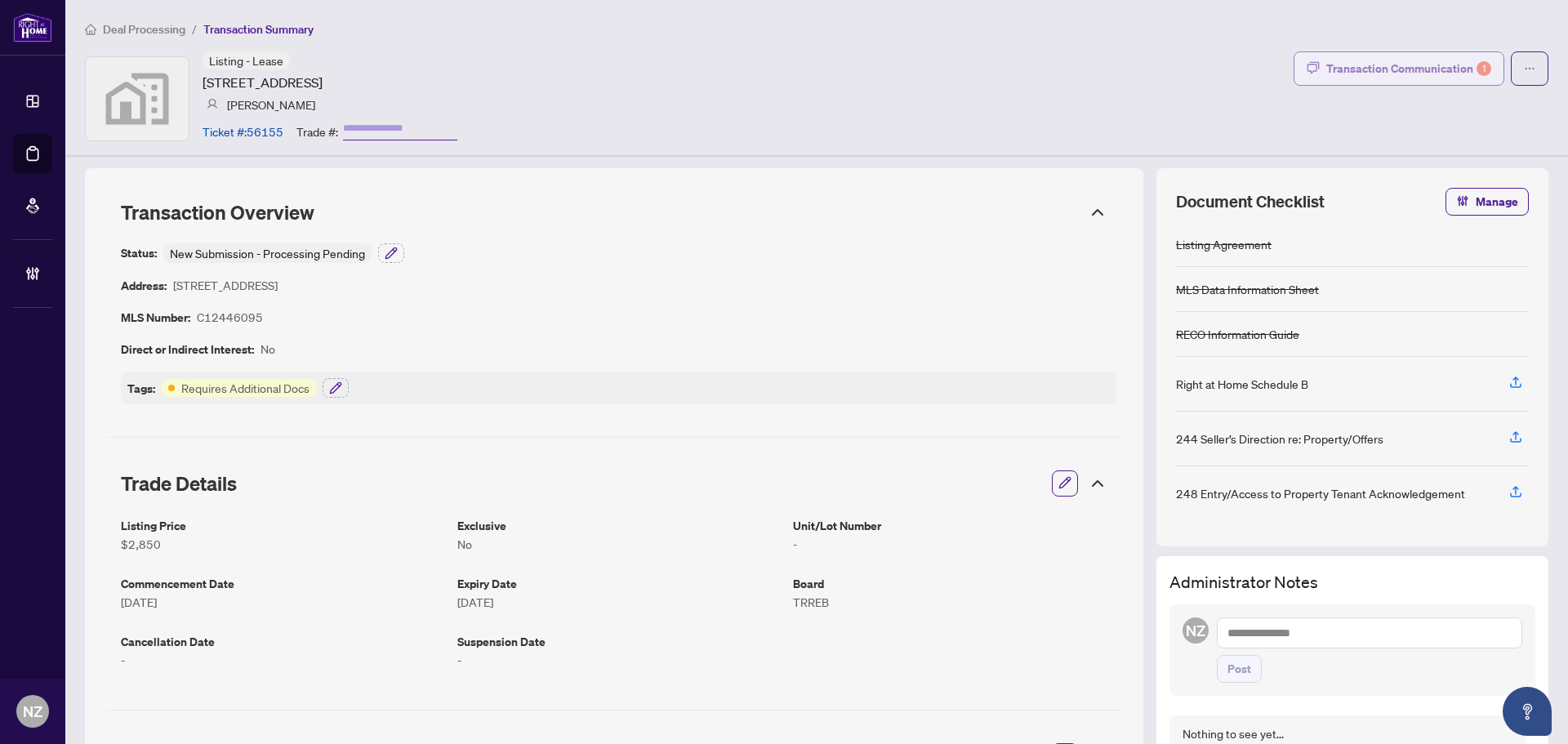
click at [1404, 72] on div "Transaction Communication 1" at bounding box center [1408, 68] width 165 height 26
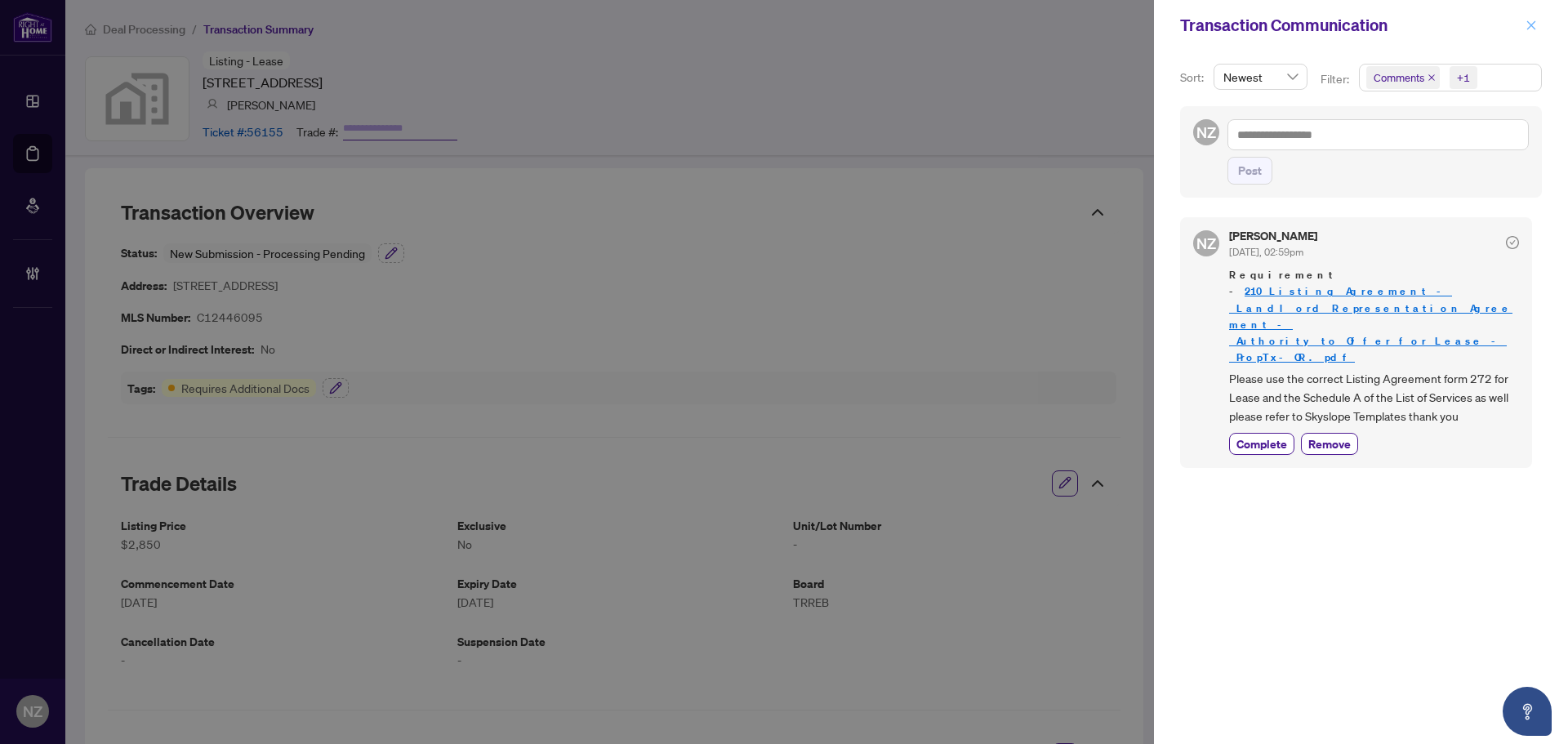
click at [1533, 25] on icon "close" at bounding box center [1532, 25] width 12 height 12
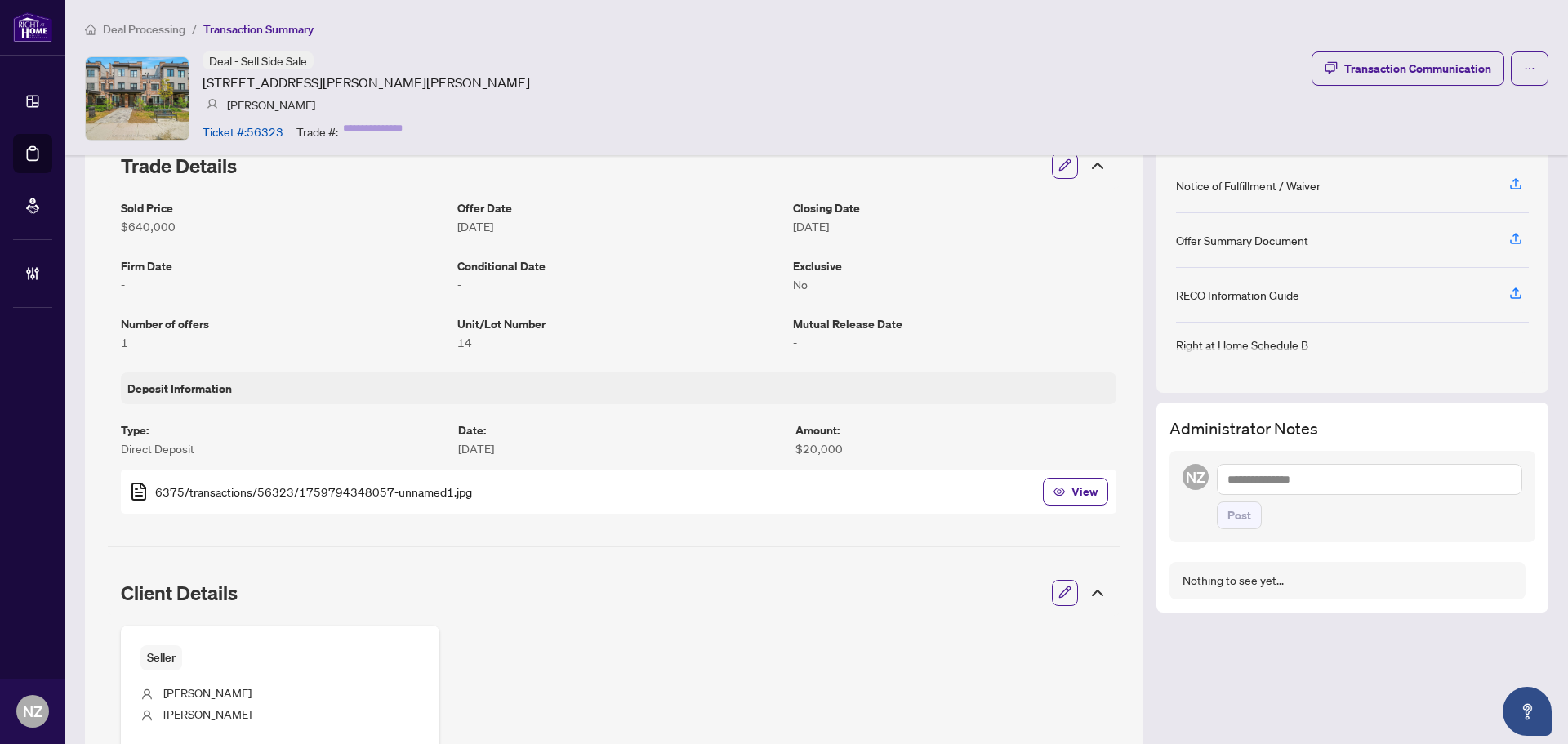
scroll to position [222, 0]
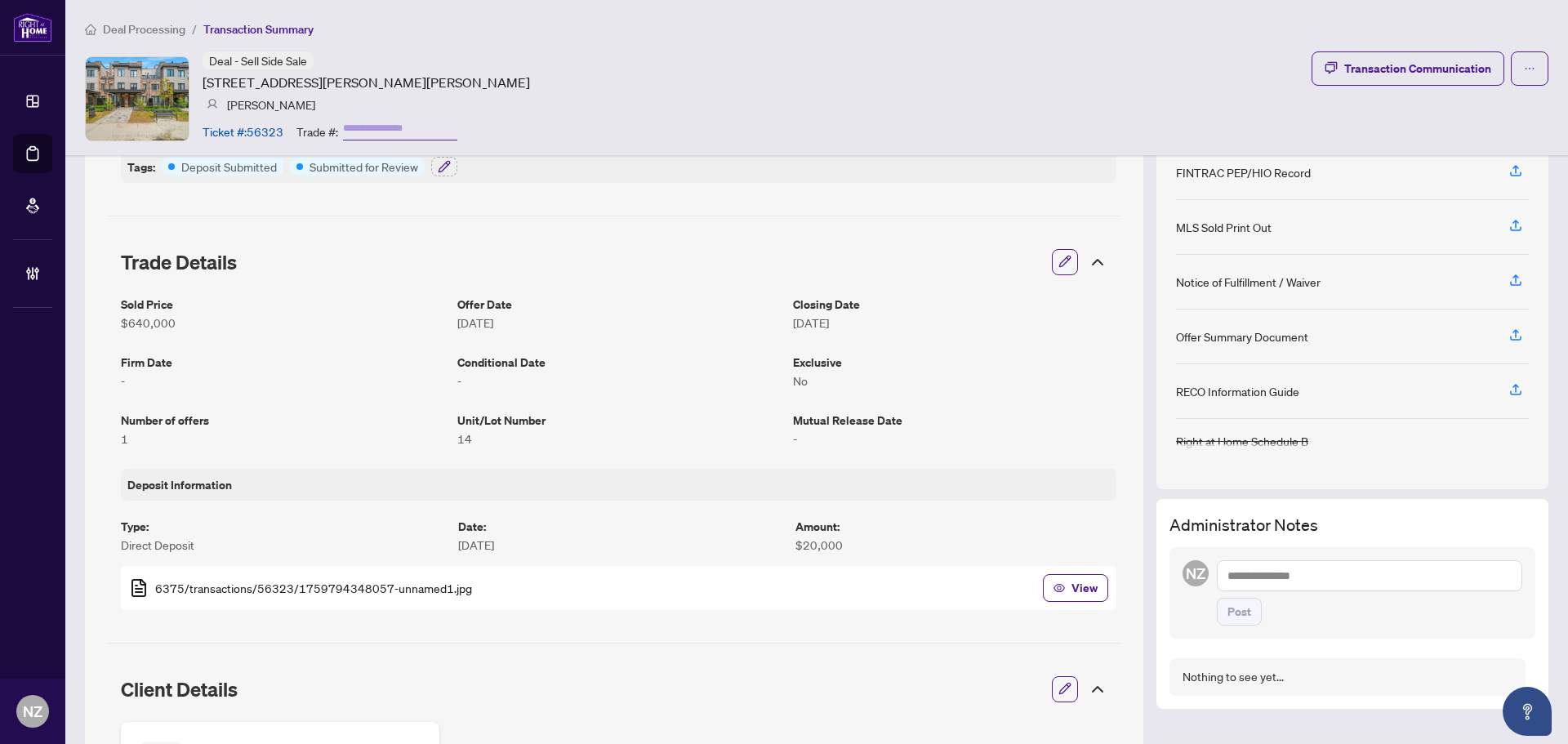
click at [1261, 577] on textarea at bounding box center [1369, 575] width 305 height 31
type textarea "*"
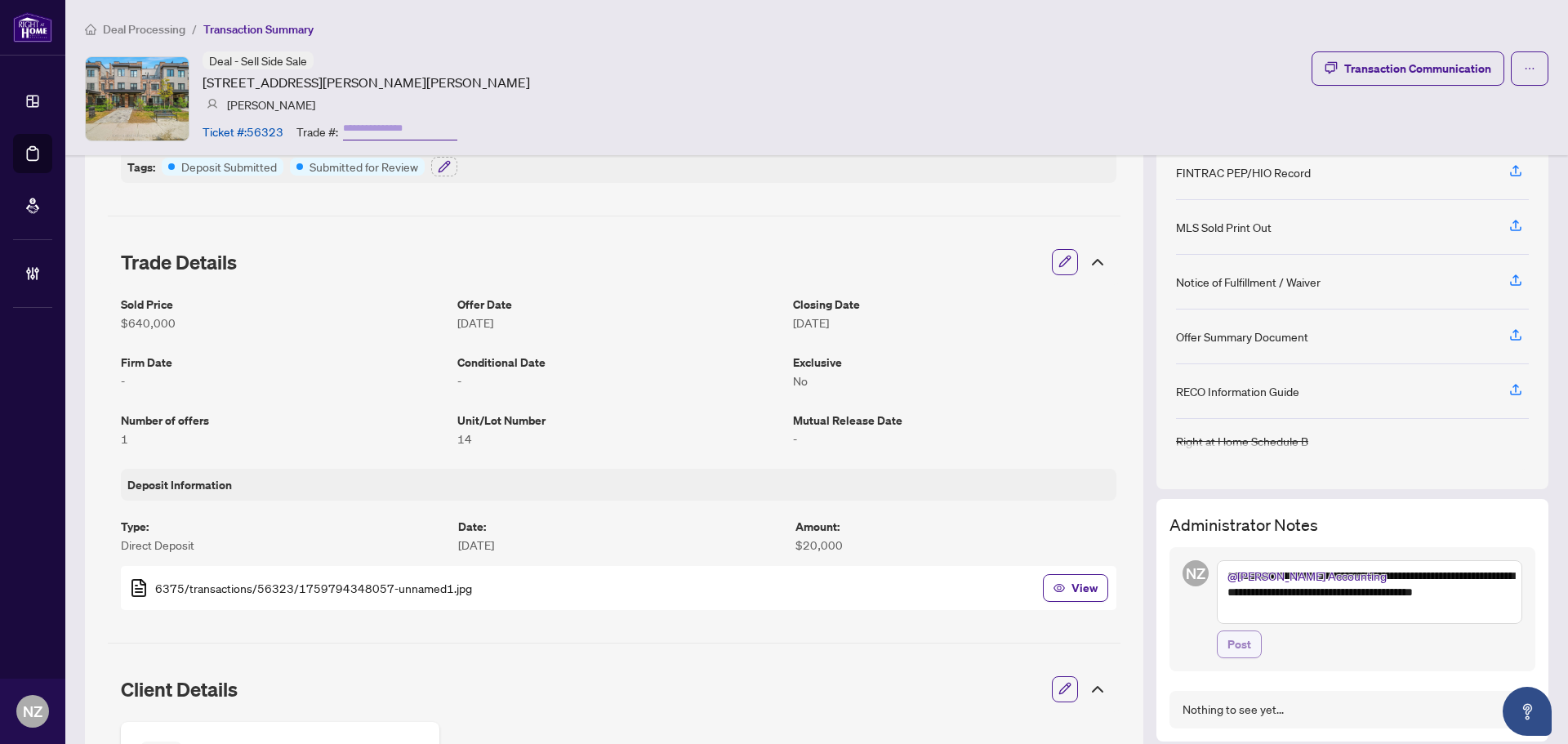
type textarea "**********"
click at [1228, 645] on span "Post" at bounding box center [1240, 644] width 23 height 26
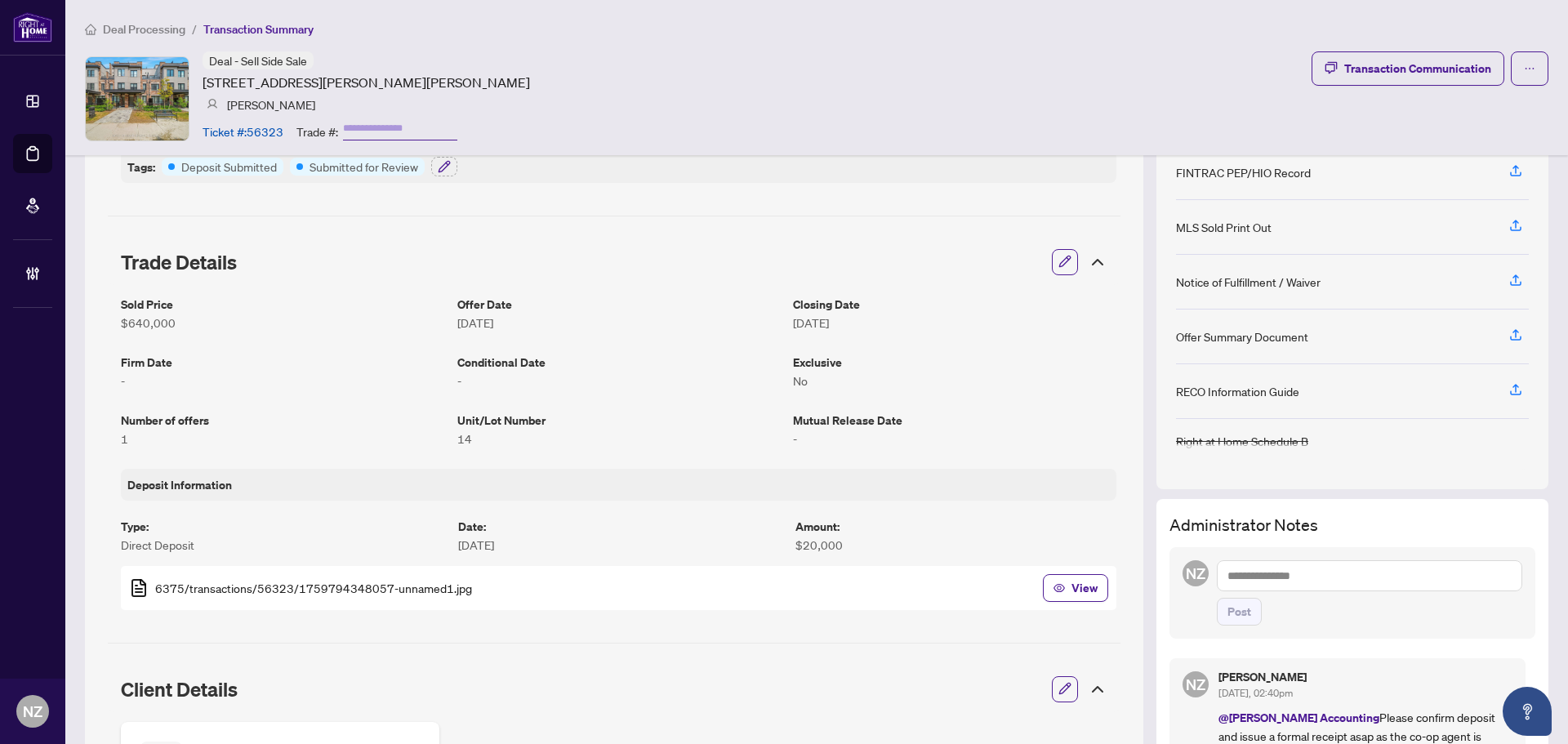
click at [134, 34] on span "Deal Processing" at bounding box center [144, 29] width 83 height 15
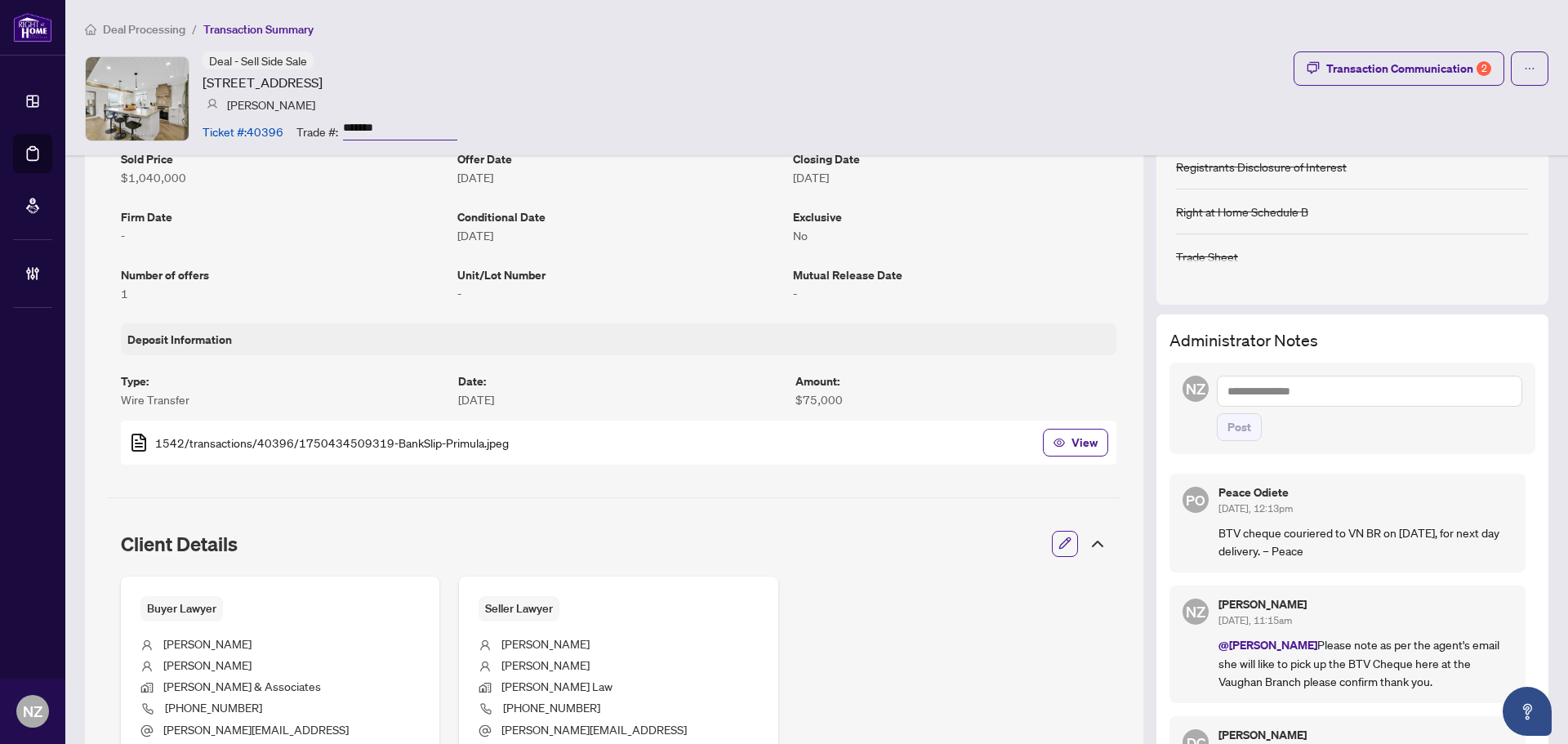
scroll to position [409, 0]
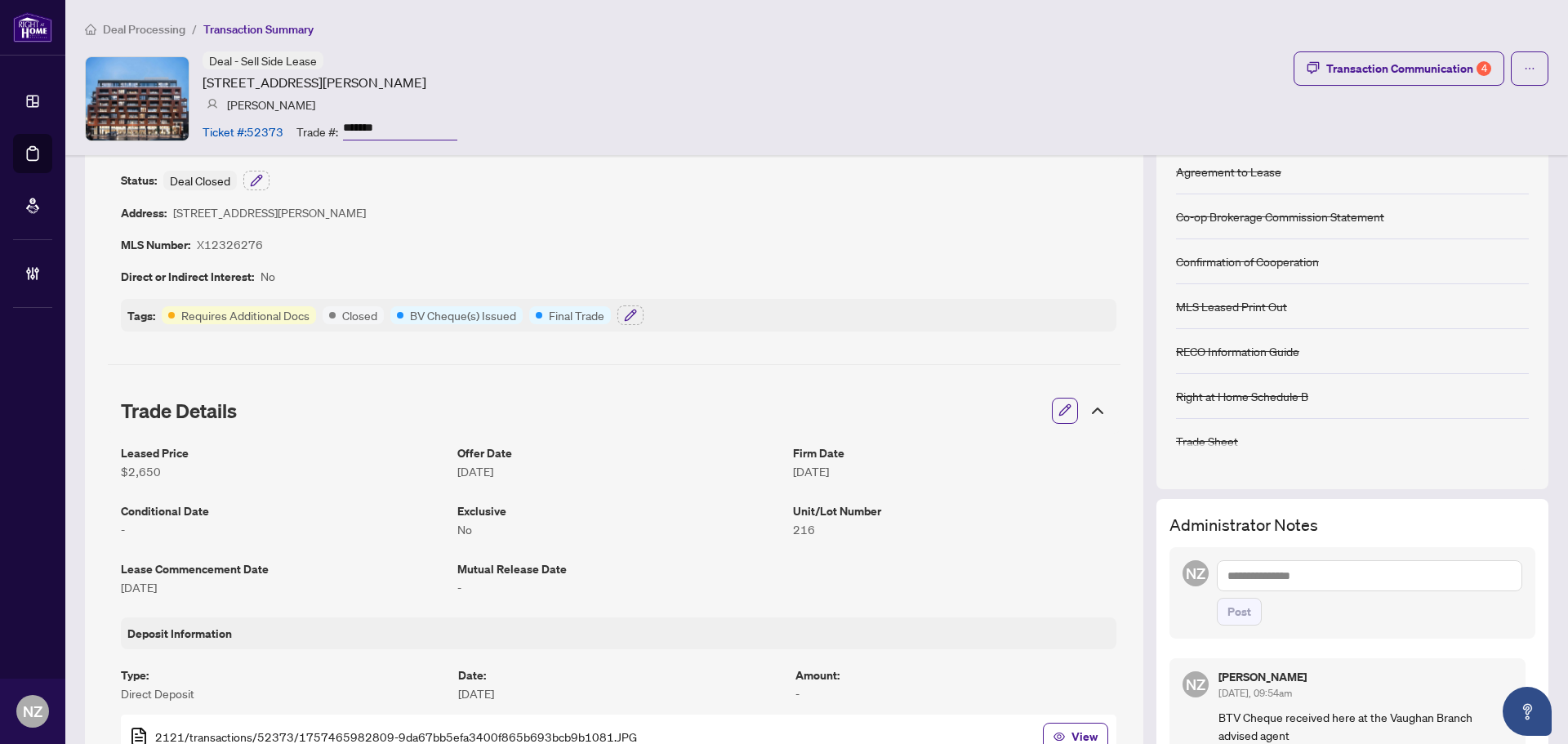
scroll to position [327, 0]
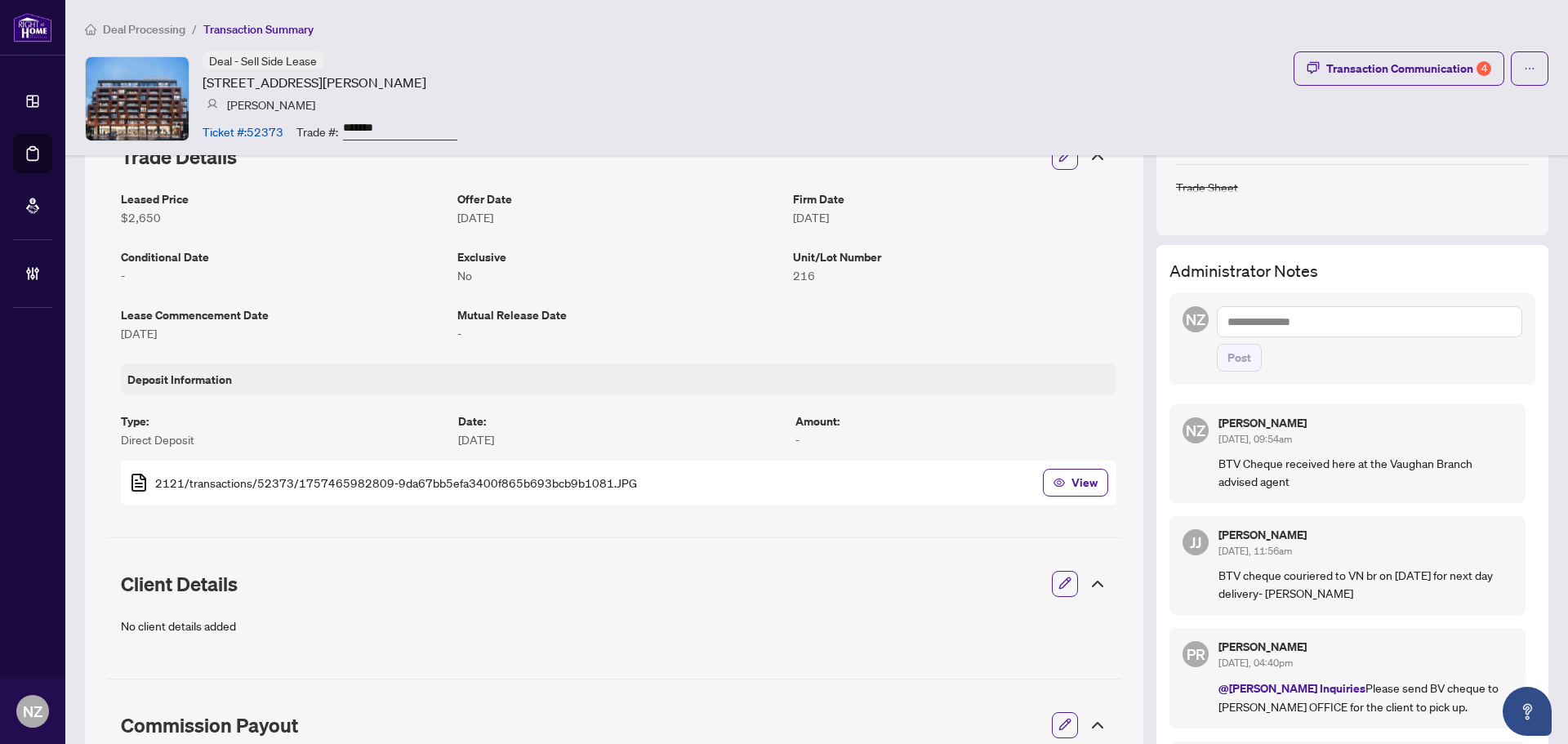
click at [1269, 321] on textarea at bounding box center [1369, 321] width 305 height 31
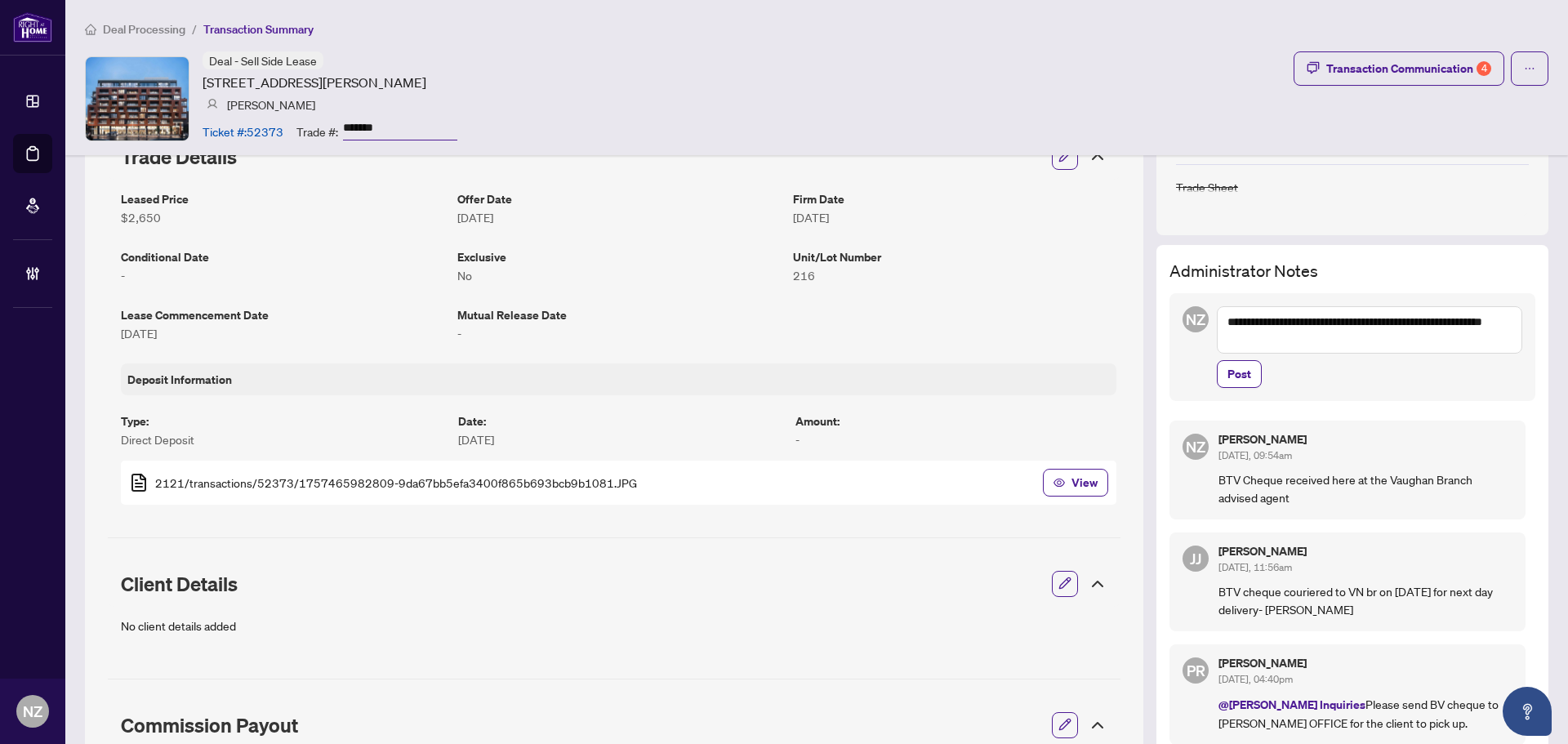
drag, startPoint x: 1292, startPoint y: 340, endPoint x: 1194, endPoint y: 318, distance: 100.4
click at [1194, 318] on div "**********" at bounding box center [1352, 347] width 366 height 108
type textarea "**********"
click at [1237, 375] on span "Post" at bounding box center [1240, 374] width 23 height 26
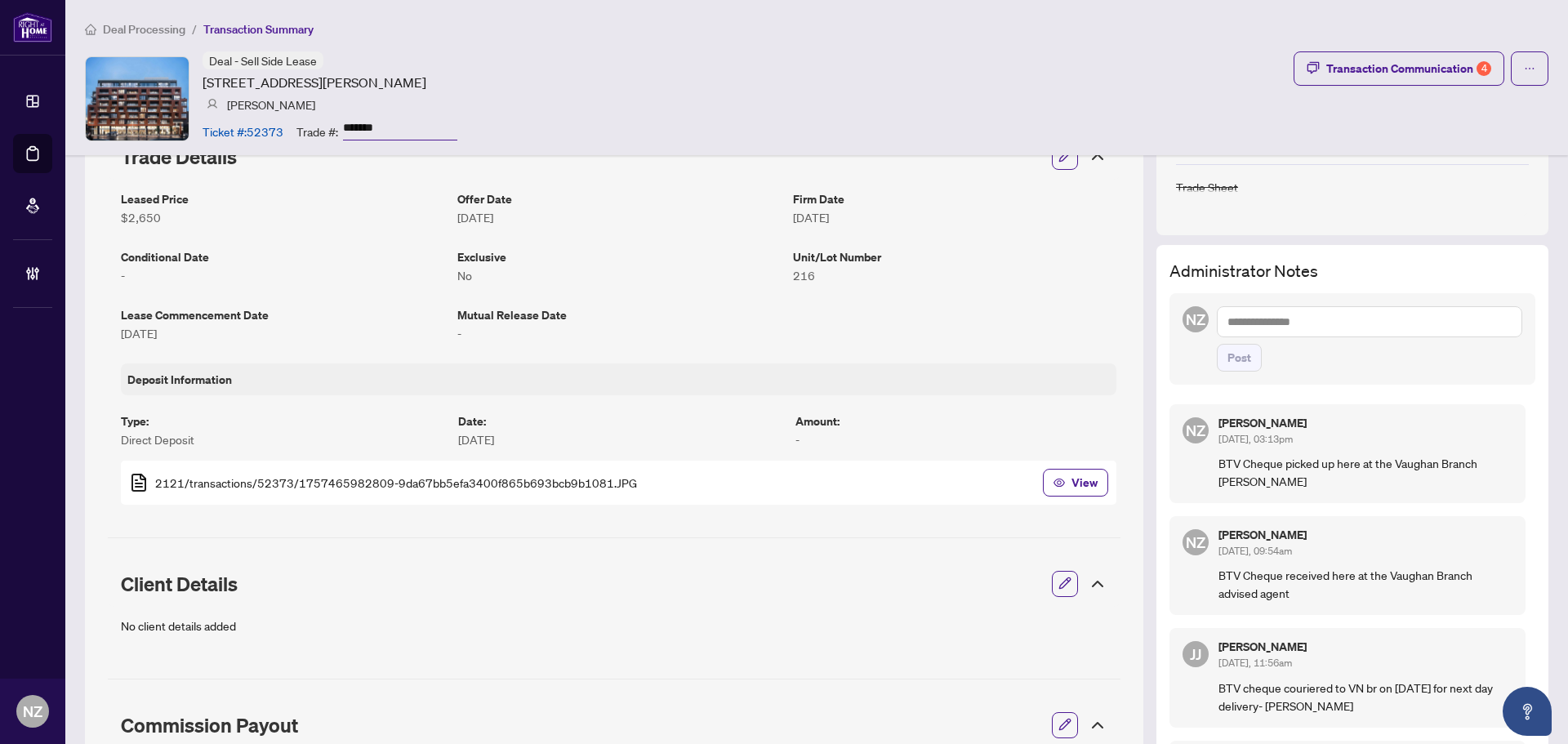
click at [150, 28] on span "Deal Processing" at bounding box center [144, 29] width 83 height 15
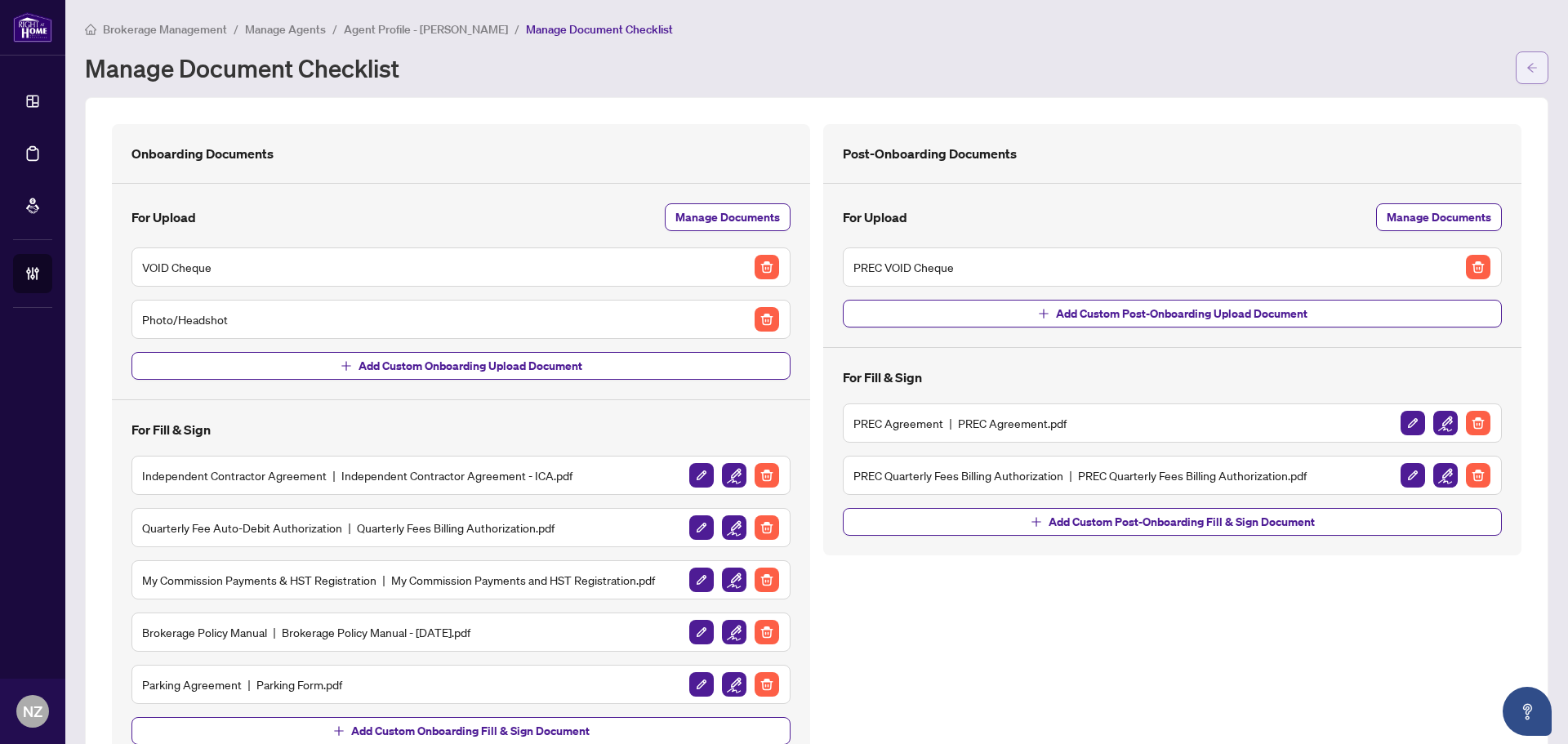
click at [1526, 61] on span "button" at bounding box center [1532, 67] width 12 height 26
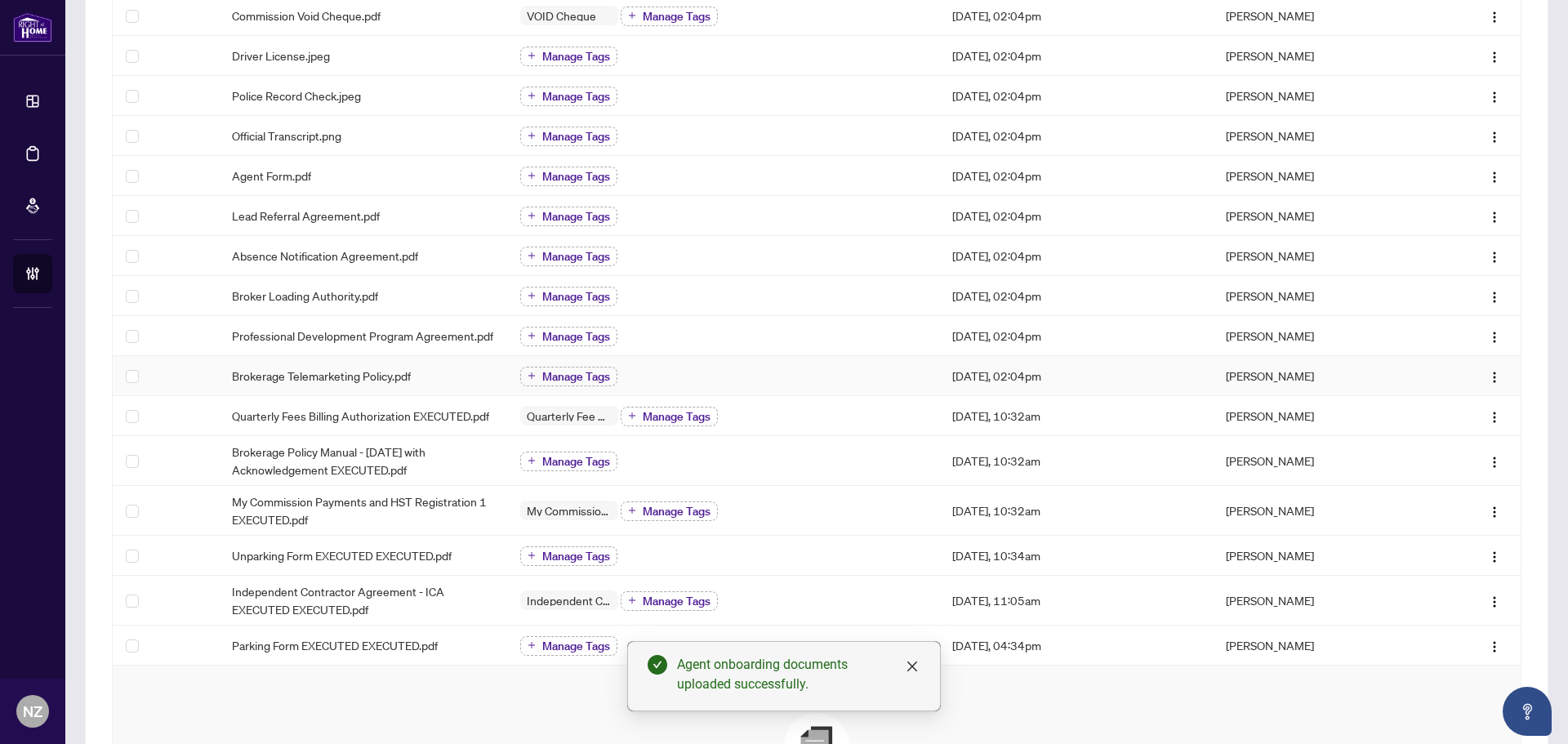
scroll to position [409, 0]
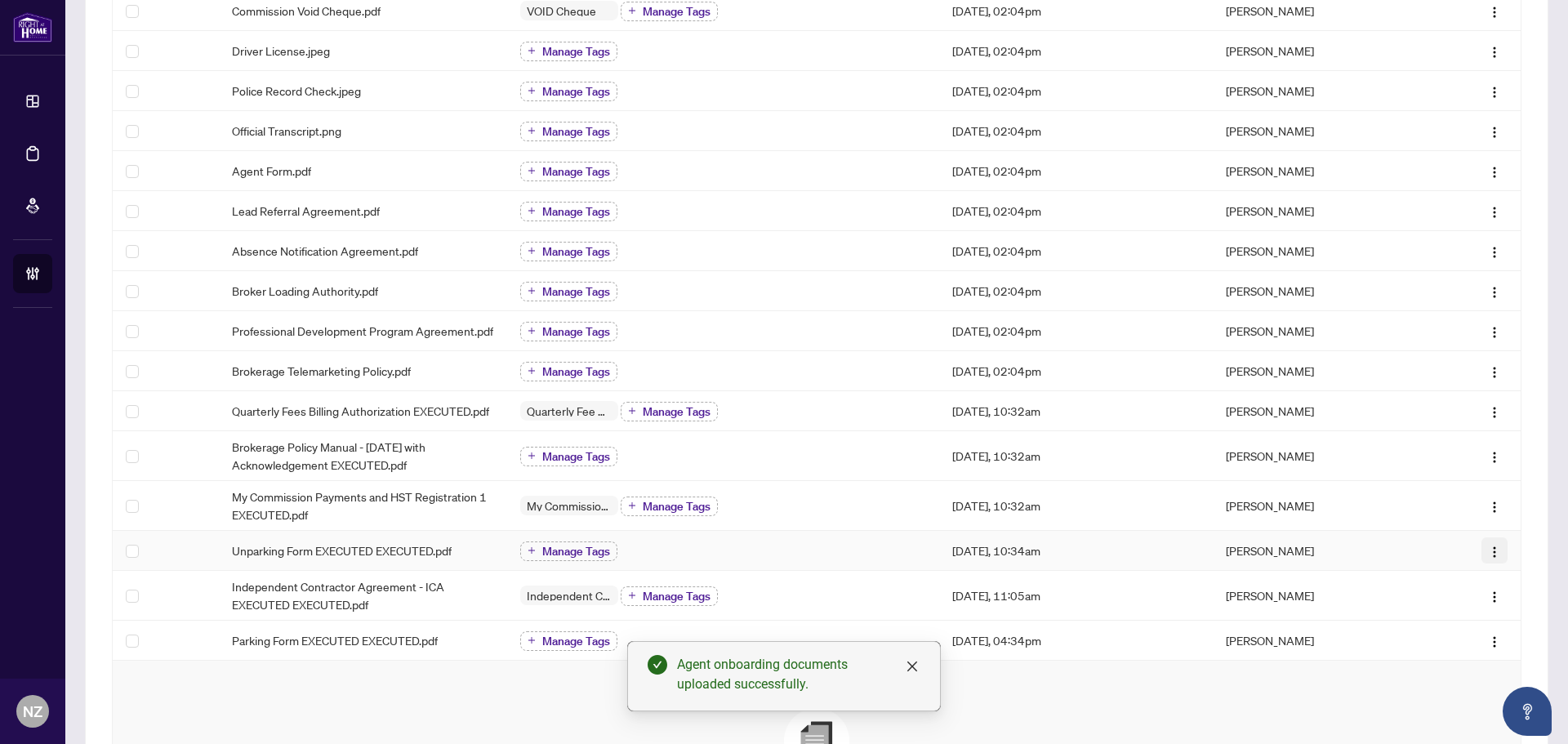
click at [1489, 548] on img "button" at bounding box center [1495, 553] width 13 height 13
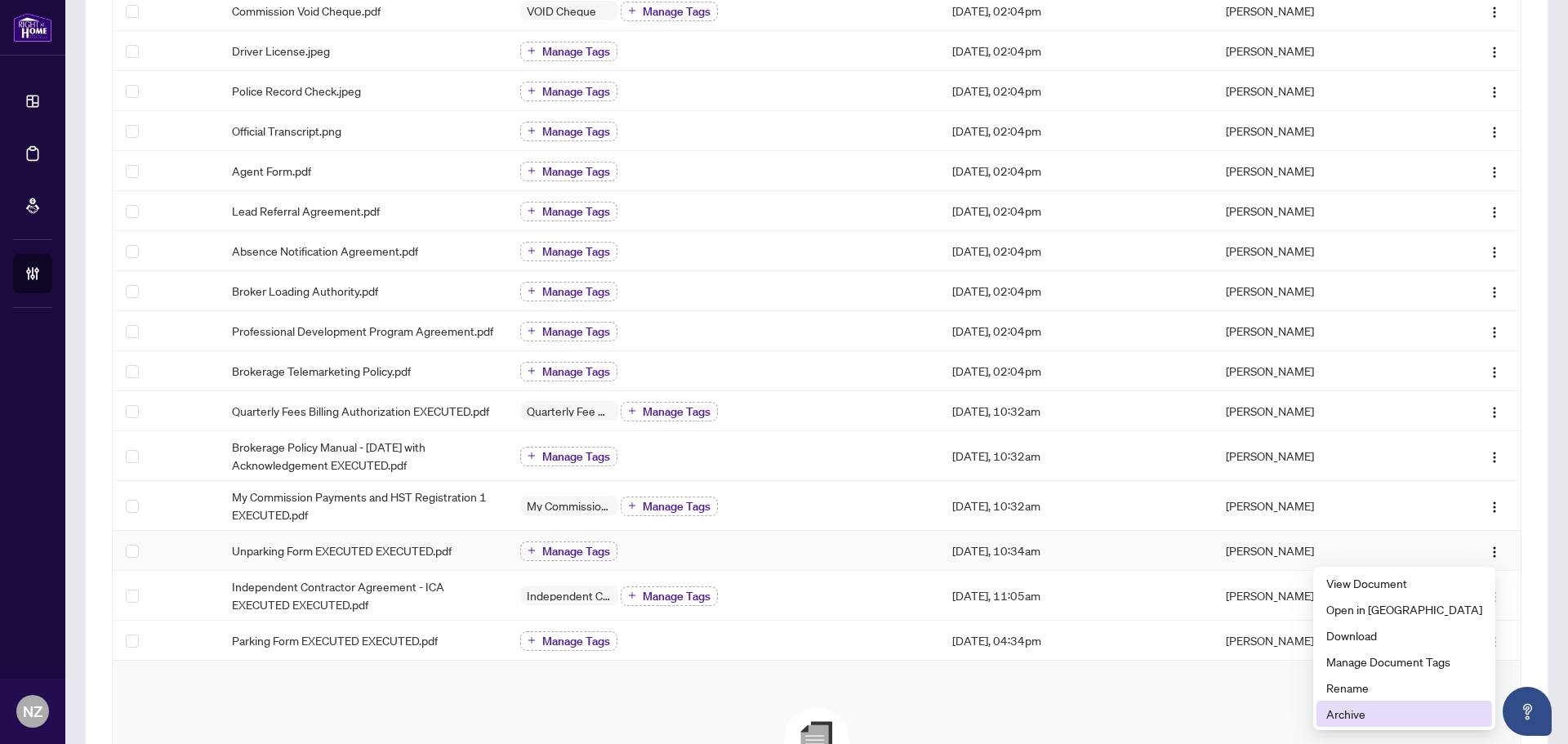
click at [1382, 712] on span "Archive" at bounding box center [1404, 713] width 156 height 18
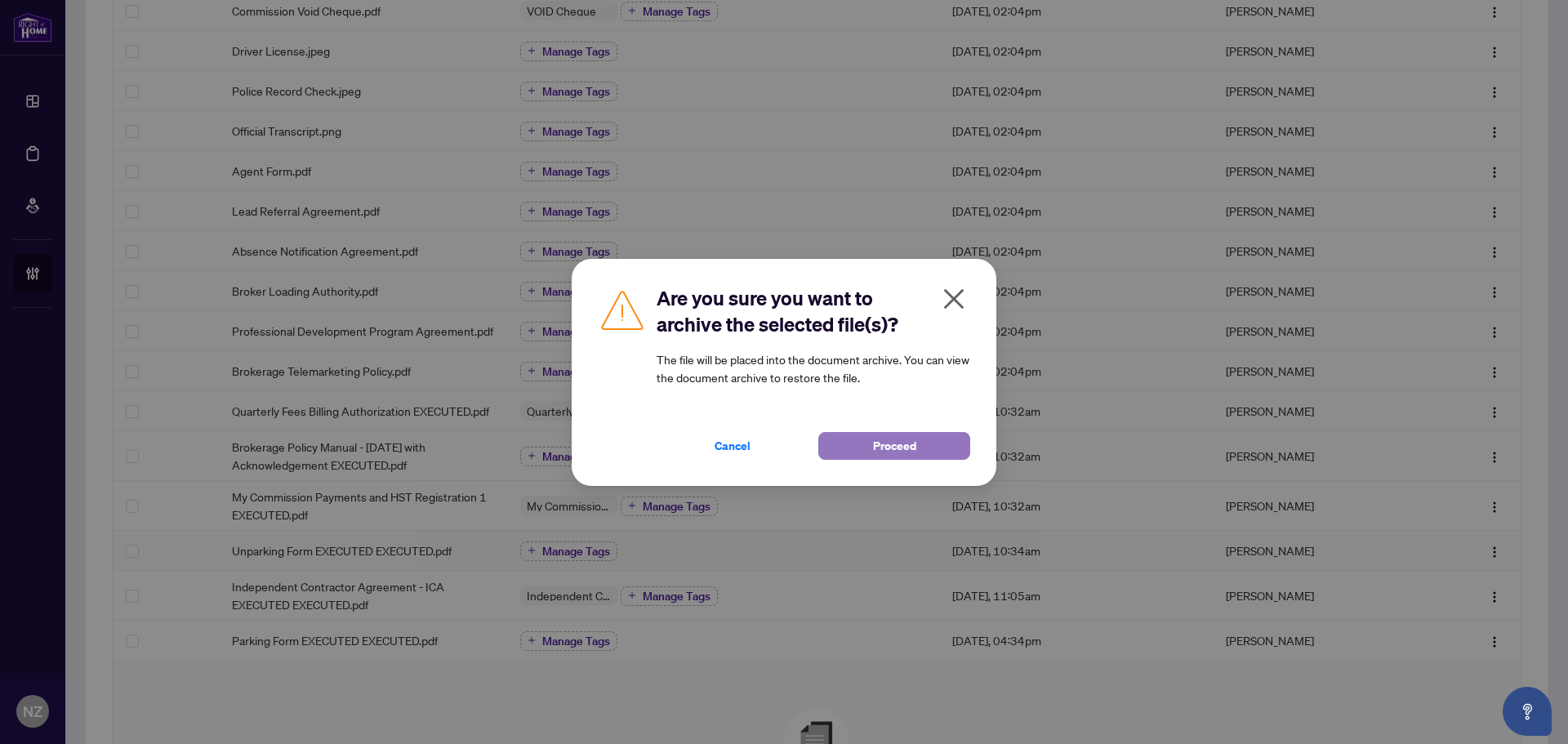
click at [893, 447] on span "Proceed" at bounding box center [895, 446] width 43 height 26
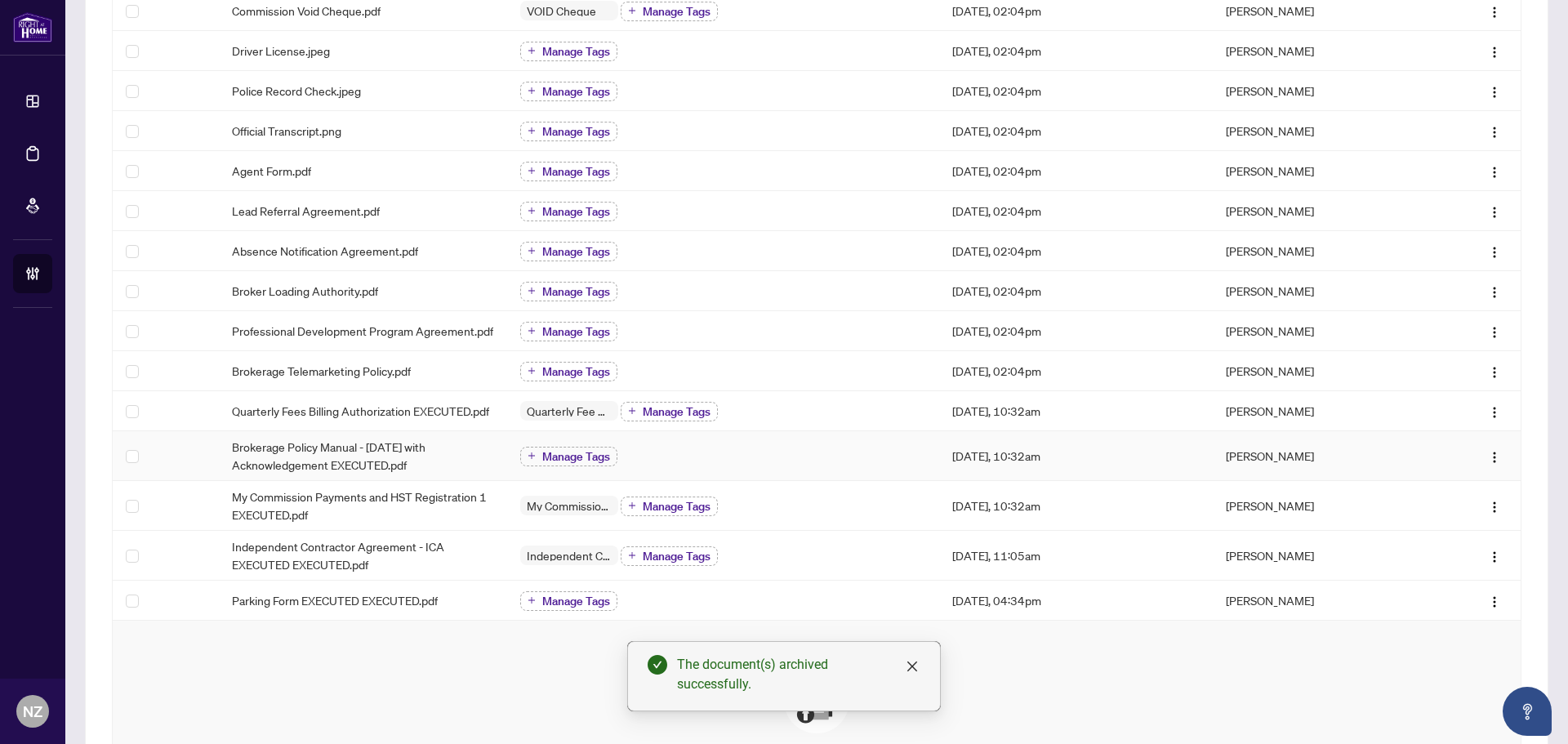
scroll to position [572, 0]
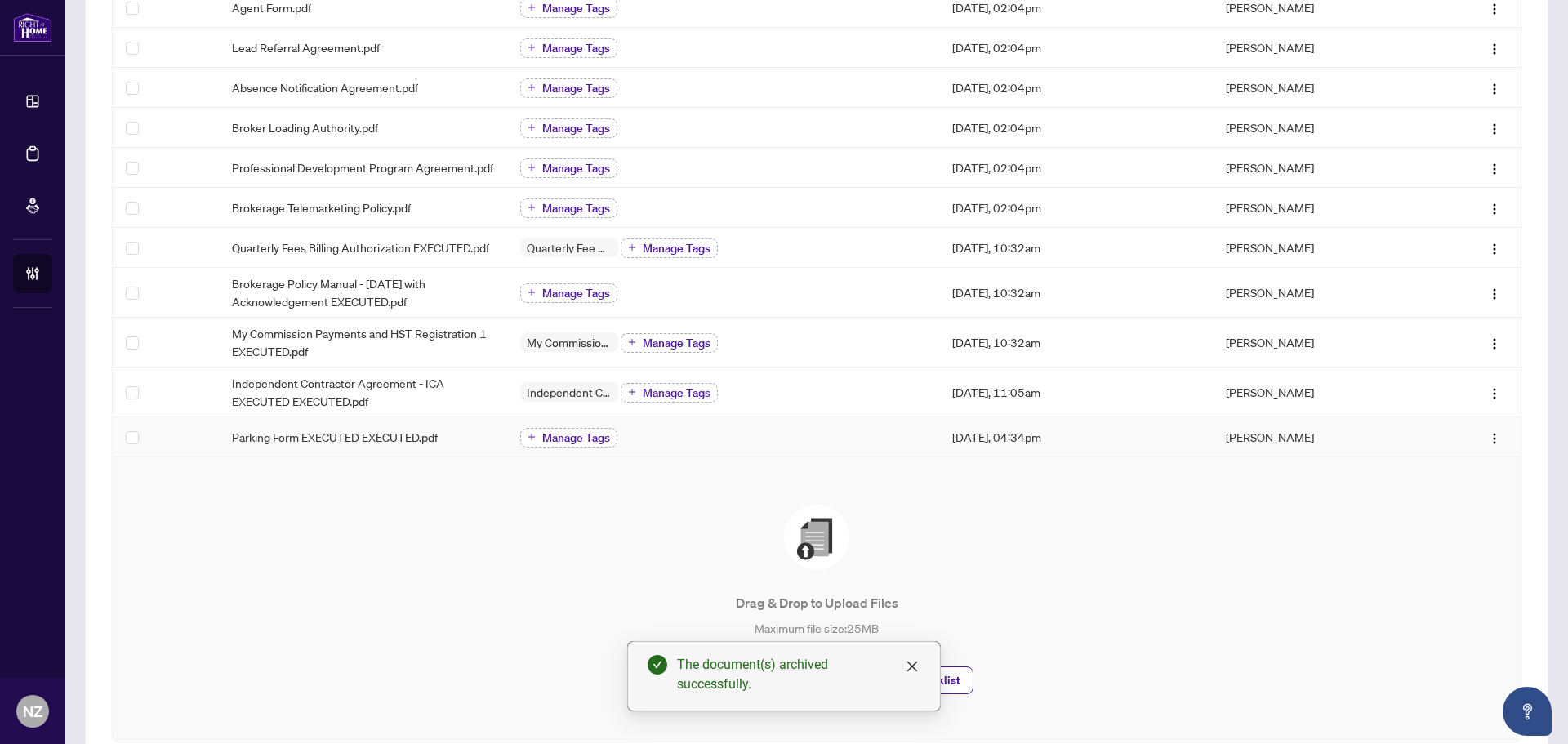
click at [573, 435] on span "Manage Tags" at bounding box center [576, 438] width 68 height 12
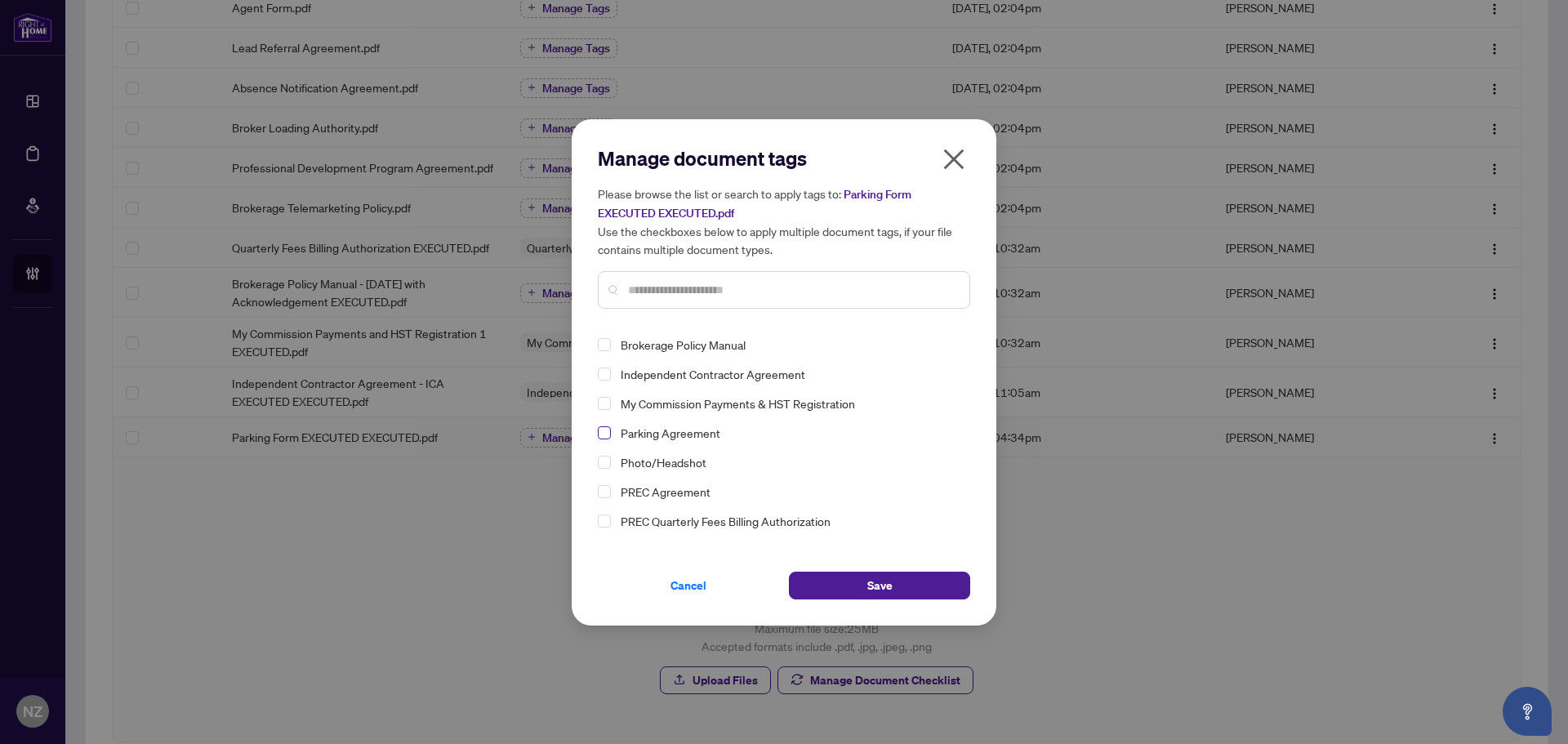
click at [603, 431] on span "Select Parking Agreement" at bounding box center [604, 433] width 13 height 13
click at [904, 589] on button "Save" at bounding box center [879, 585] width 181 height 28
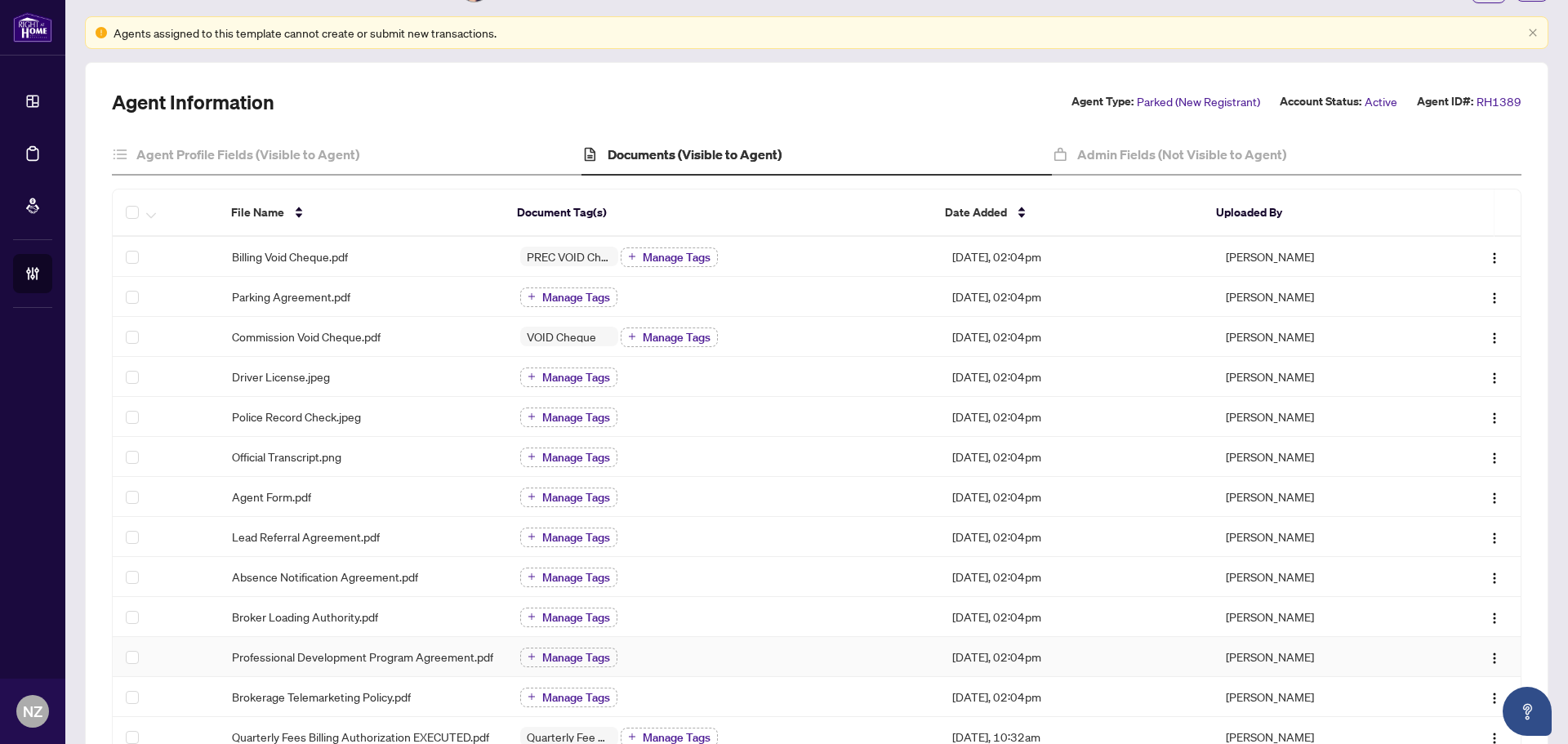
scroll to position [82, 0]
click at [1179, 153] on h4 "Admin Fields (Not Visible to Agent)" at bounding box center [1182, 155] width 209 height 19
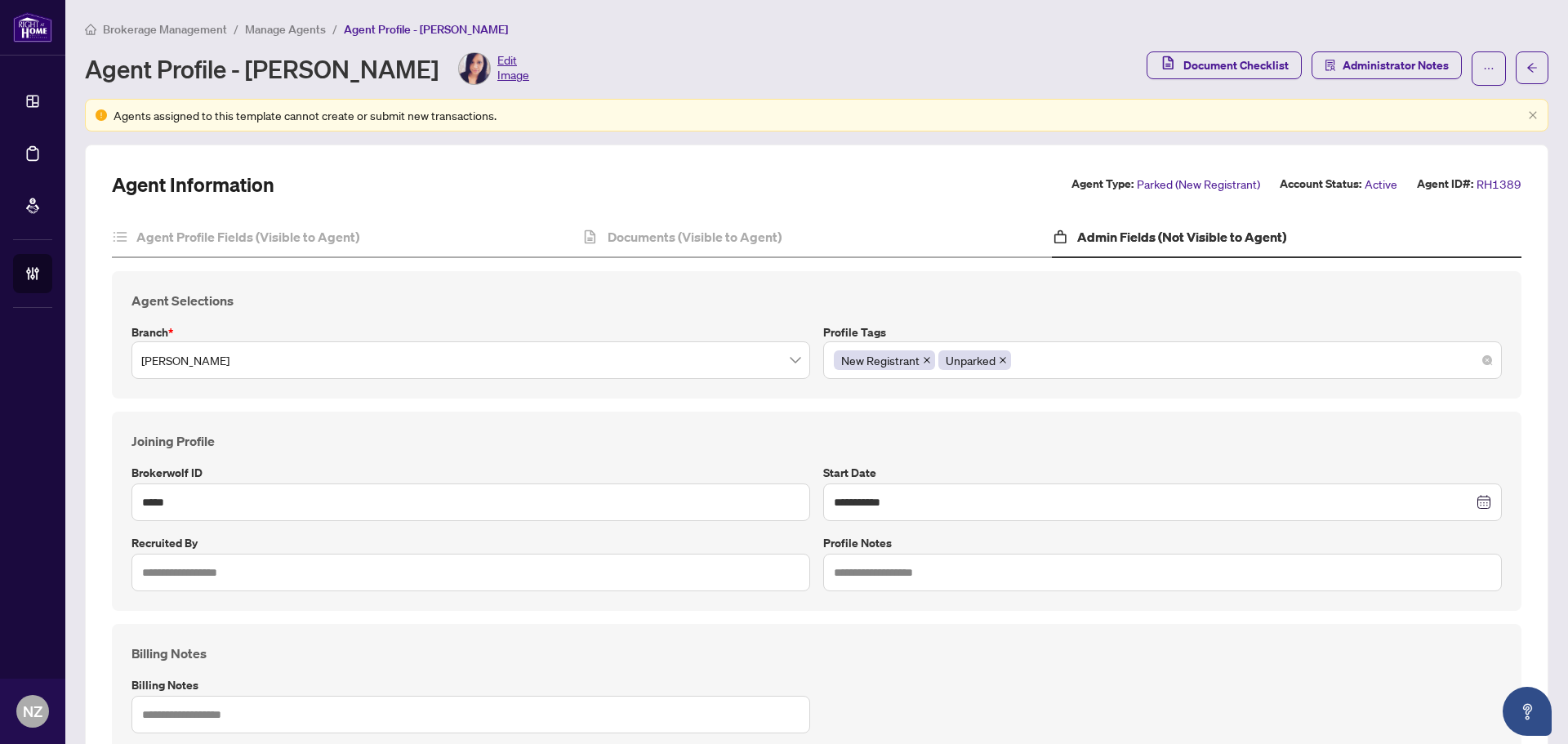
drag, startPoint x: 1047, startPoint y: 361, endPoint x: 1259, endPoint y: 408, distance: 217.1
click at [1047, 360] on div "New Registrant Unparked" at bounding box center [1163, 359] width 658 height 29
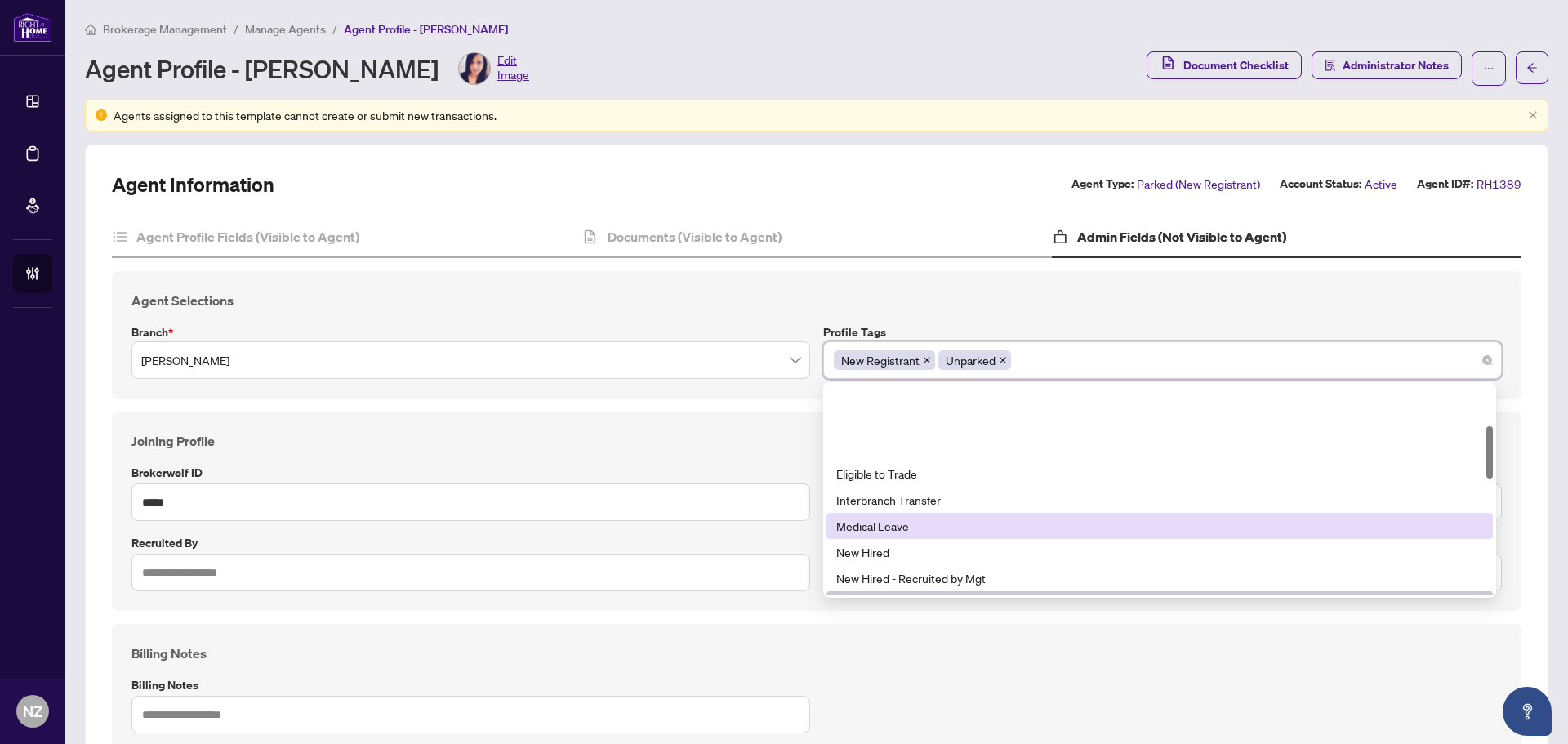
scroll to position [245, 0]
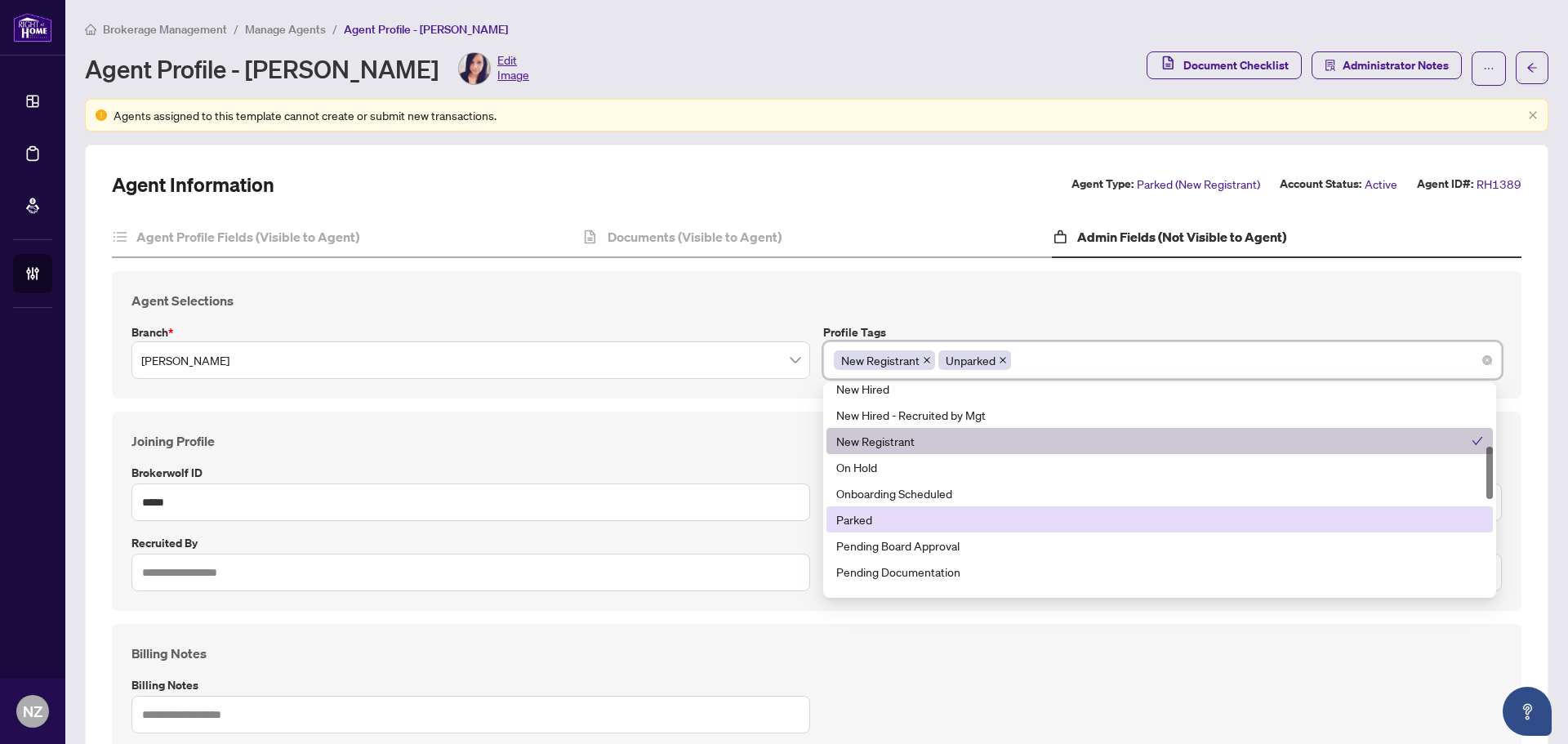
click at [852, 521] on div "Parked" at bounding box center [1160, 519] width 647 height 18
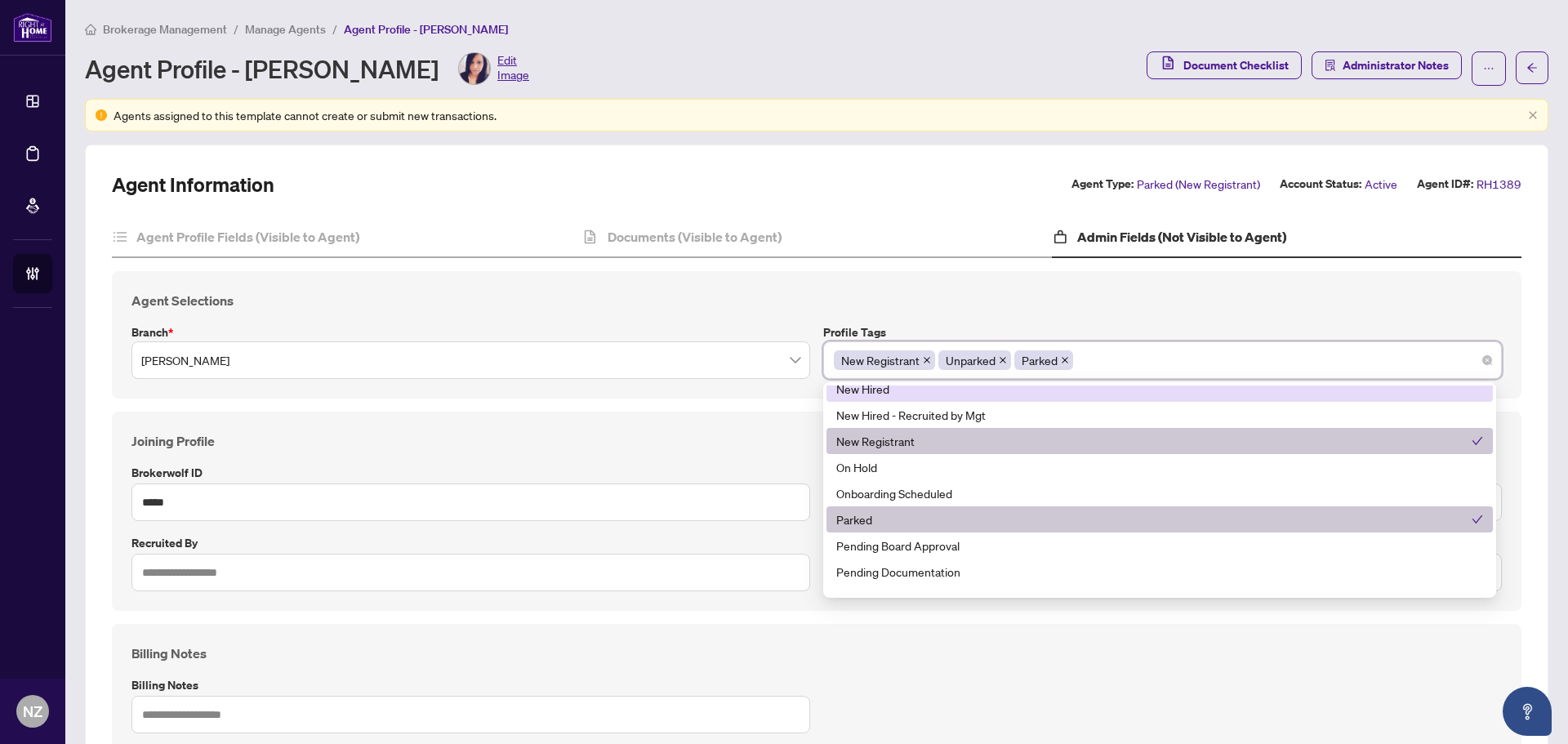
click at [934, 301] on h4 "Agent Selections" at bounding box center [817, 300] width 1371 height 19
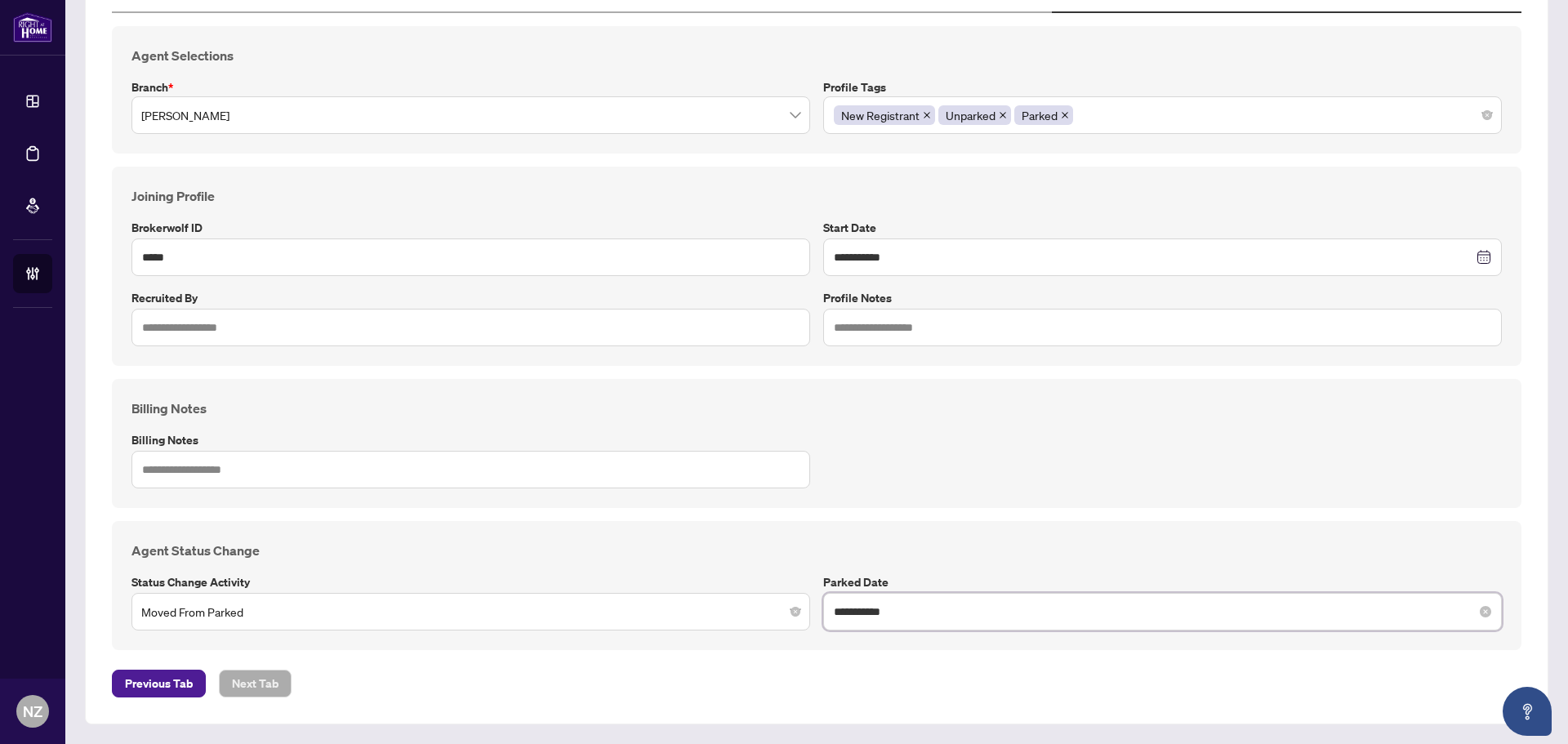
click at [937, 616] on input "**********" at bounding box center [1153, 611] width 639 height 18
type input "**********"
click at [877, 414] on div "8" at bounding box center [882, 419] width 19 height 19
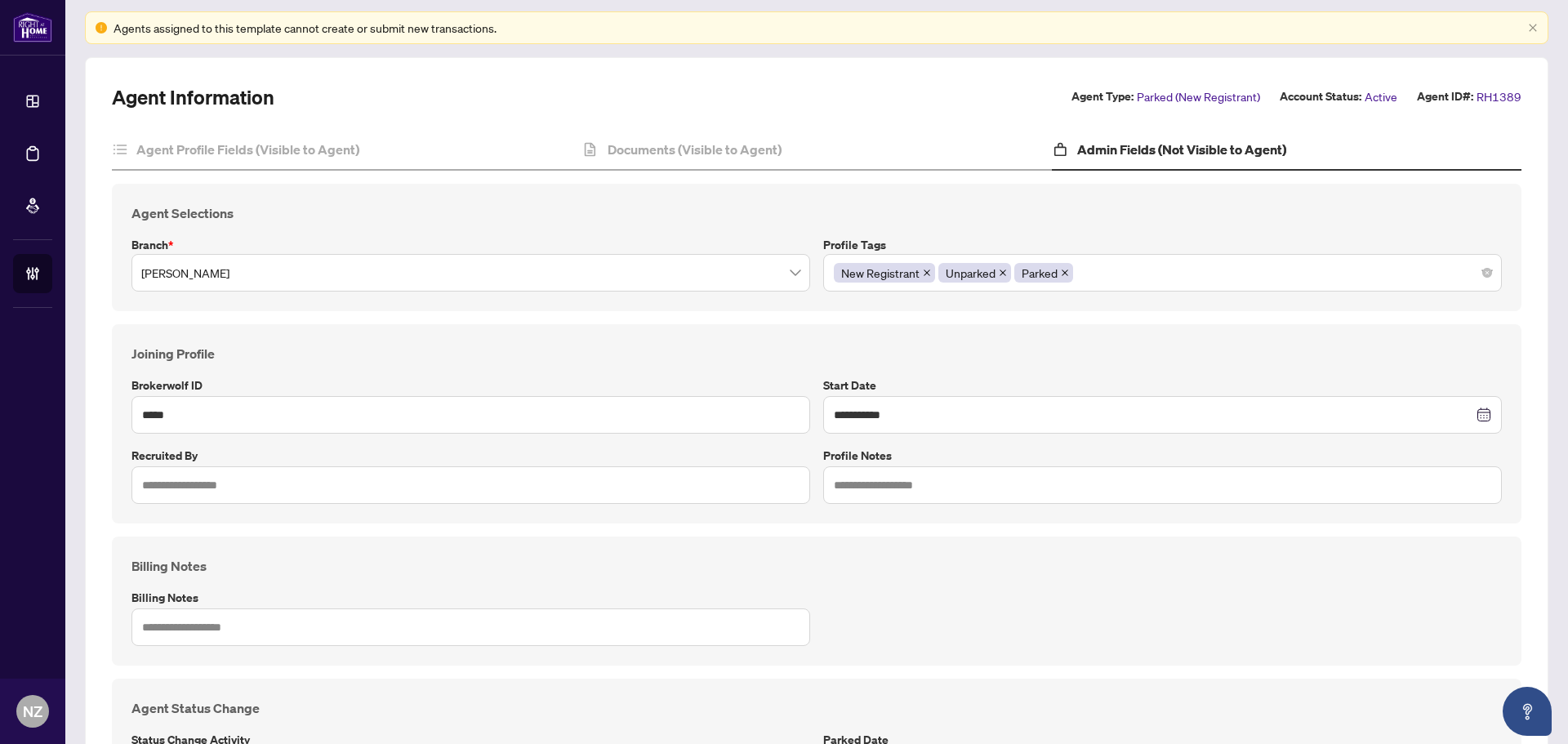
scroll to position [0, 0]
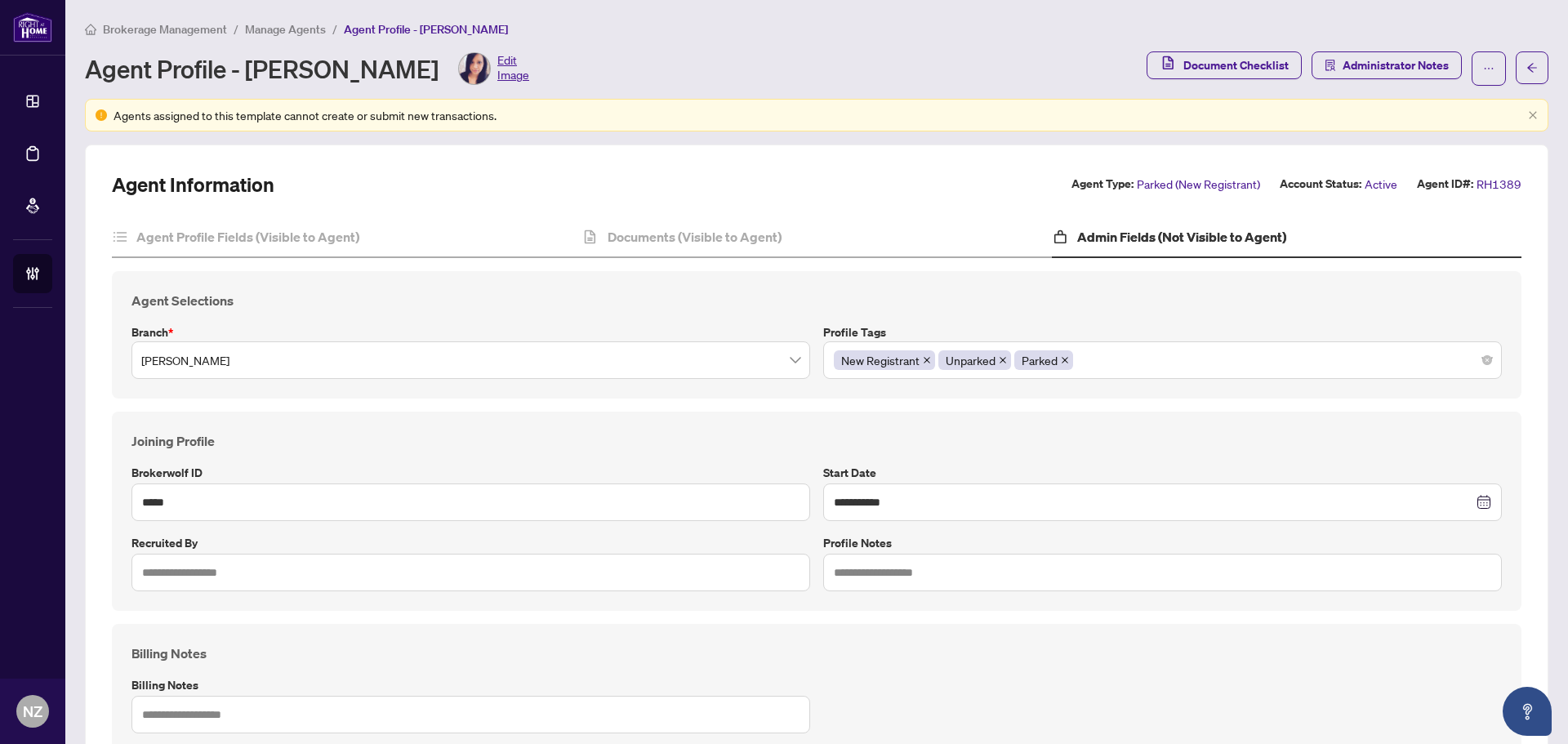
click at [999, 358] on icon "close" at bounding box center [1003, 360] width 8 height 8
click at [1026, 199] on div "**********" at bounding box center [817, 557] width 1410 height 772
click at [1373, 57] on span "Administrator Notes" at bounding box center [1396, 65] width 106 height 26
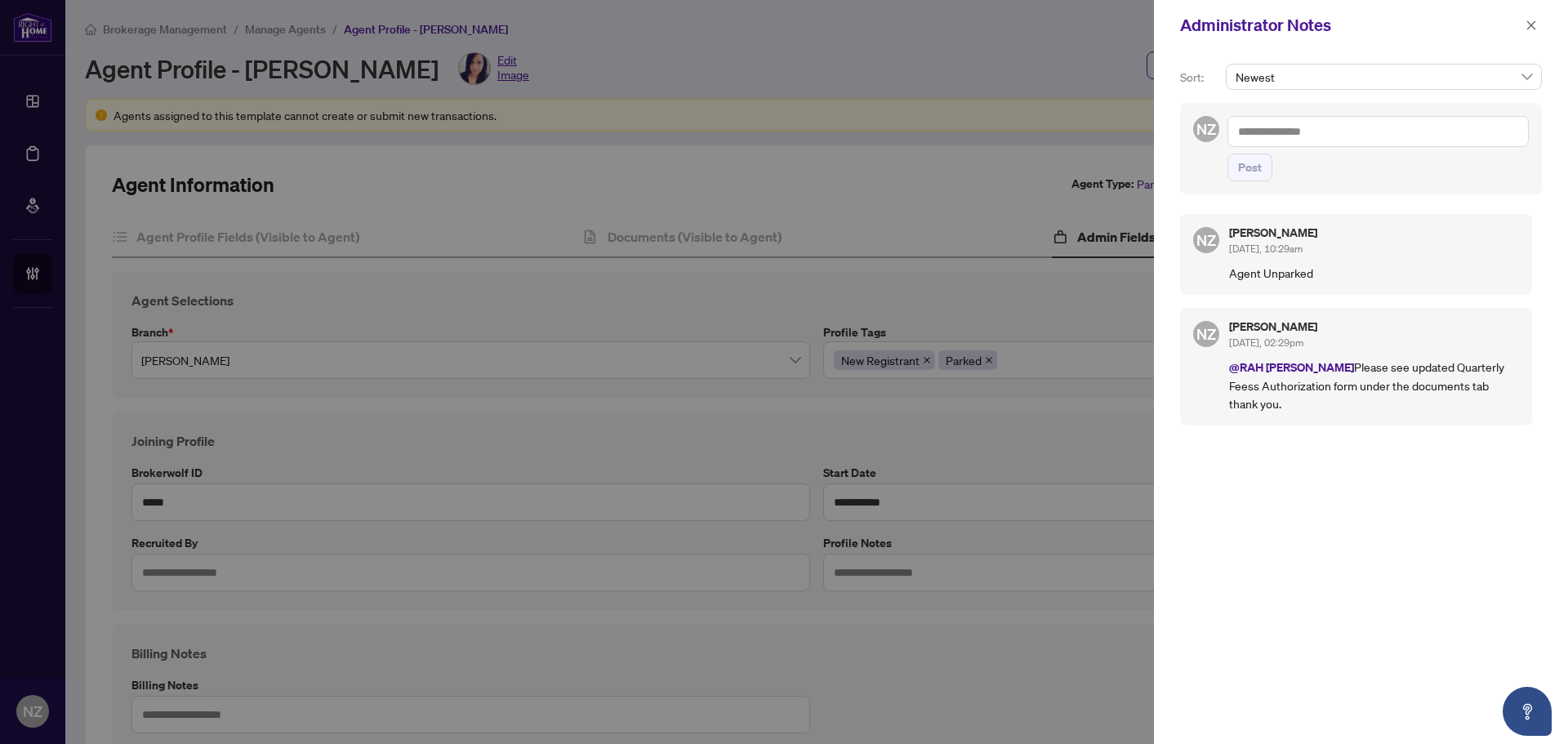
click at [1320, 131] on textarea at bounding box center [1378, 131] width 302 height 31
click at [1250, 134] on textarea at bounding box center [1378, 131] width 302 height 31
paste textarea "**********"
type textarea "**********"
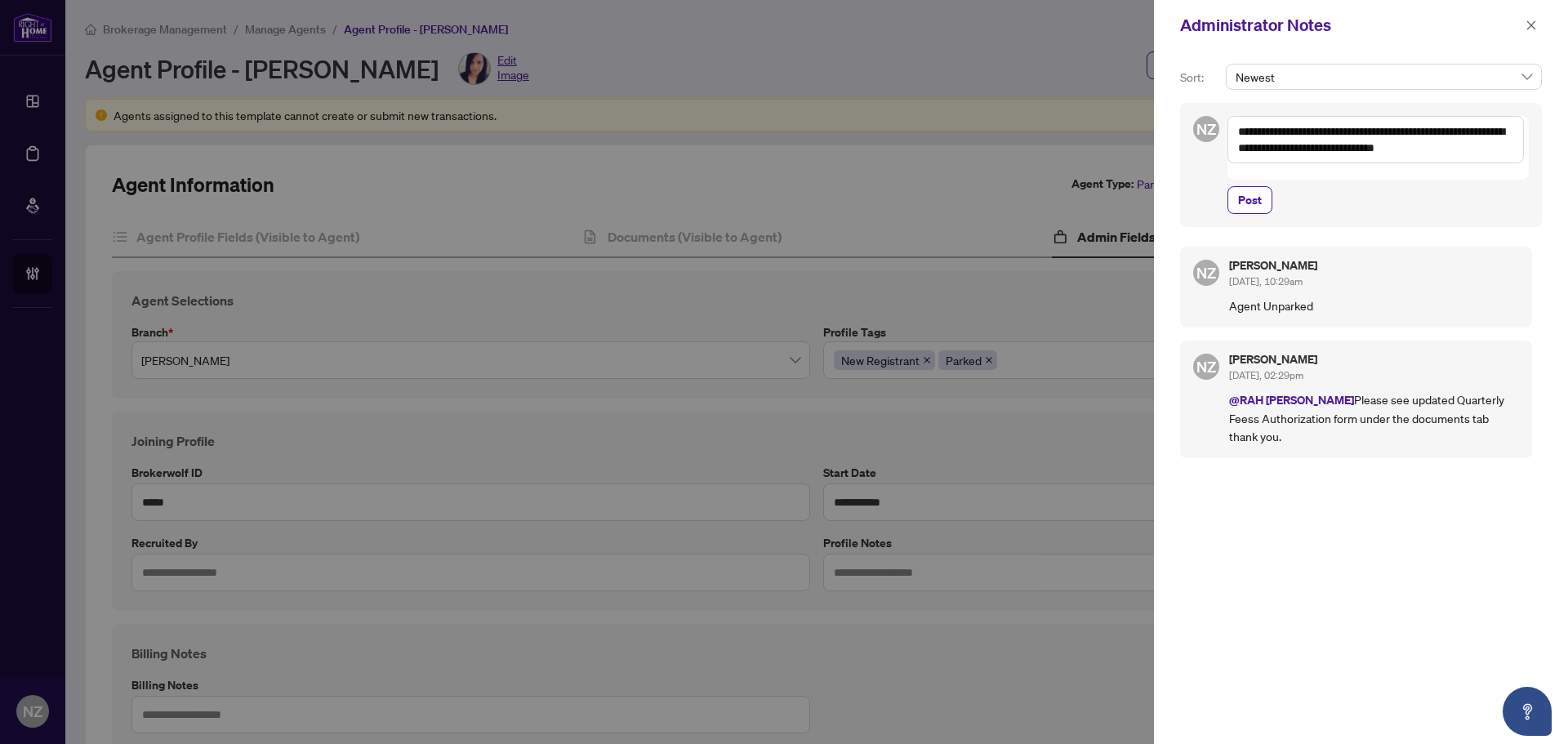
drag, startPoint x: 1500, startPoint y: 130, endPoint x: 1253, endPoint y: 157, distance: 248.5
click at [1248, 156] on textarea "**********" at bounding box center [1376, 140] width 297 height 48
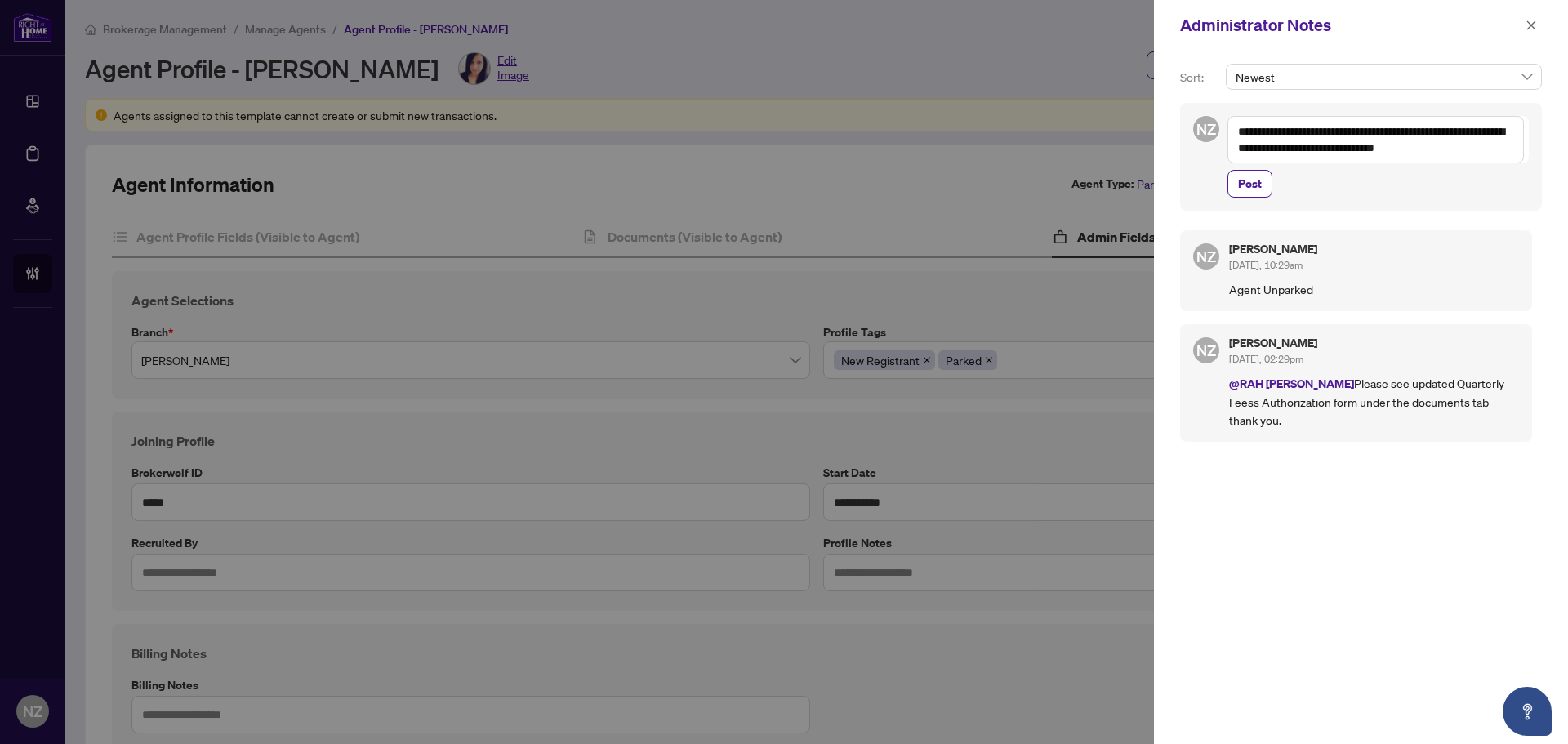
drag, startPoint x: 1371, startPoint y: 145, endPoint x: 1382, endPoint y: 146, distance: 11.0
click at [1382, 146] on textarea "**********" at bounding box center [1376, 140] width 297 height 48
click at [1269, 186] on button "Post" at bounding box center [1250, 183] width 45 height 28
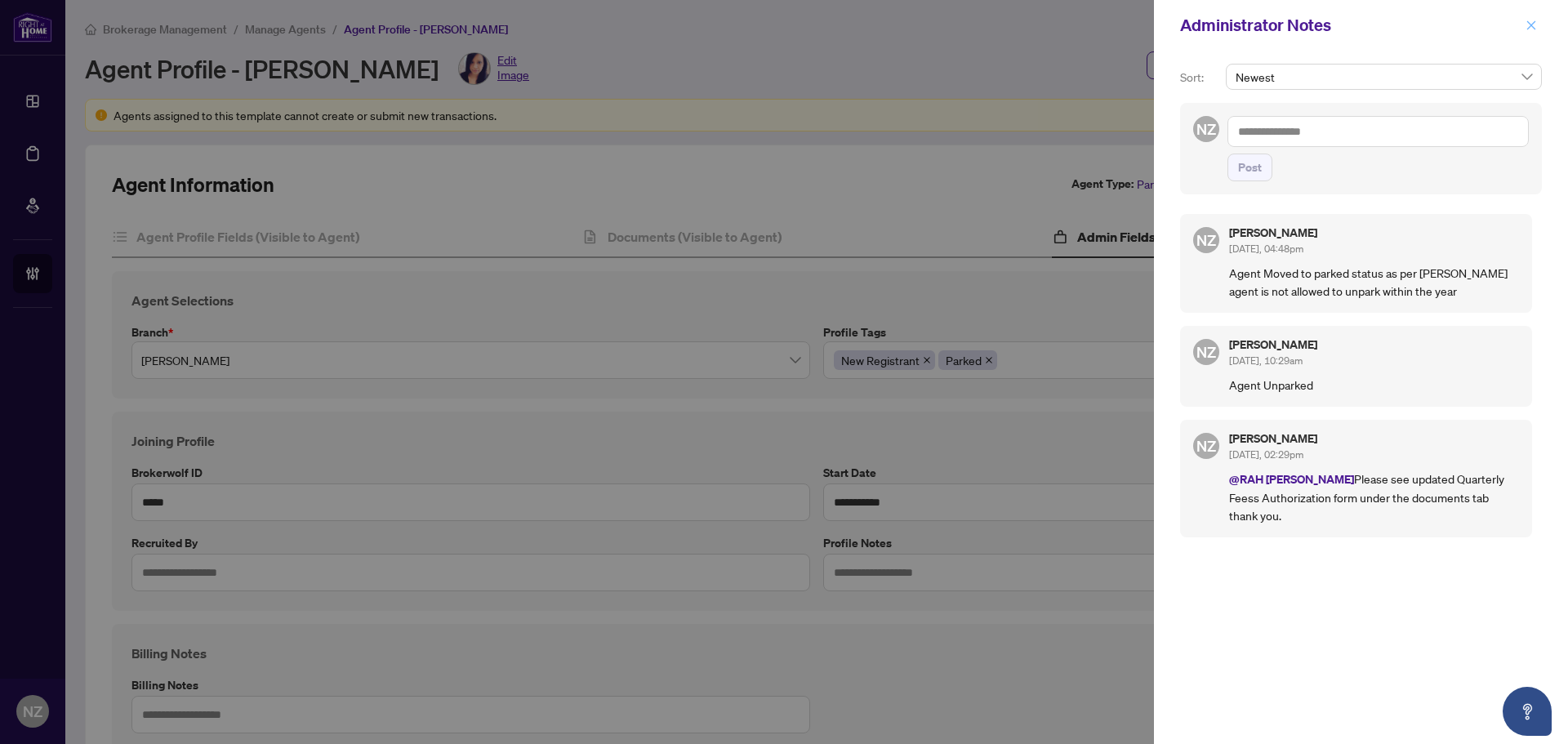
click at [1531, 26] on icon "close" at bounding box center [1531, 24] width 9 height 9
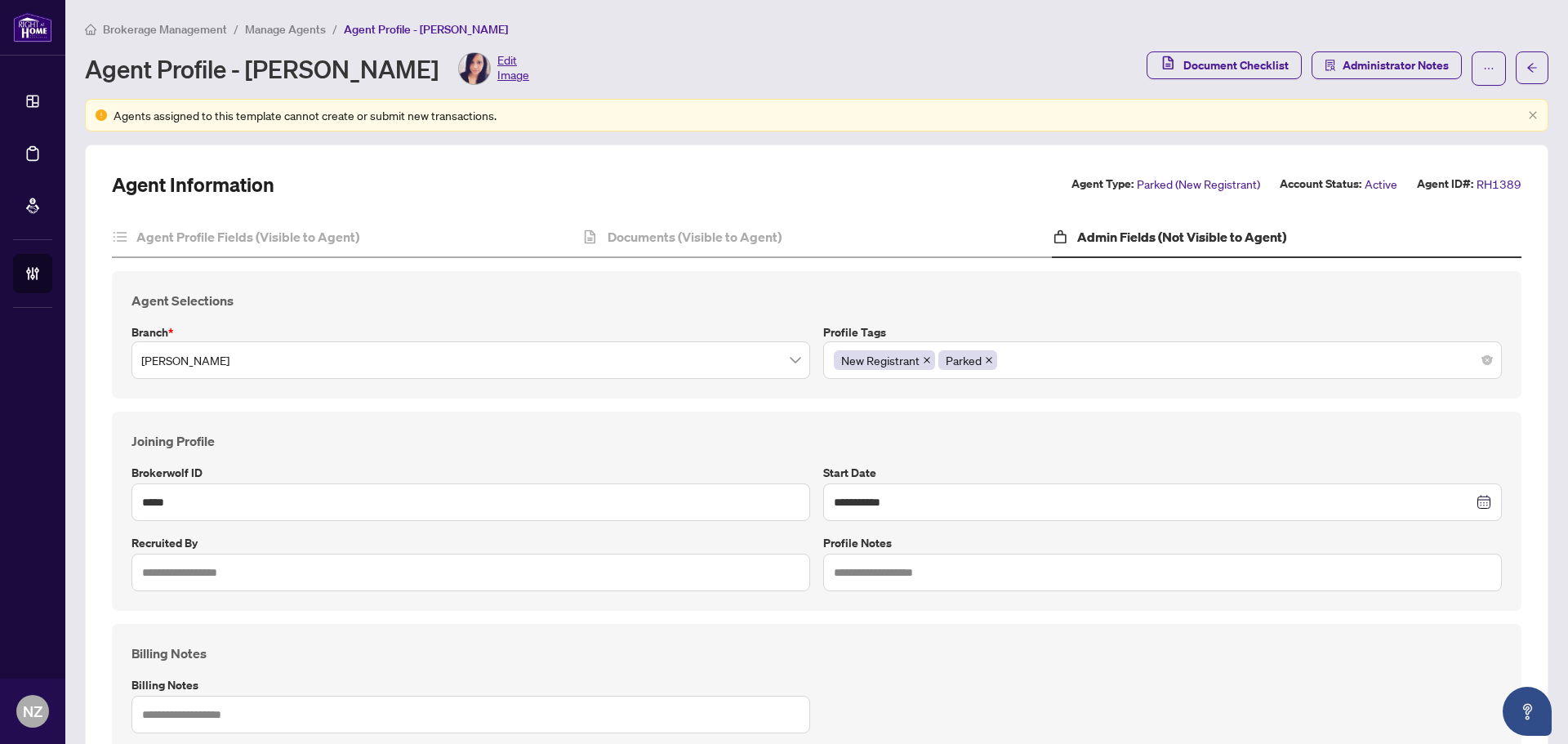
click at [277, 26] on span "Manage Agents" at bounding box center [285, 29] width 81 height 15
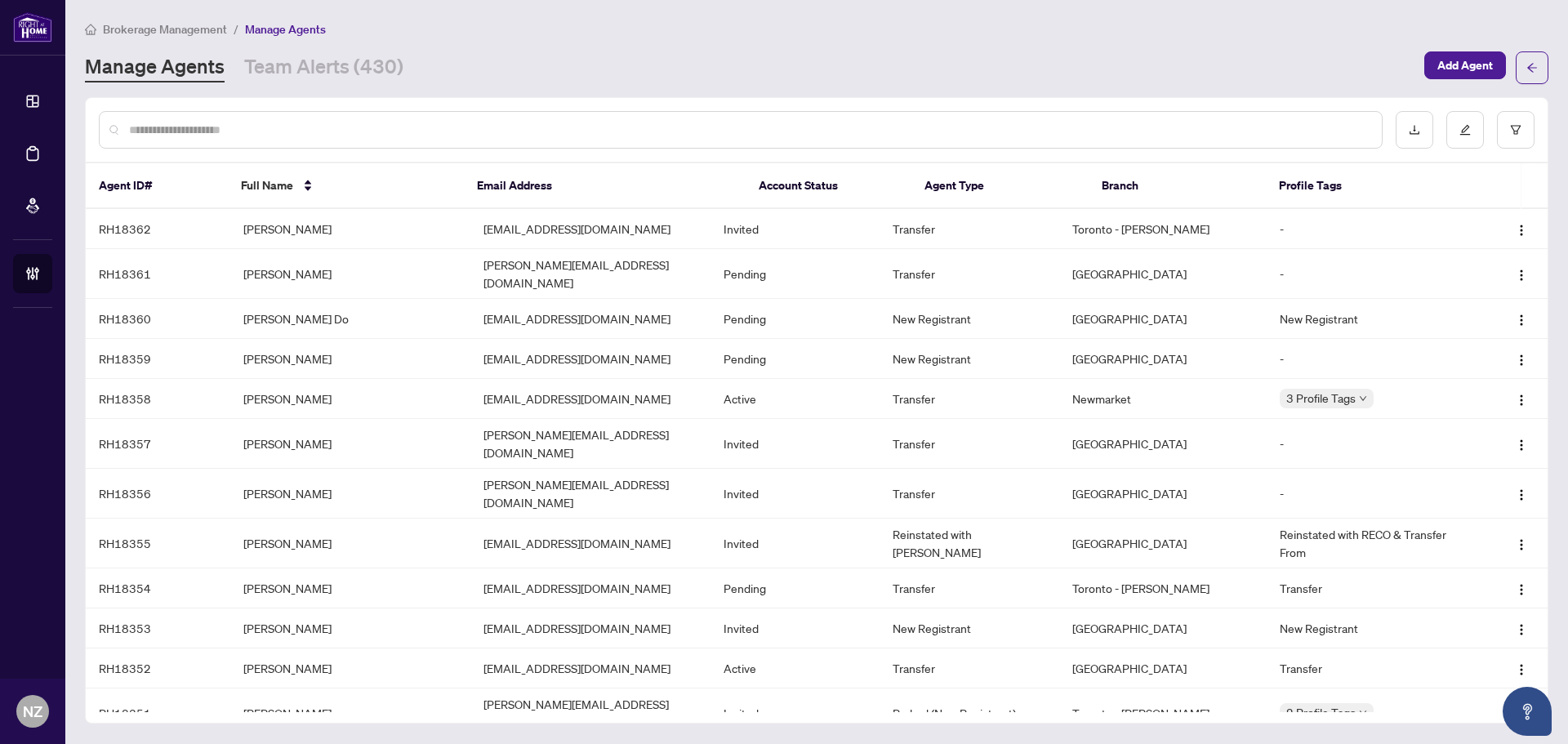
drag, startPoint x: 266, startPoint y: 64, endPoint x: 303, endPoint y: 83, distance: 41.6
click at [266, 64] on link "Team Alerts (430)" at bounding box center [323, 68] width 160 height 29
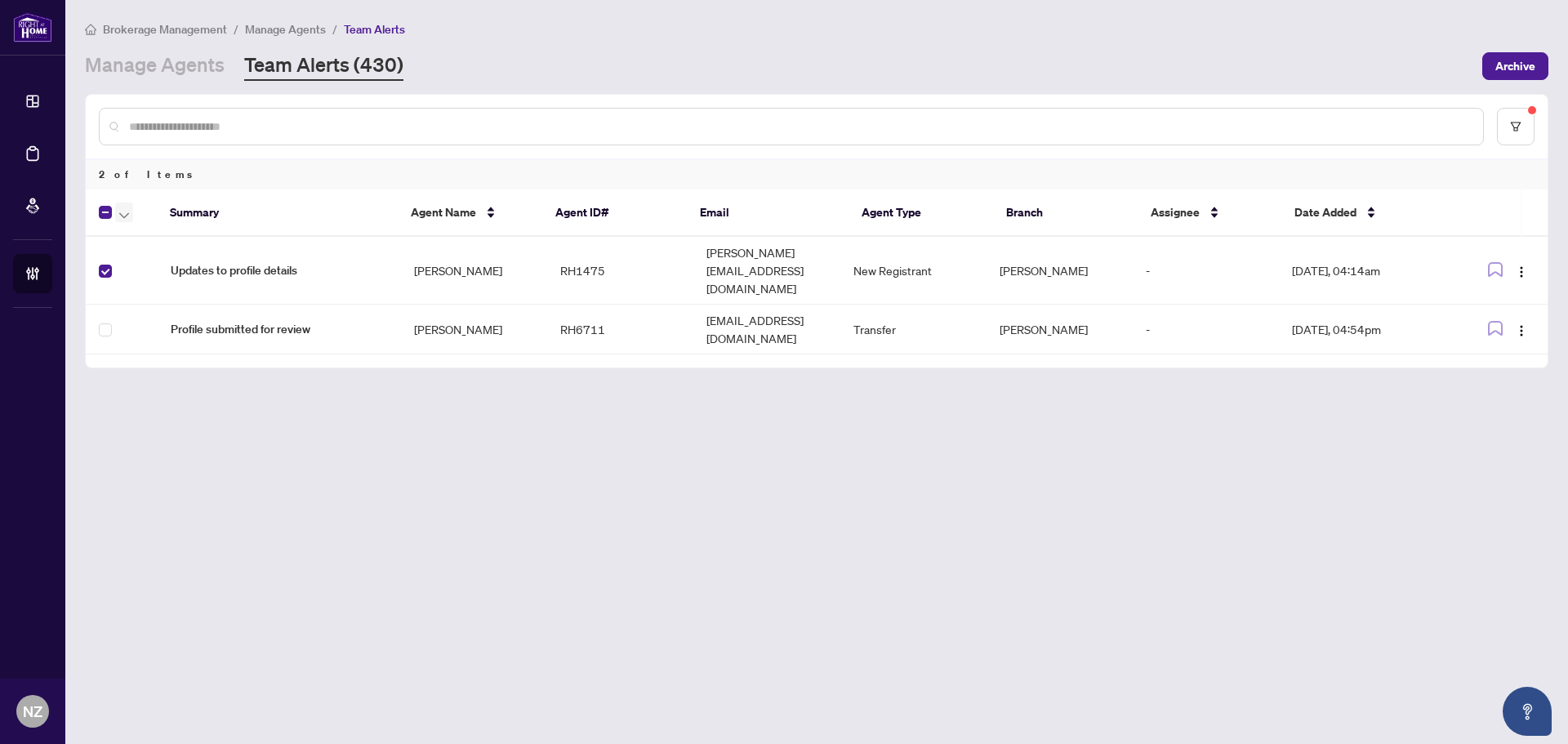
click at [125, 216] on icon "button" at bounding box center [125, 216] width 10 height 7
click at [154, 342] on span "Complete Item" at bounding box center [179, 346] width 102 height 18
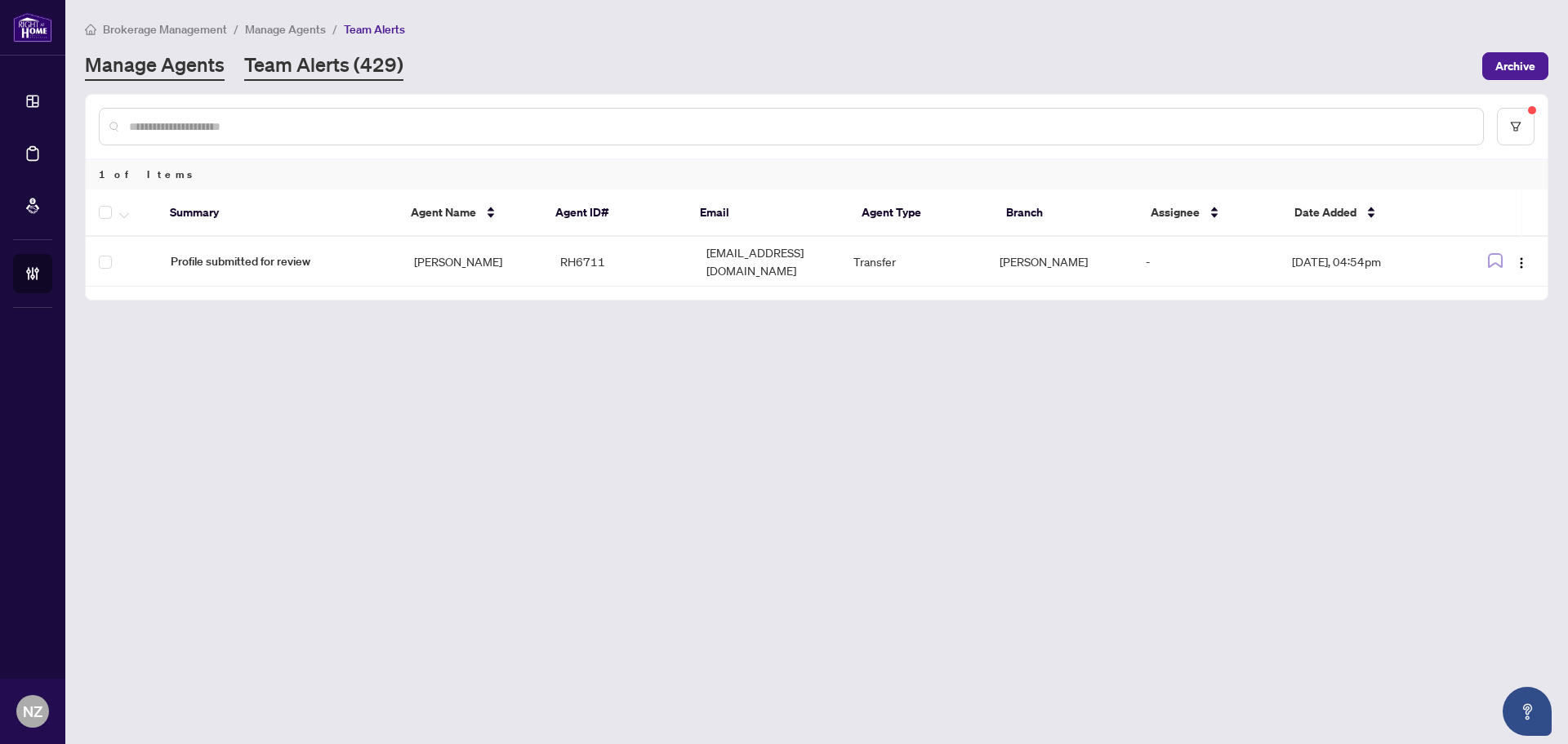
click at [143, 66] on link "Manage Agents" at bounding box center [155, 66] width 140 height 29
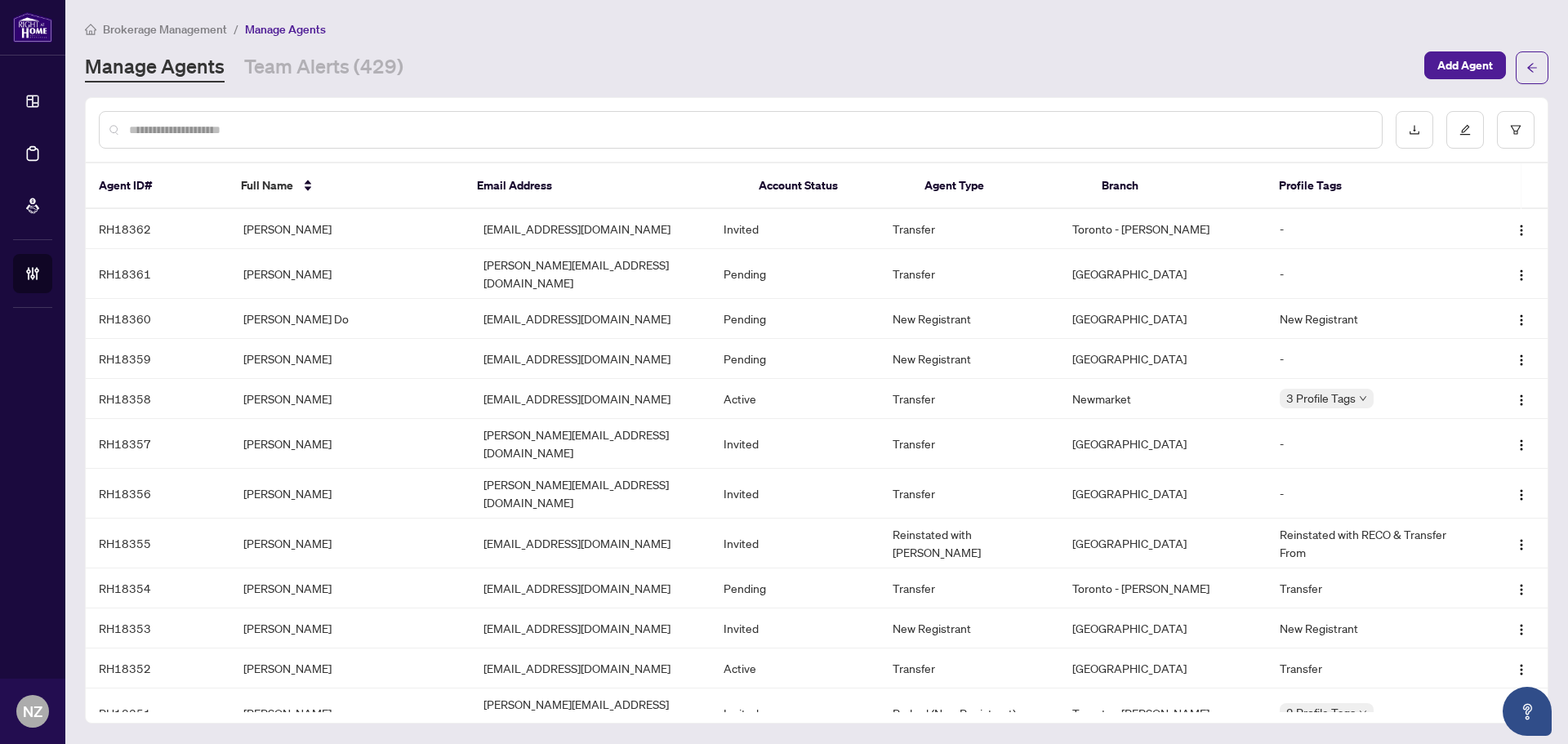
click at [306, 134] on input "text" at bounding box center [748, 130] width 1240 height 18
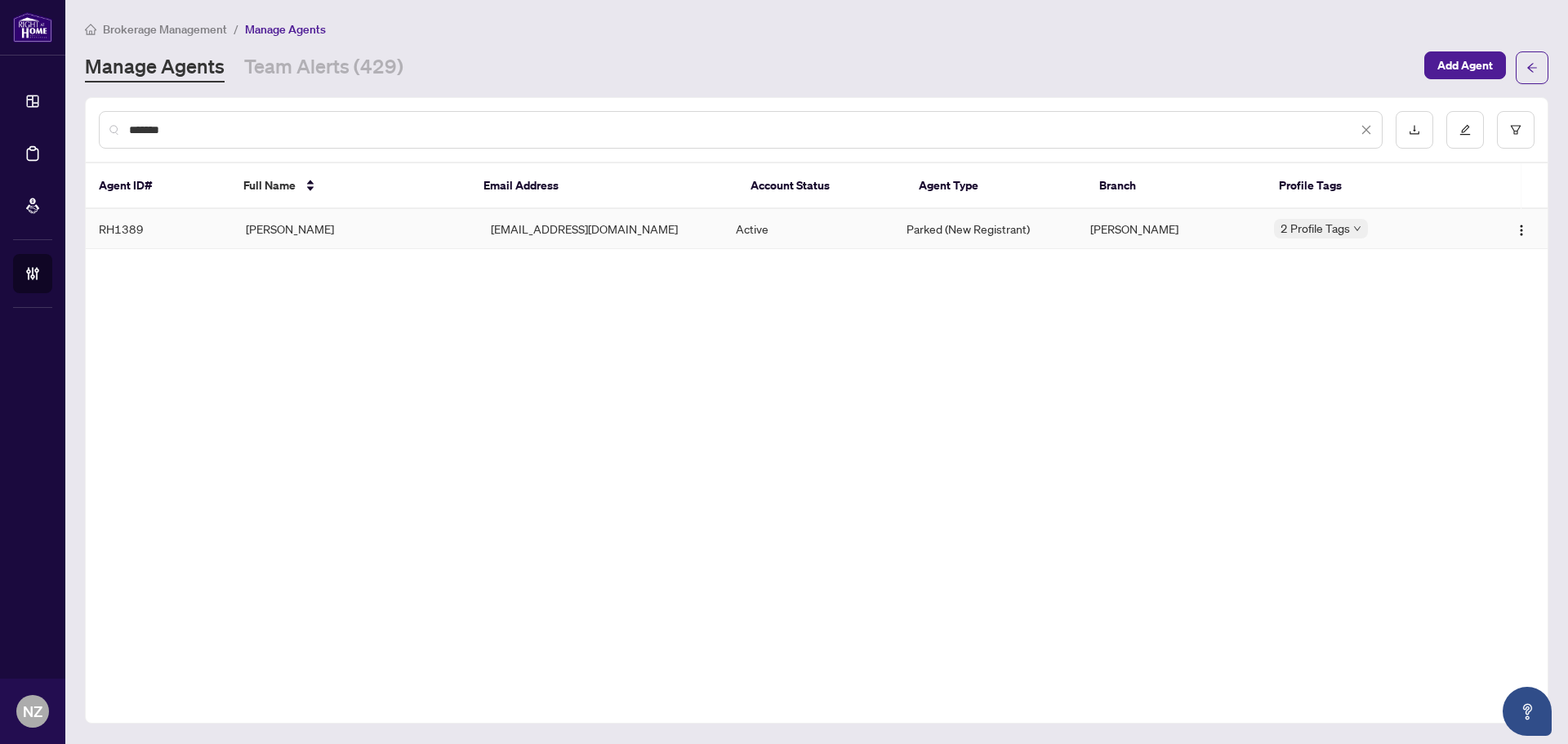
type input "*******"
click at [270, 232] on td "[PERSON_NAME]" at bounding box center [355, 229] width 245 height 40
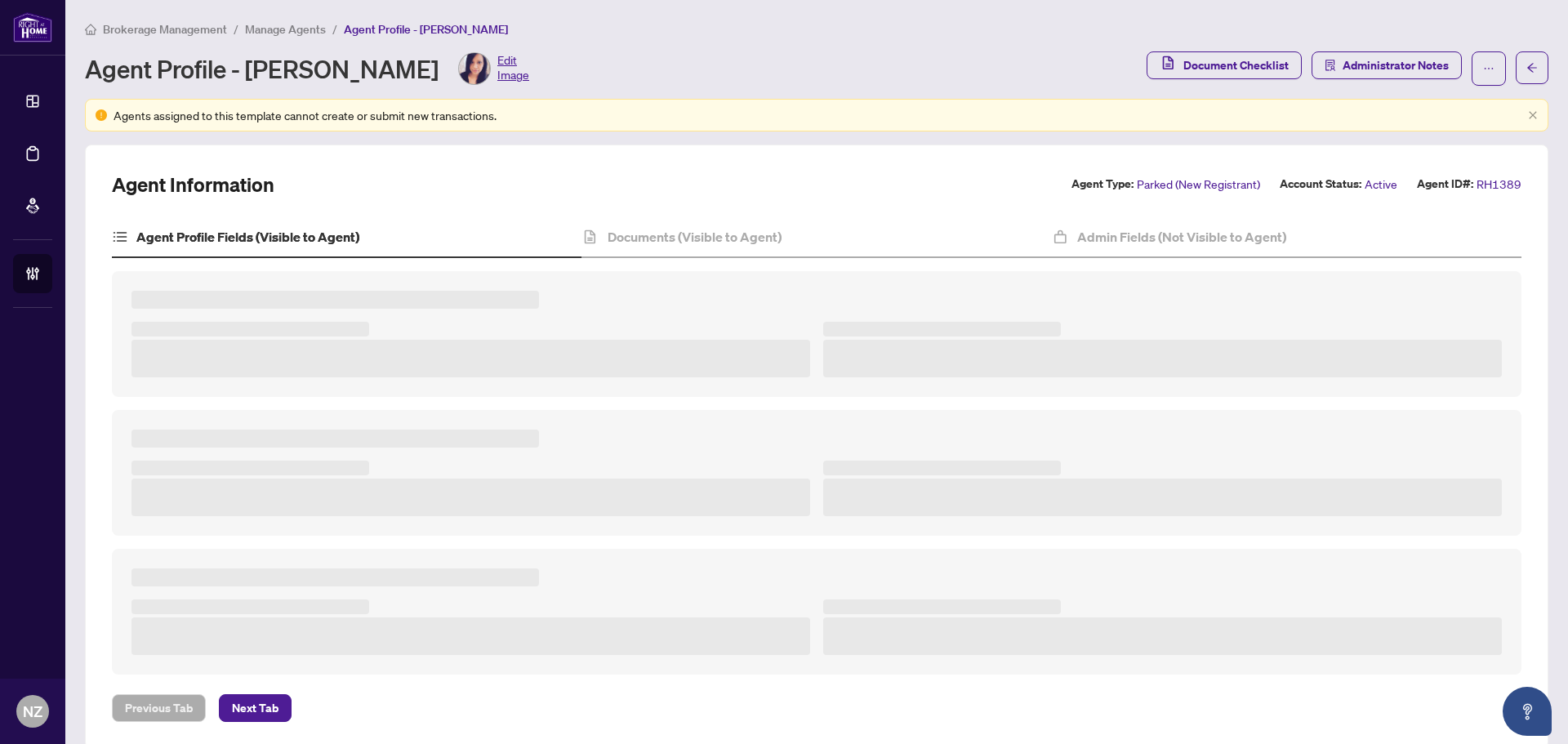
type textarea "**********"
